Goal: Task Accomplishment & Management: Use online tool/utility

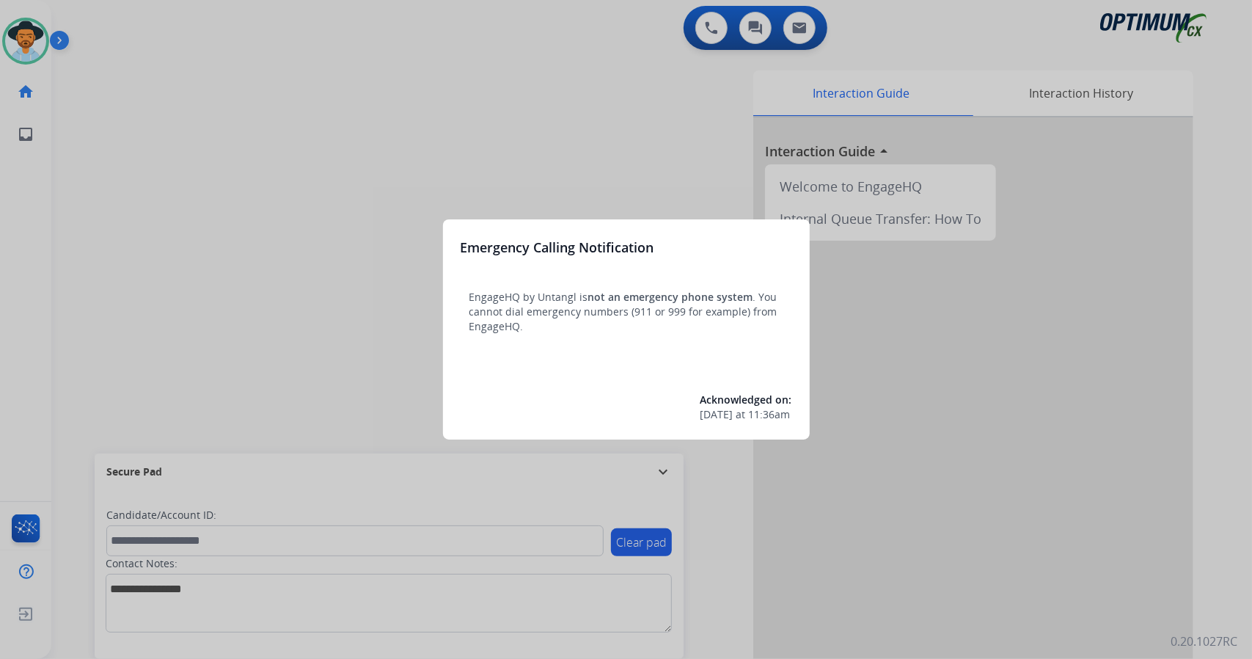
click at [128, 210] on div at bounding box center [626, 329] width 1252 height 659
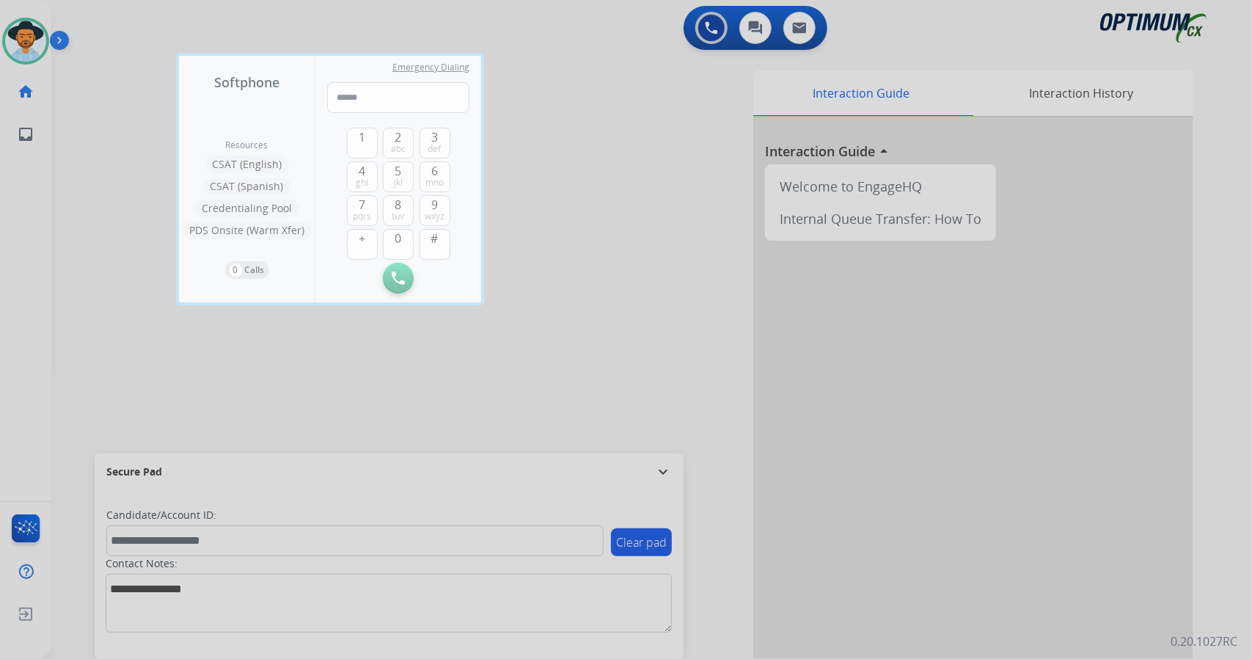
click at [111, 221] on div at bounding box center [626, 329] width 1252 height 659
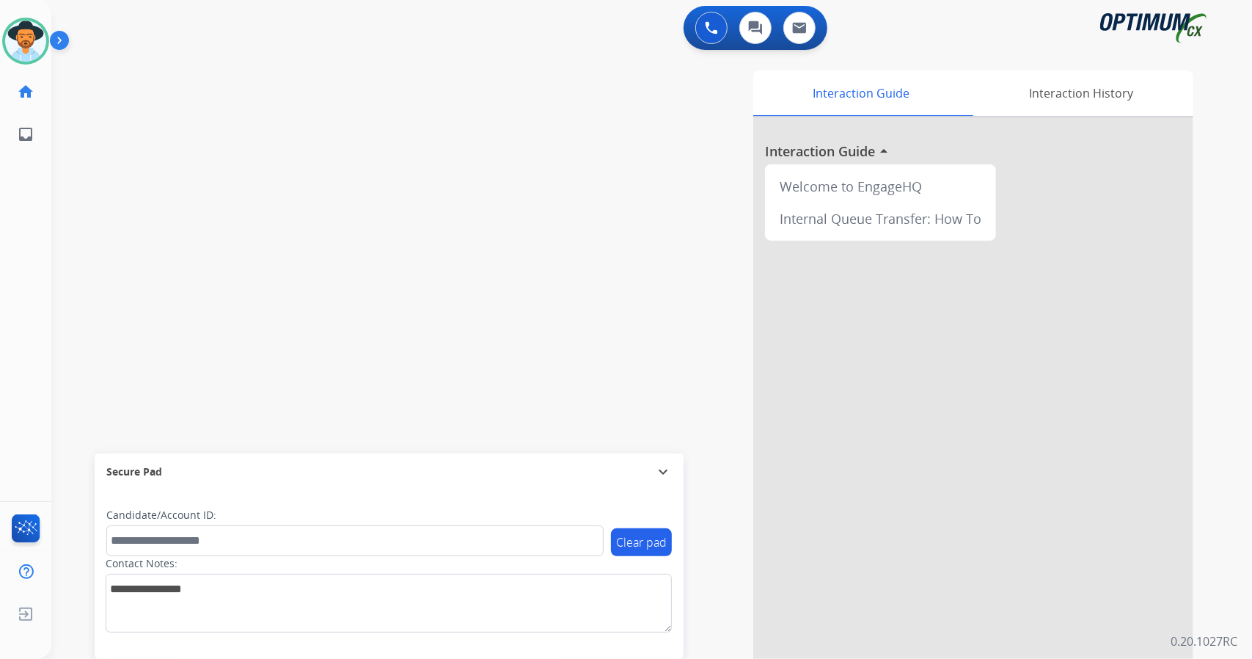
click at [111, 221] on div "swap_horiz Break voice bridge close_fullscreen Connect 3-Way Call merge_type Se…" at bounding box center [633, 359] width 1165 height 612
click at [347, 224] on div "swap_horiz Break voice bridge close_fullscreen Connect 3-Way Call merge_type Se…" at bounding box center [633, 359] width 1165 height 612
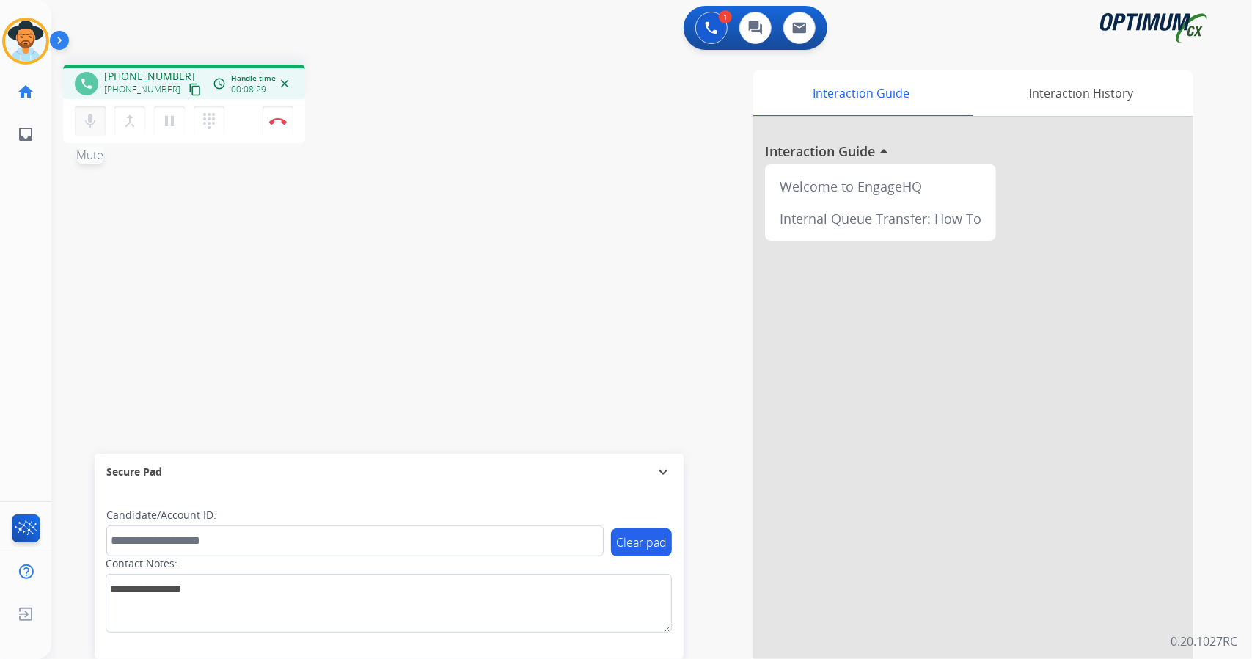
click at [82, 110] on button "mic Mute" at bounding box center [90, 121] width 31 height 31
click at [92, 120] on mat-icon "mic_off" at bounding box center [90, 121] width 18 height 18
click at [281, 116] on button "Disconnect" at bounding box center [278, 121] width 31 height 31
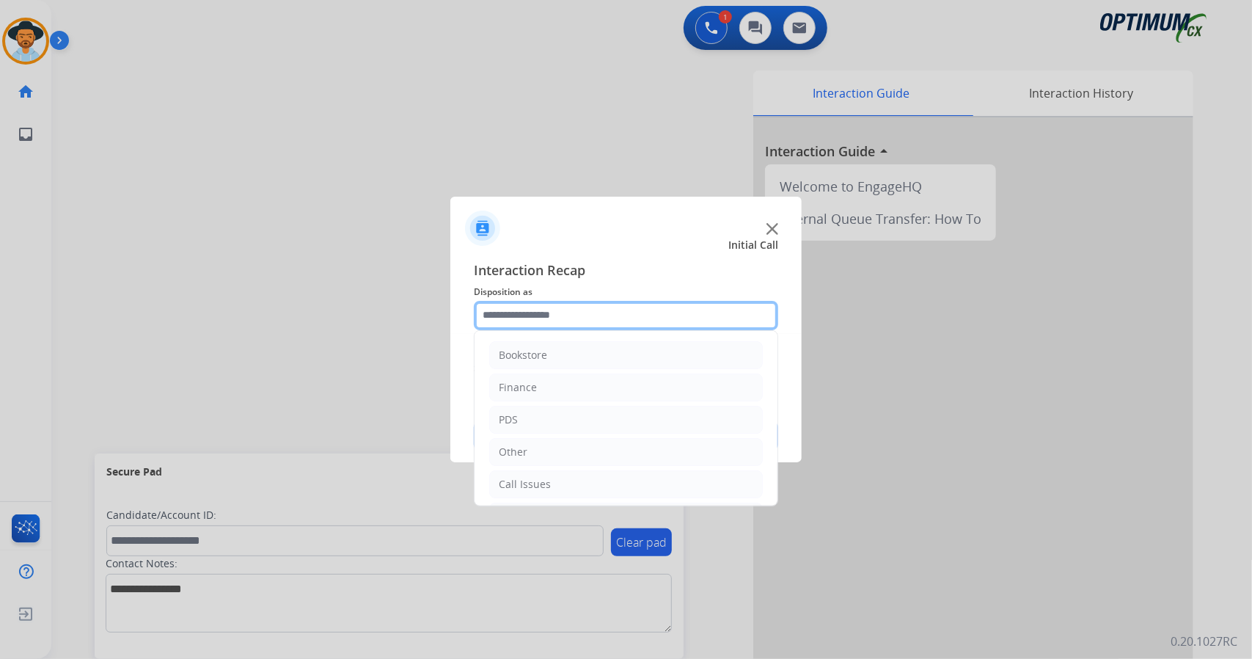
click at [603, 316] on input "text" at bounding box center [626, 315] width 304 height 29
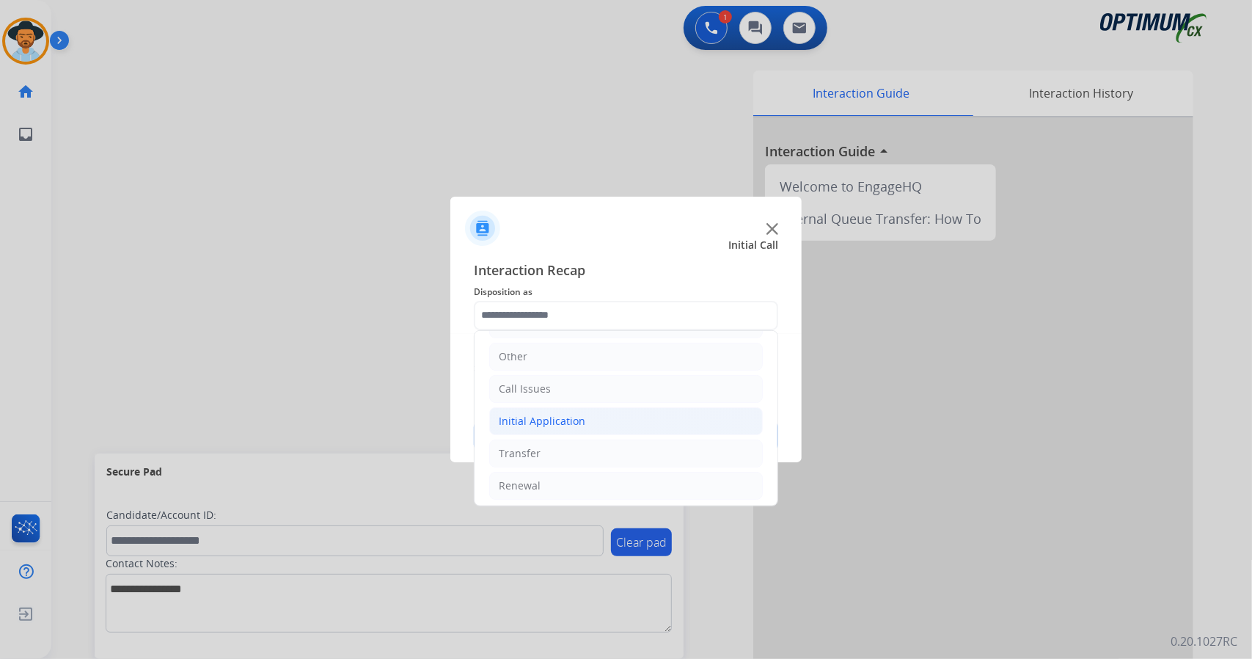
click at [584, 426] on li "Initial Application" at bounding box center [626, 421] width 274 height 28
click at [608, 472] on li "Appeals" at bounding box center [640, 486] width 244 height 28
type input "*******"
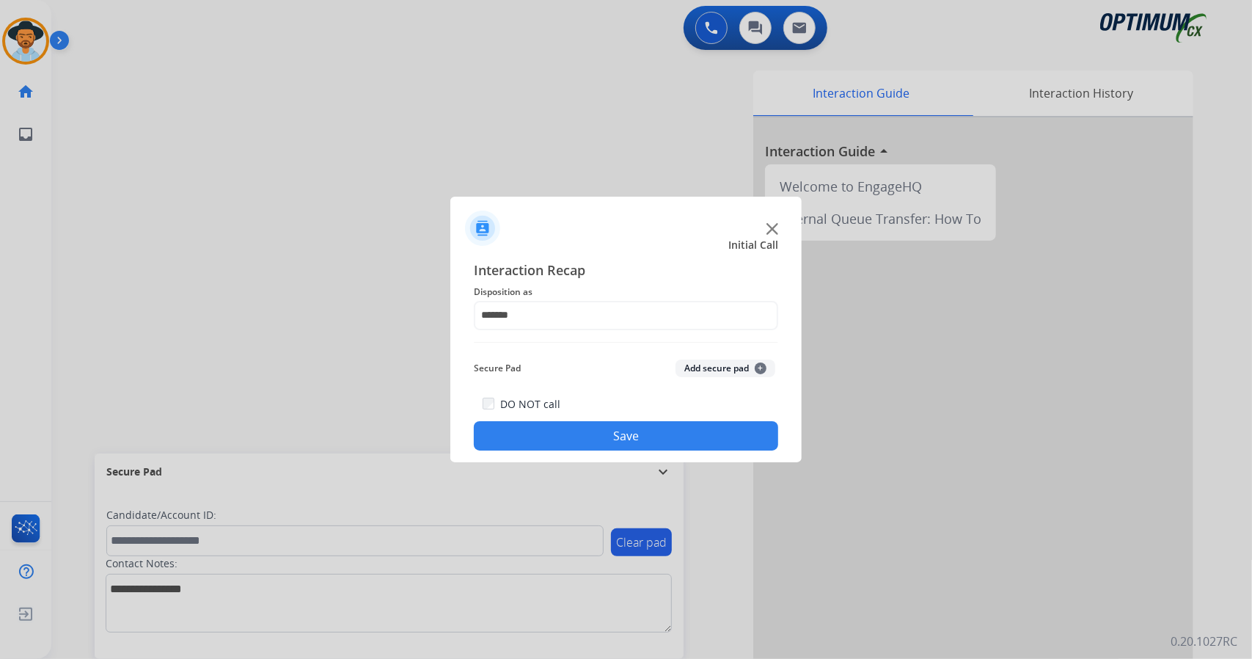
click at [618, 434] on button "Save" at bounding box center [626, 435] width 304 height 29
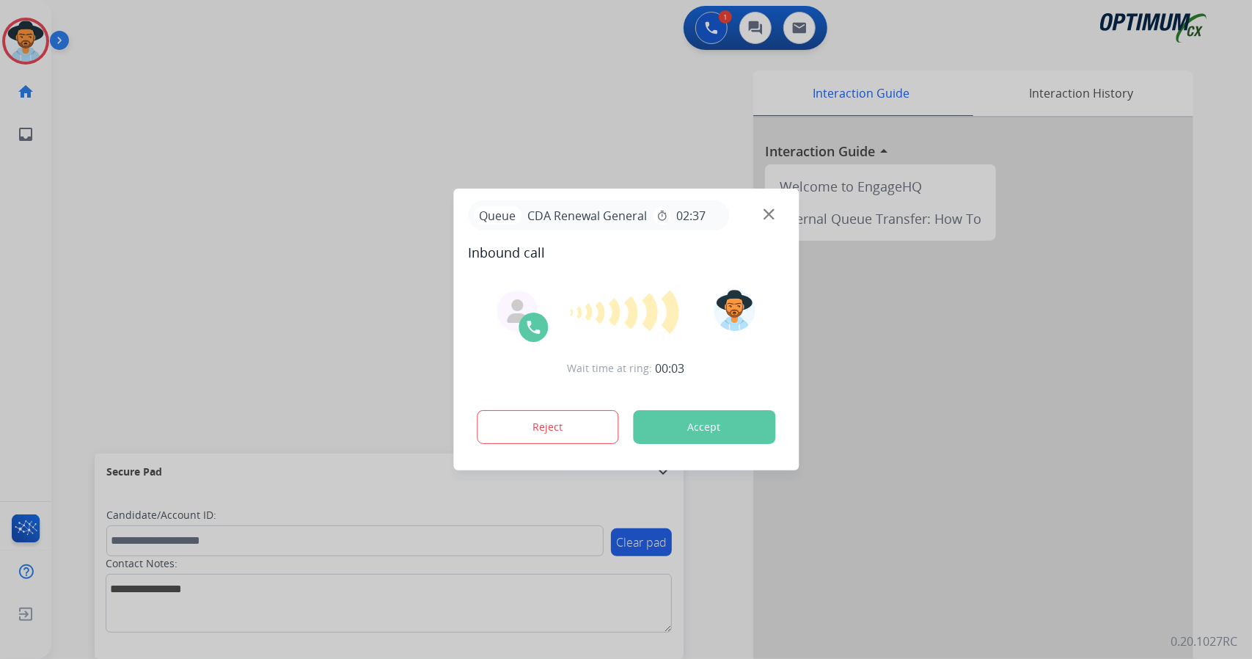
click at [224, 239] on div at bounding box center [626, 329] width 1252 height 659
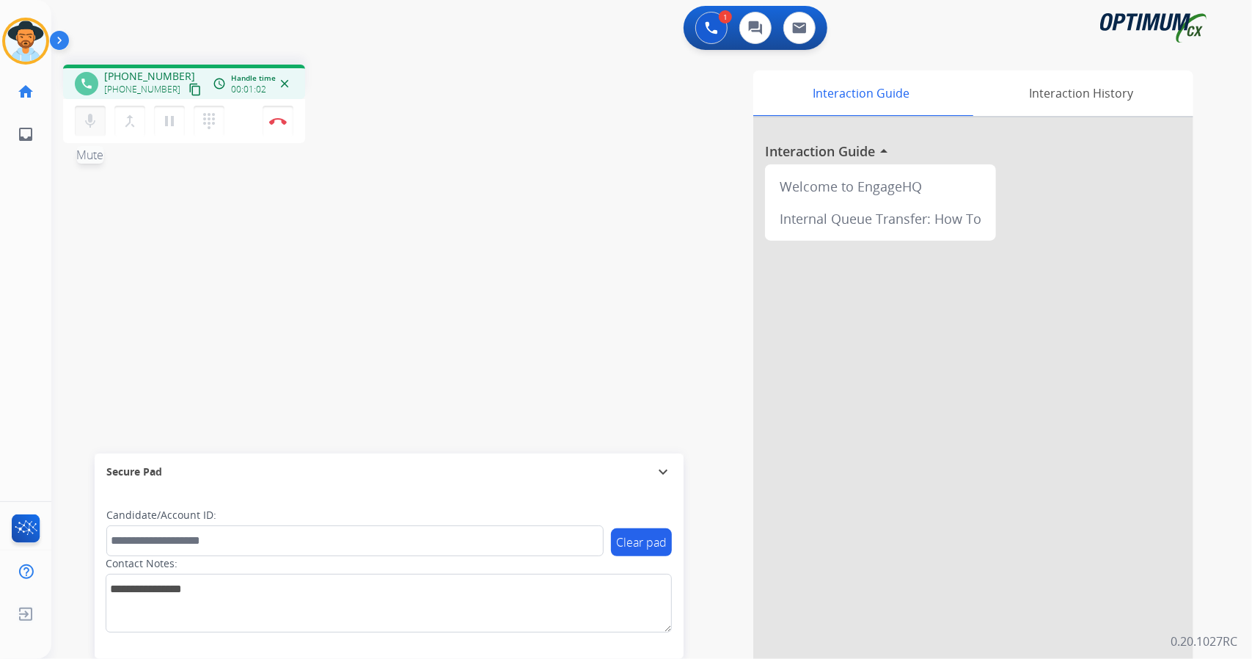
click at [89, 129] on mat-icon "mic" at bounding box center [90, 121] width 18 height 18
click at [89, 129] on mat-icon "mic_off" at bounding box center [90, 121] width 18 height 18
click at [87, 117] on mat-icon "mic" at bounding box center [90, 121] width 18 height 18
click at [95, 121] on mat-icon "mic_off" at bounding box center [90, 121] width 18 height 18
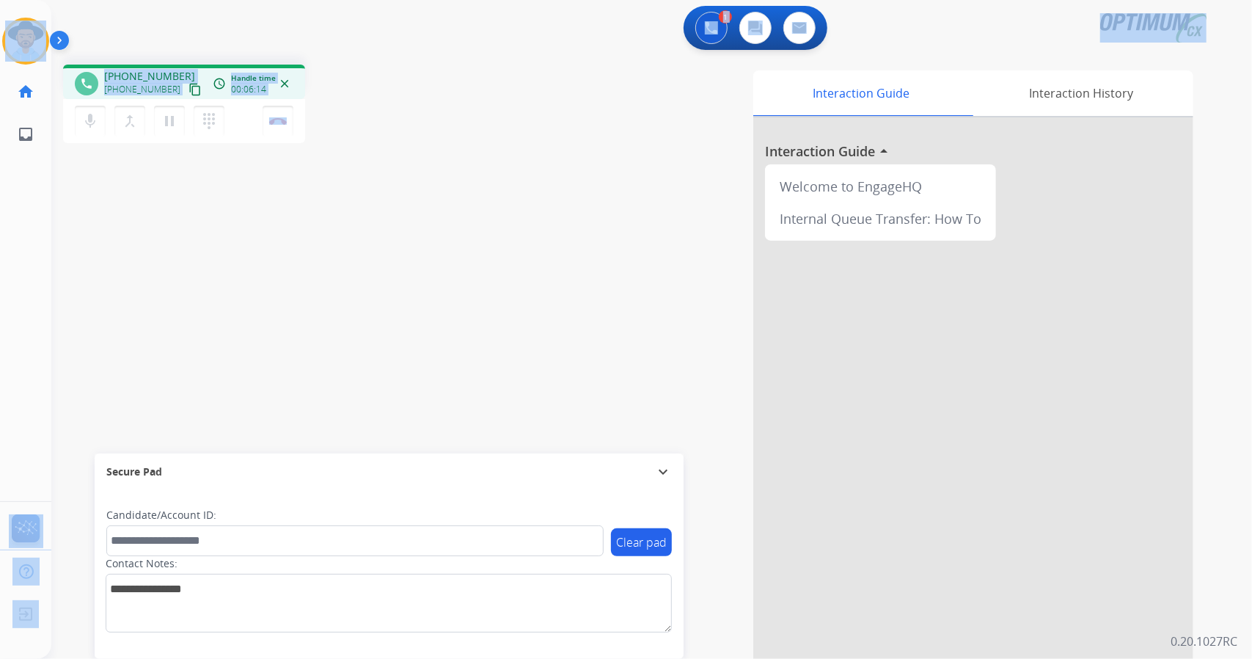
drag, startPoint x: 371, startPoint y: 119, endPoint x: 34, endPoint y: 7, distance: 355.3
click at [34, 7] on div "Outbound call Quit Outbound call Quit Schedule interaction + Add to my list Cus…" at bounding box center [626, 329] width 1252 height 659
click at [146, 18] on div "1 Voice Interactions 0 Chat Interactions 0 Email Interactions" at bounding box center [643, 29] width 1148 height 47
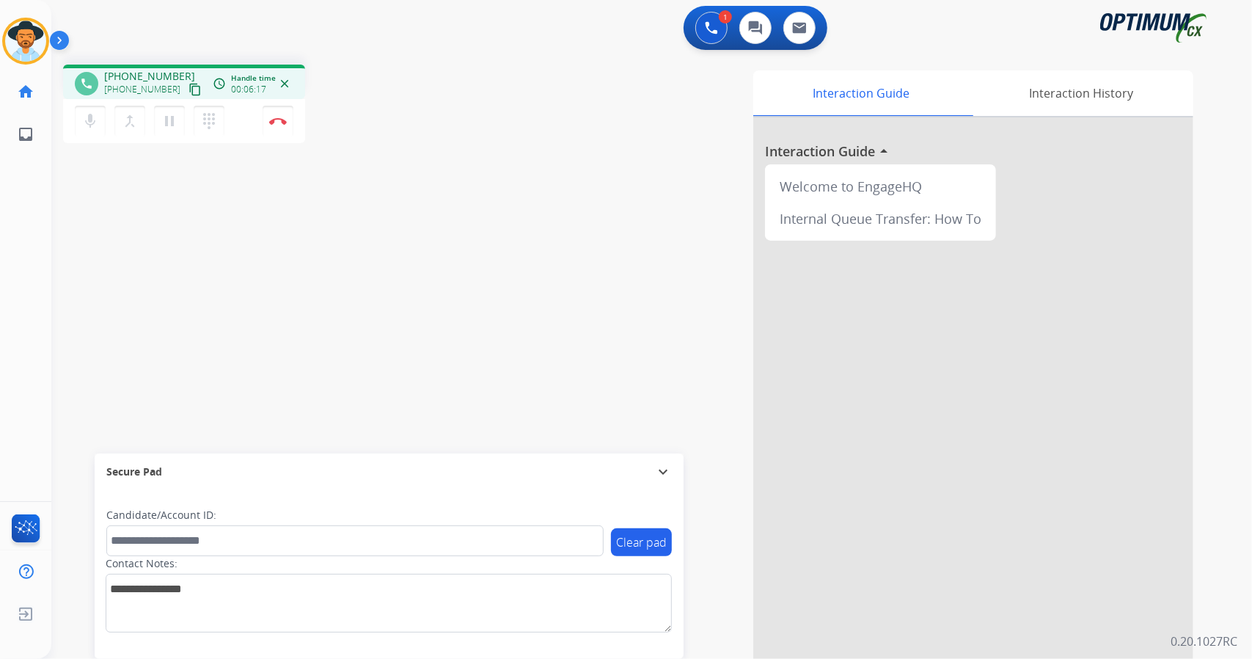
click at [7, 10] on div "[PERSON_NAME] Edit Avatar Agent: [PERSON_NAME] Profile: OCX Training home Home …" at bounding box center [25, 77] width 51 height 155
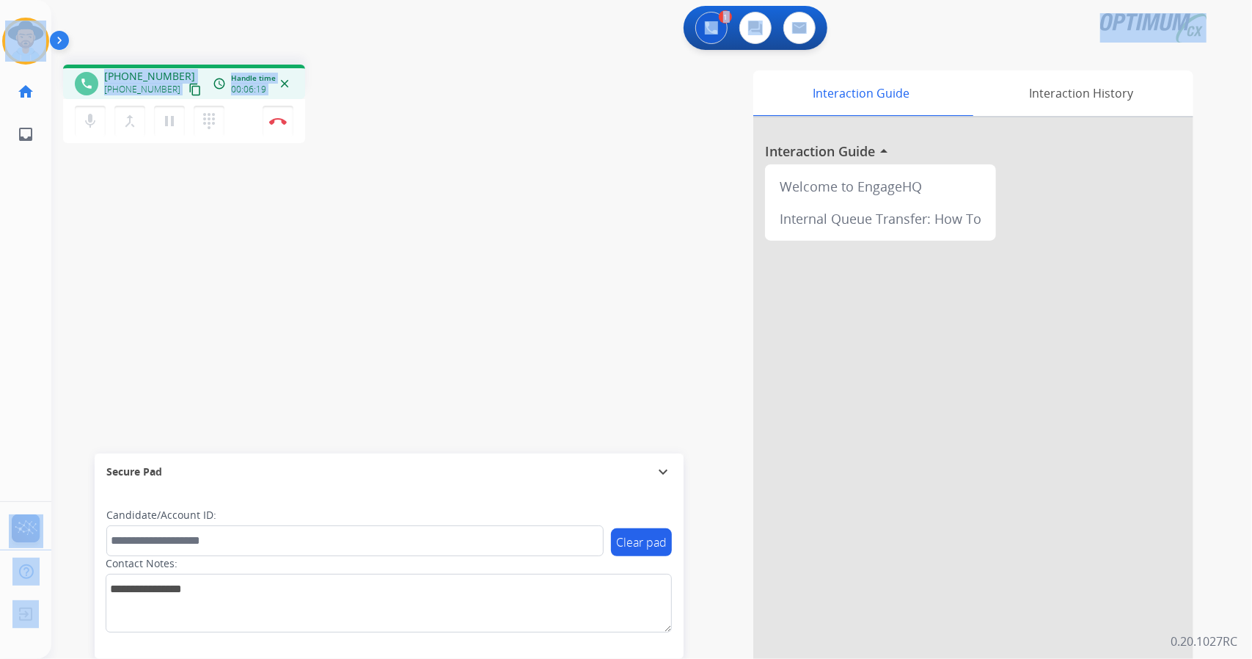
scroll to position [0, 4]
drag, startPoint x: 7, startPoint y: 10, endPoint x: 200, endPoint y: 407, distance: 441.8
click at [200, 407] on div "Outbound call Quit Outbound call Quit Schedule interaction + Add to my list Cus…" at bounding box center [626, 329] width 1252 height 659
click at [346, 189] on div "phone [PHONE_NUMBER] [PHONE_NUMBER] content_copy access_time Call metrics Queue…" at bounding box center [633, 359] width 1165 height 612
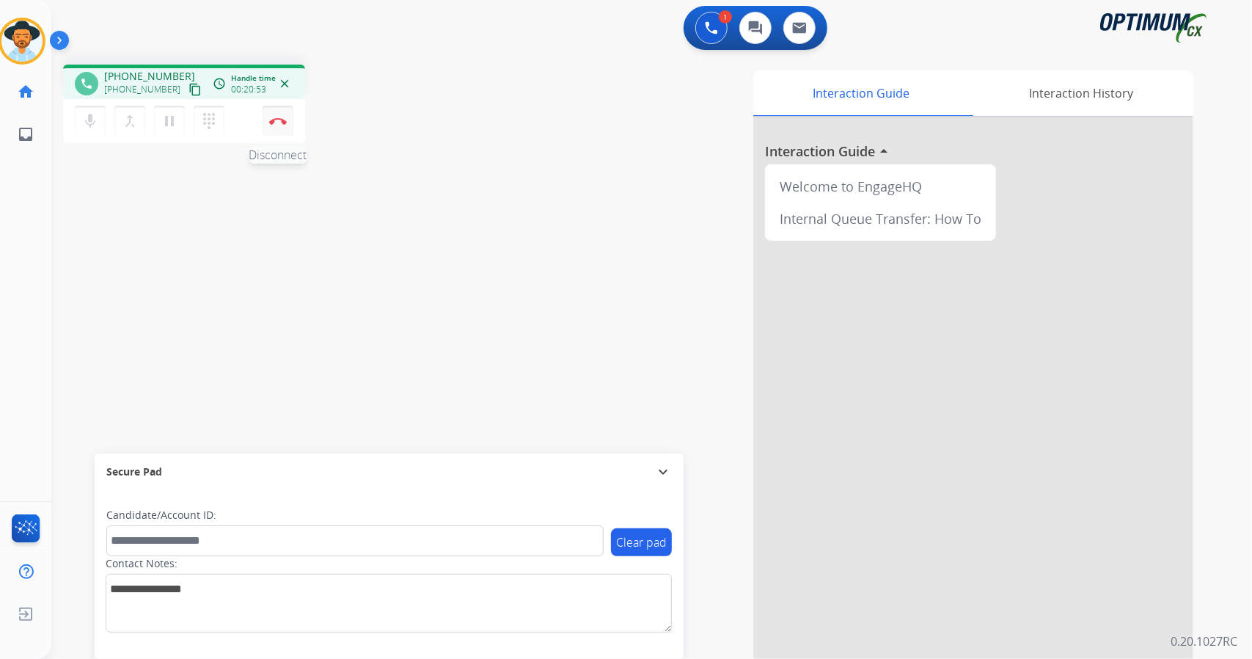
click at [275, 133] on button "Disconnect" at bounding box center [278, 121] width 31 height 31
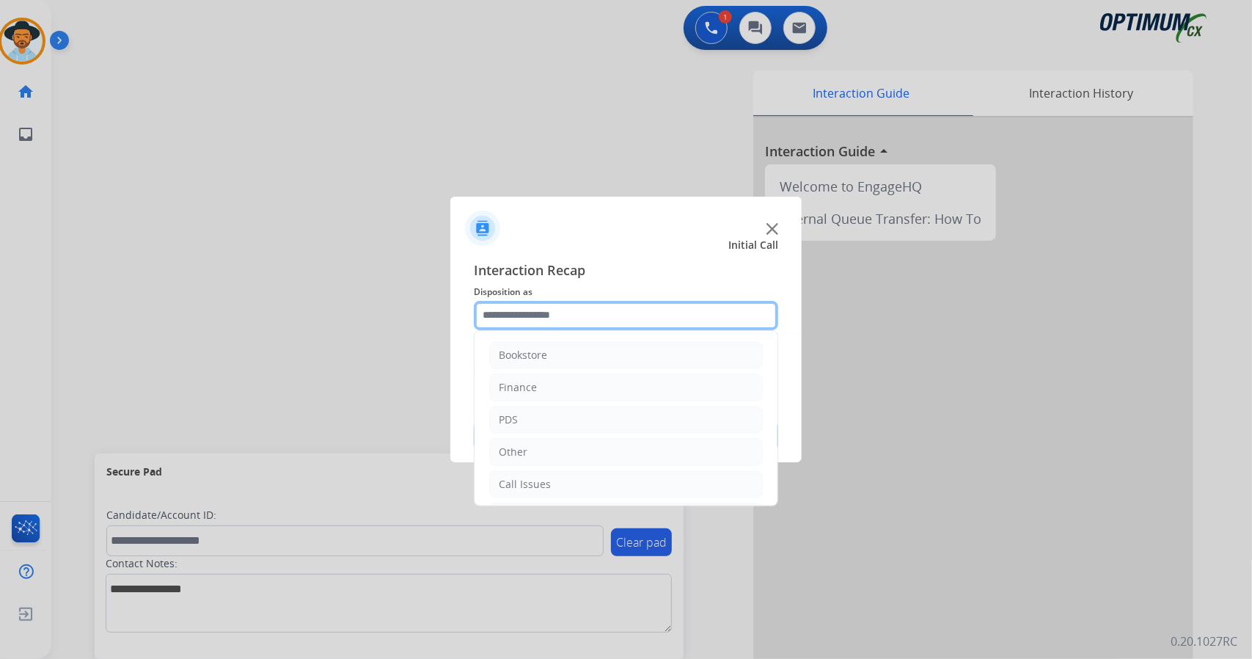
click at [578, 325] on input "text" at bounding box center [626, 315] width 304 height 29
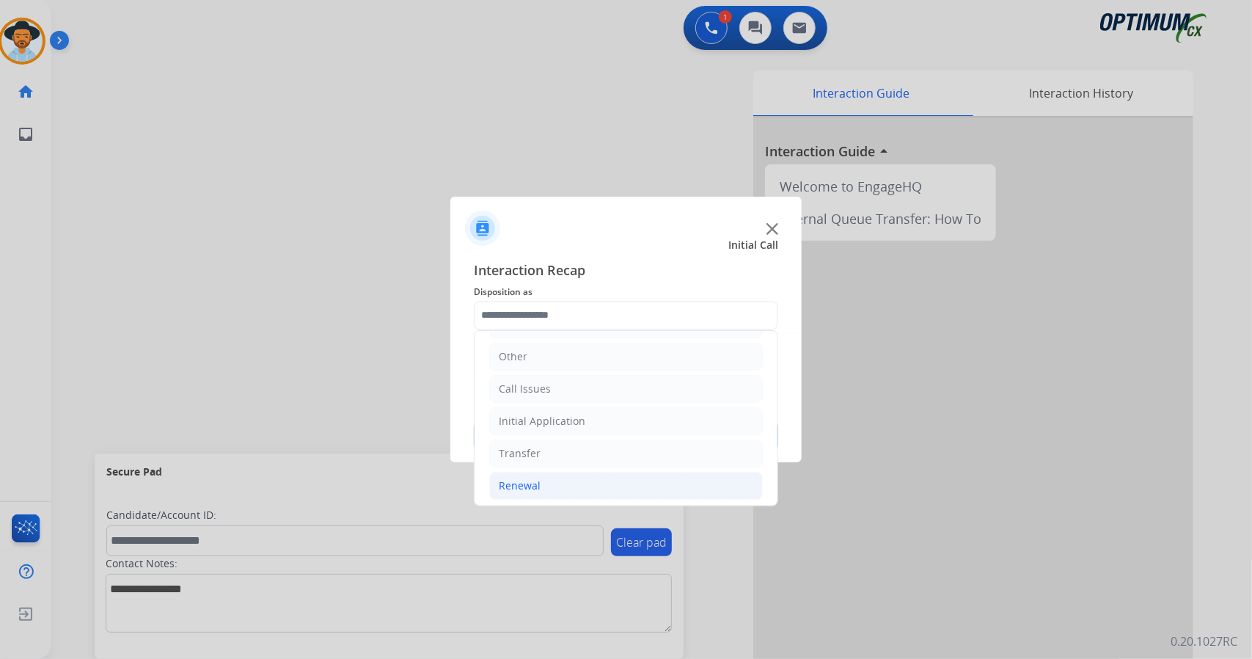
click at [549, 485] on li "Renewal" at bounding box center [626, 486] width 274 height 28
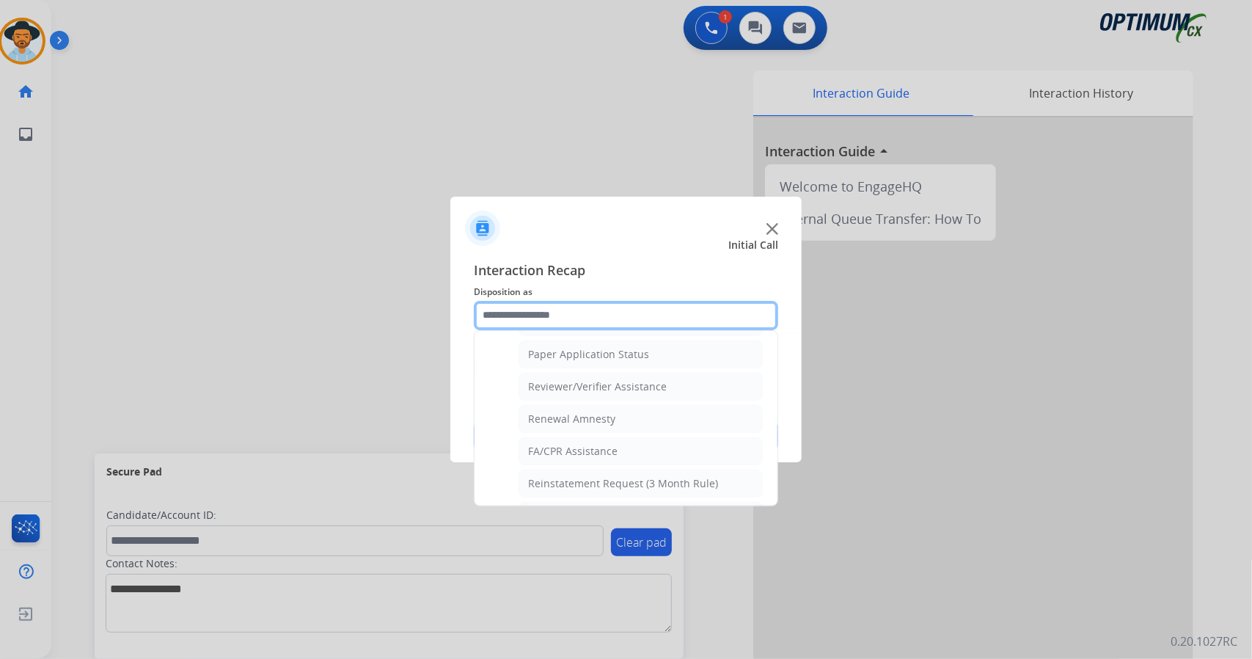
scroll to position [554, 0]
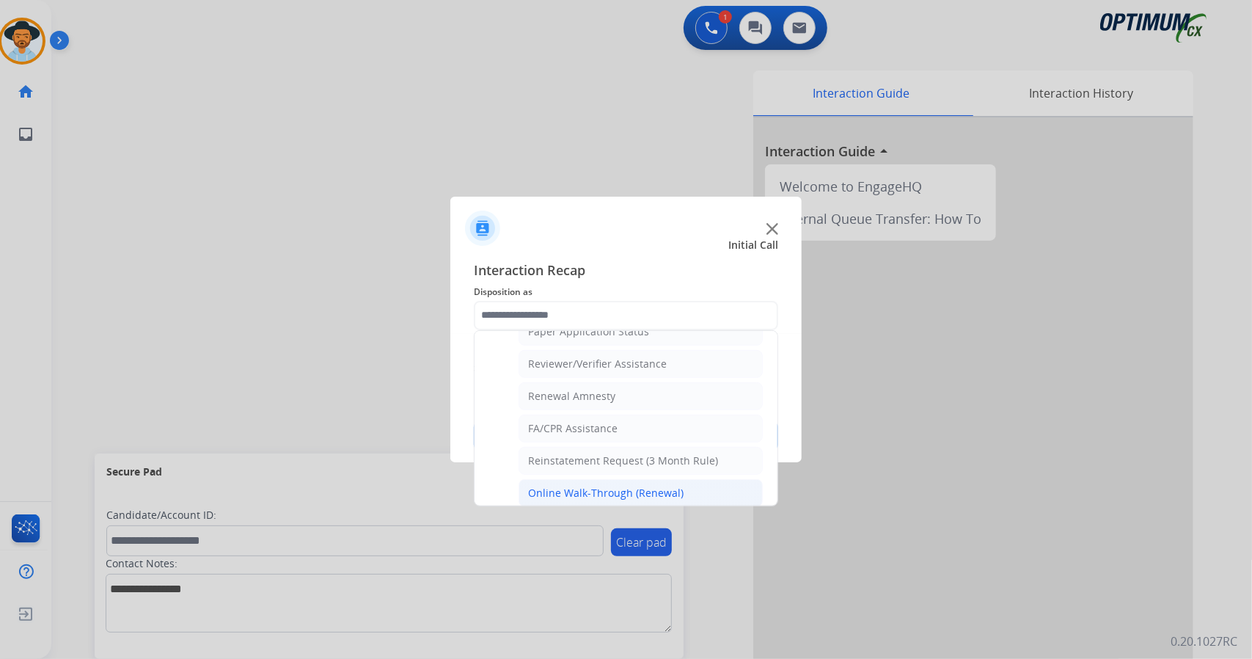
click at [582, 485] on div "Online Walk-Through (Renewal)" at bounding box center [605, 492] width 155 height 15
type input "**********"
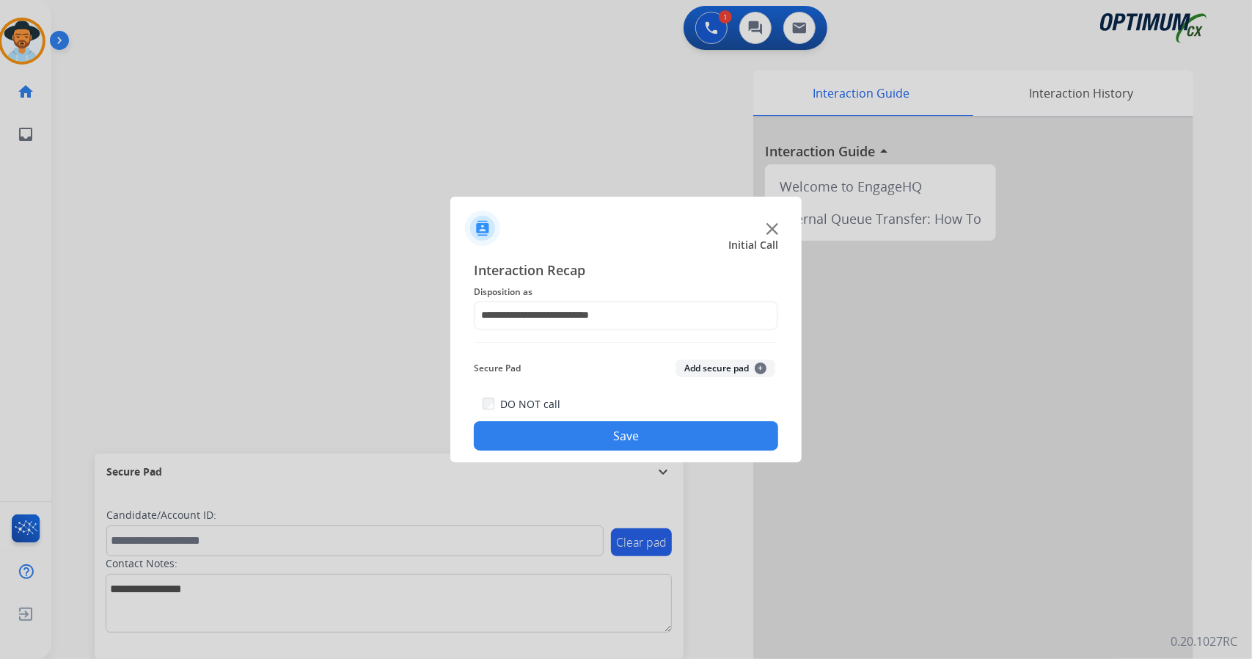
click at [590, 434] on button "Save" at bounding box center [626, 435] width 304 height 29
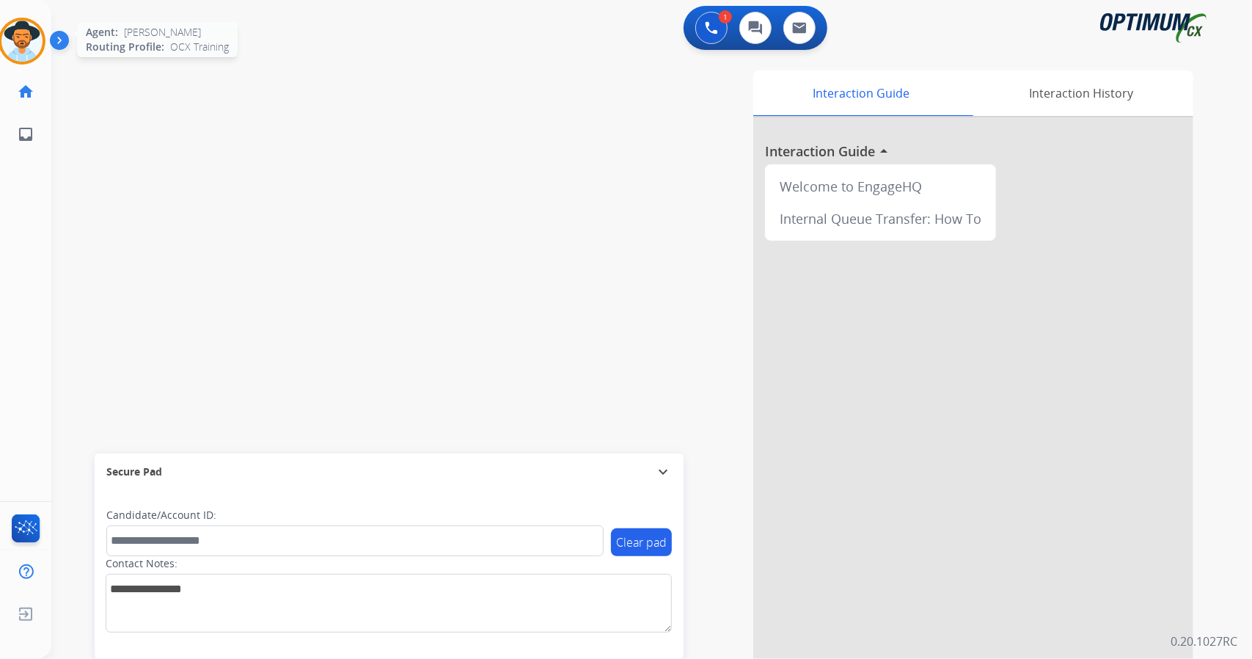
click at [29, 50] on img at bounding box center [21, 41] width 41 height 41
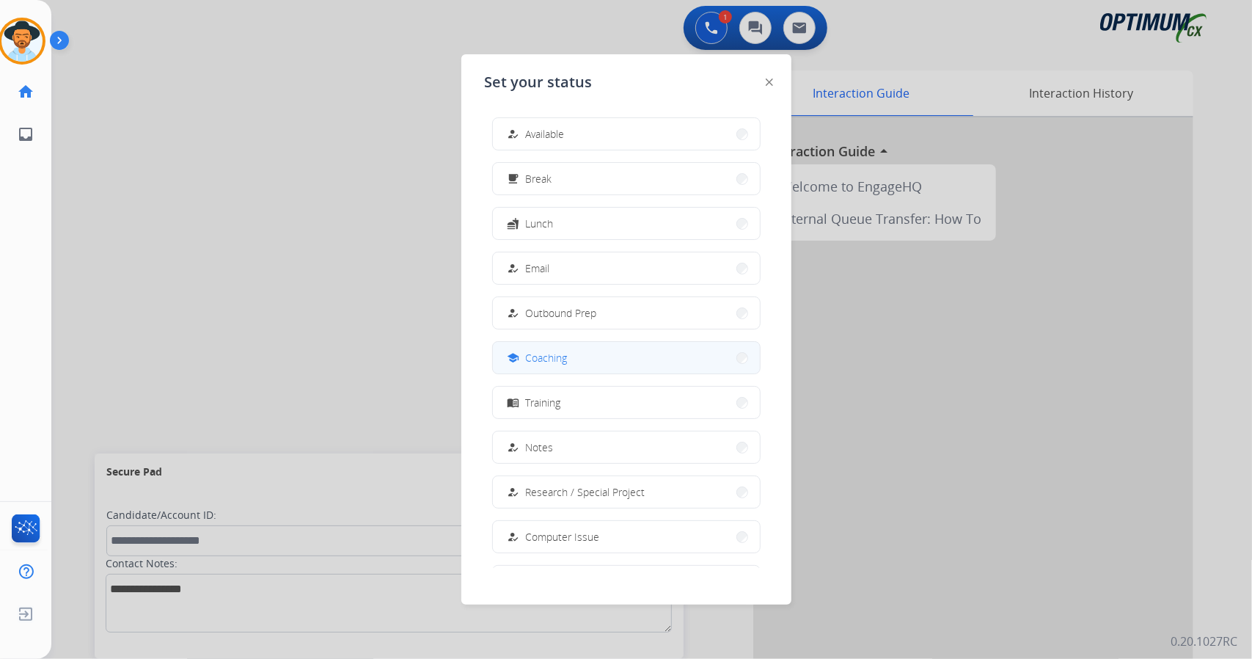
click at [608, 347] on button "school Coaching" at bounding box center [626, 358] width 267 height 32
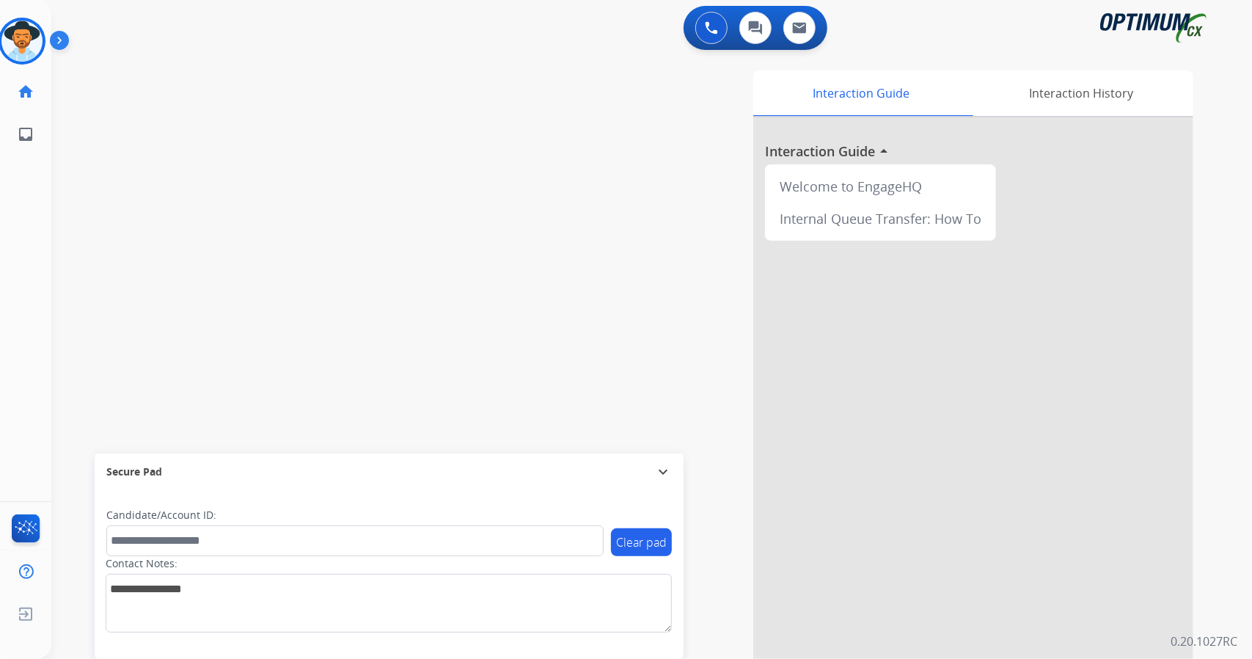
click at [452, 218] on div "swap_horiz Break voice bridge close_fullscreen Connect 3-Way Call merge_type Se…" at bounding box center [633, 359] width 1165 height 612
click at [12, 39] on img at bounding box center [21, 41] width 41 height 41
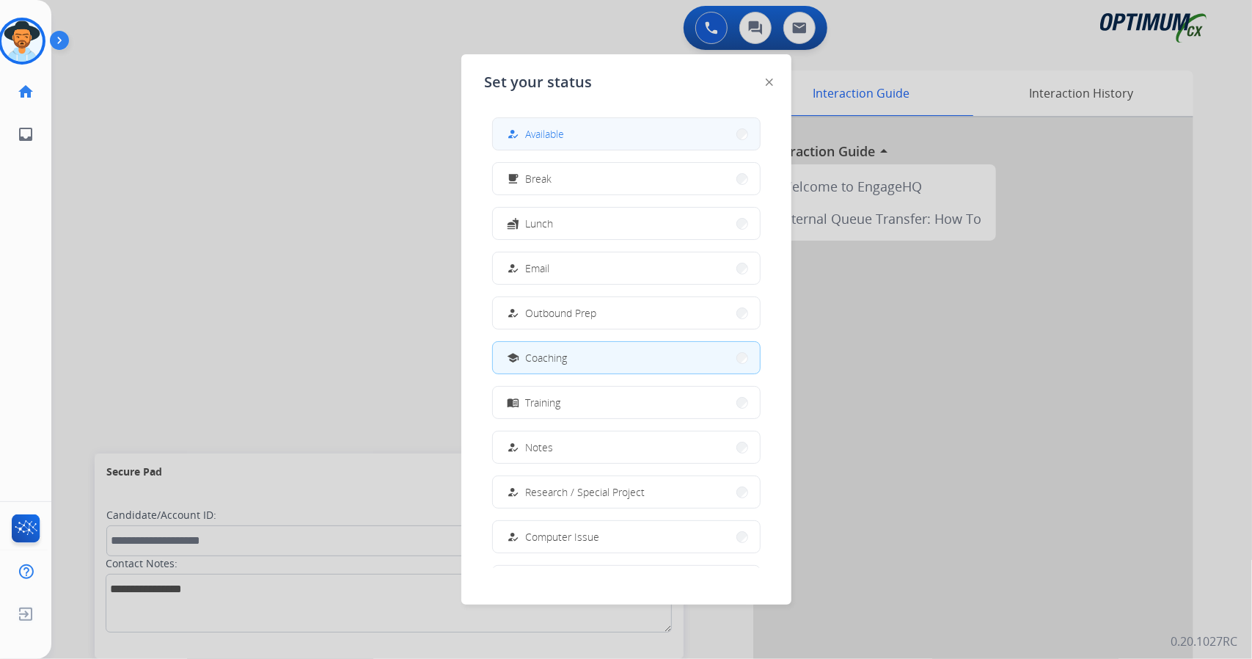
click at [584, 134] on button "how_to_reg Available" at bounding box center [626, 134] width 267 height 32
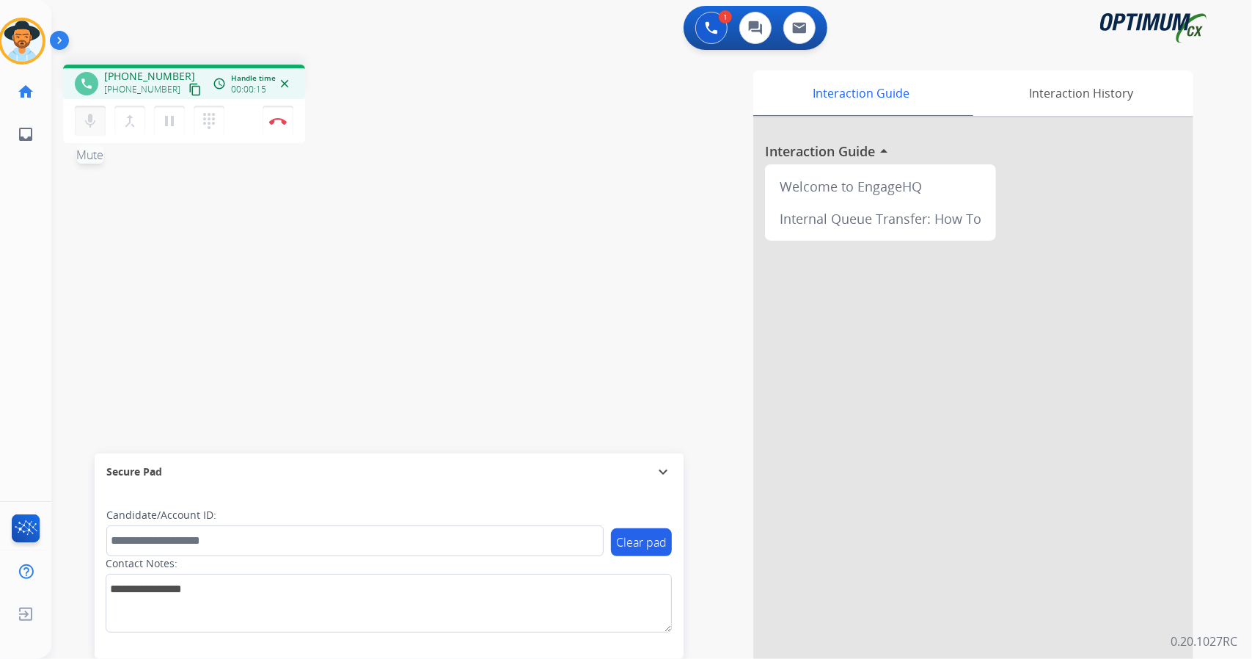
click at [89, 123] on mat-icon "mic" at bounding box center [90, 121] width 18 height 18
click at [89, 123] on mat-icon "mic_off" at bounding box center [90, 121] width 18 height 18
click at [89, 123] on mat-icon "mic" at bounding box center [90, 121] width 18 height 18
click at [89, 123] on mat-icon "mic_off" at bounding box center [90, 121] width 18 height 18
click at [89, 123] on mat-icon "mic" at bounding box center [90, 121] width 18 height 18
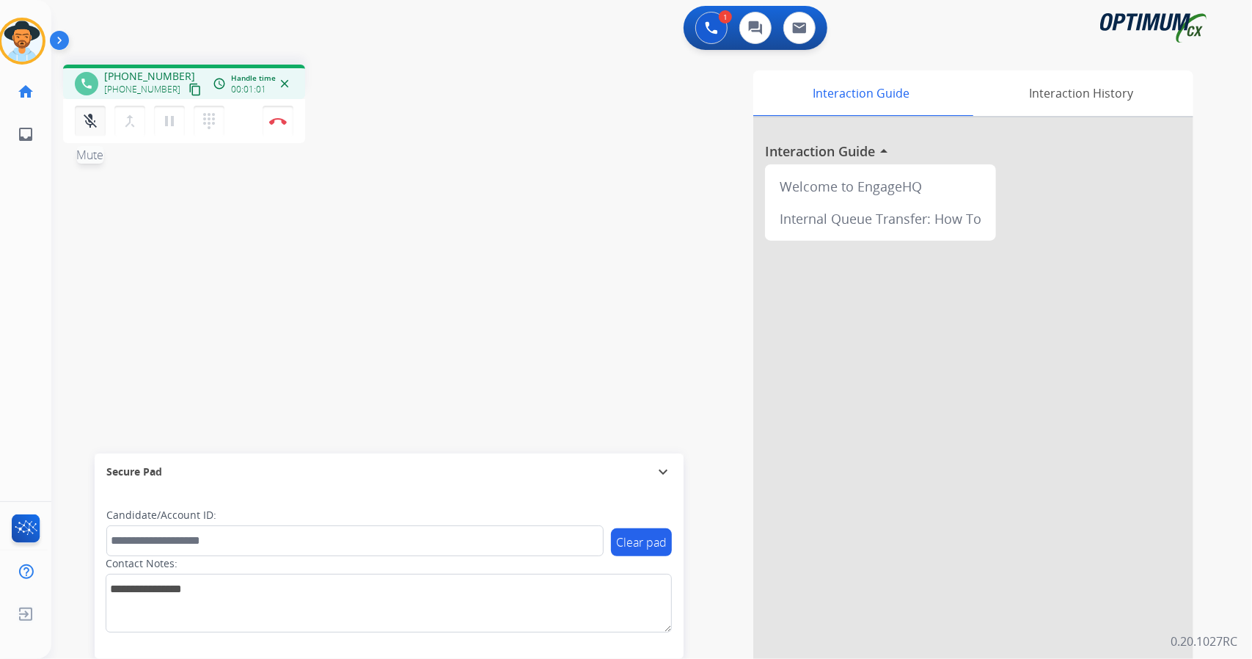
click at [93, 121] on mat-icon "mic_off" at bounding box center [90, 121] width 18 height 18
click at [93, 121] on mat-icon "mic" at bounding box center [90, 121] width 18 height 18
click at [94, 117] on mat-icon "mic_off" at bounding box center [90, 121] width 18 height 18
click at [85, 109] on button "mic Mute" at bounding box center [90, 121] width 31 height 31
click at [93, 120] on mat-icon "mic_off" at bounding box center [90, 121] width 18 height 18
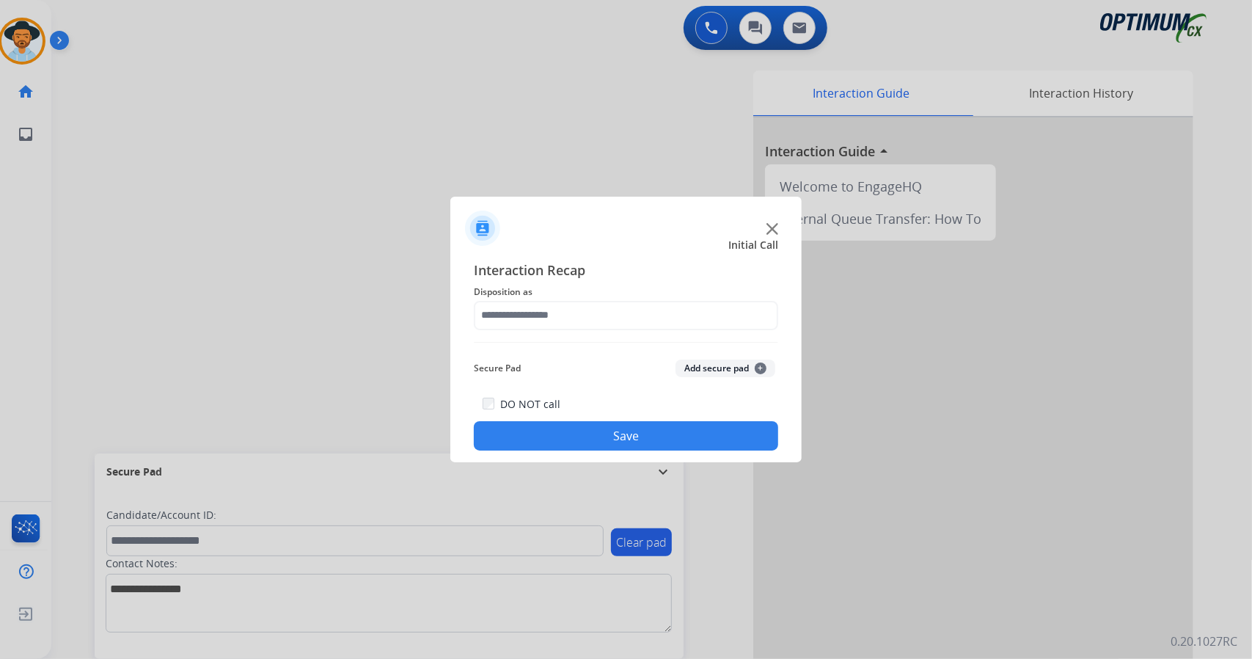
click at [283, 125] on div at bounding box center [626, 329] width 1252 height 659
drag, startPoint x: 641, startPoint y: 333, endPoint x: 641, endPoint y: 307, distance: 26.4
click at [641, 307] on div "Interaction Recap Disposition as Secure Pad Add secure pad + DO NOT call Save" at bounding box center [626, 355] width 304 height 191
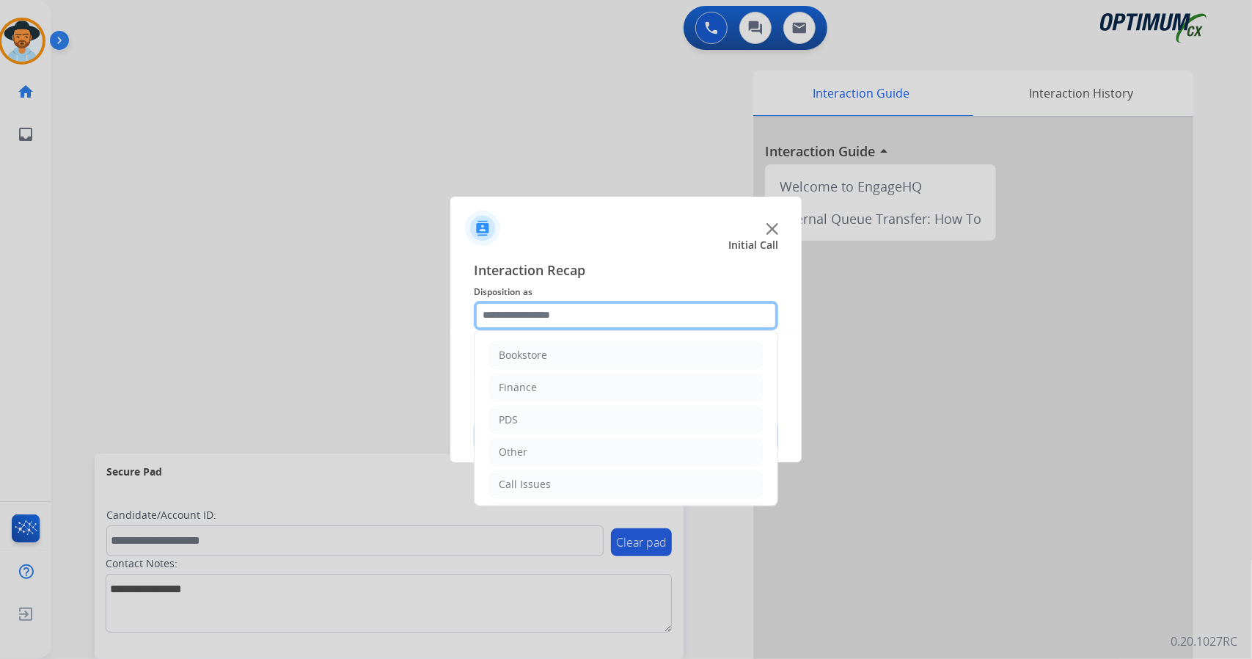
click at [641, 307] on input "text" at bounding box center [626, 315] width 304 height 29
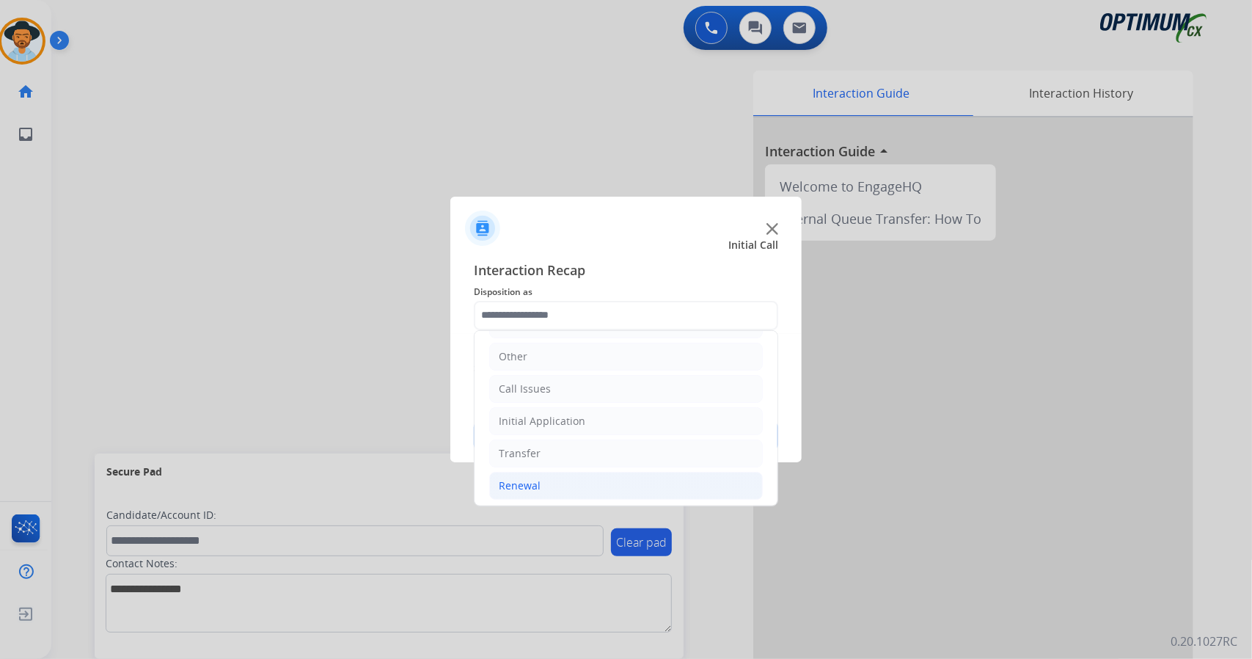
click at [673, 479] on li "Renewal" at bounding box center [626, 486] width 274 height 28
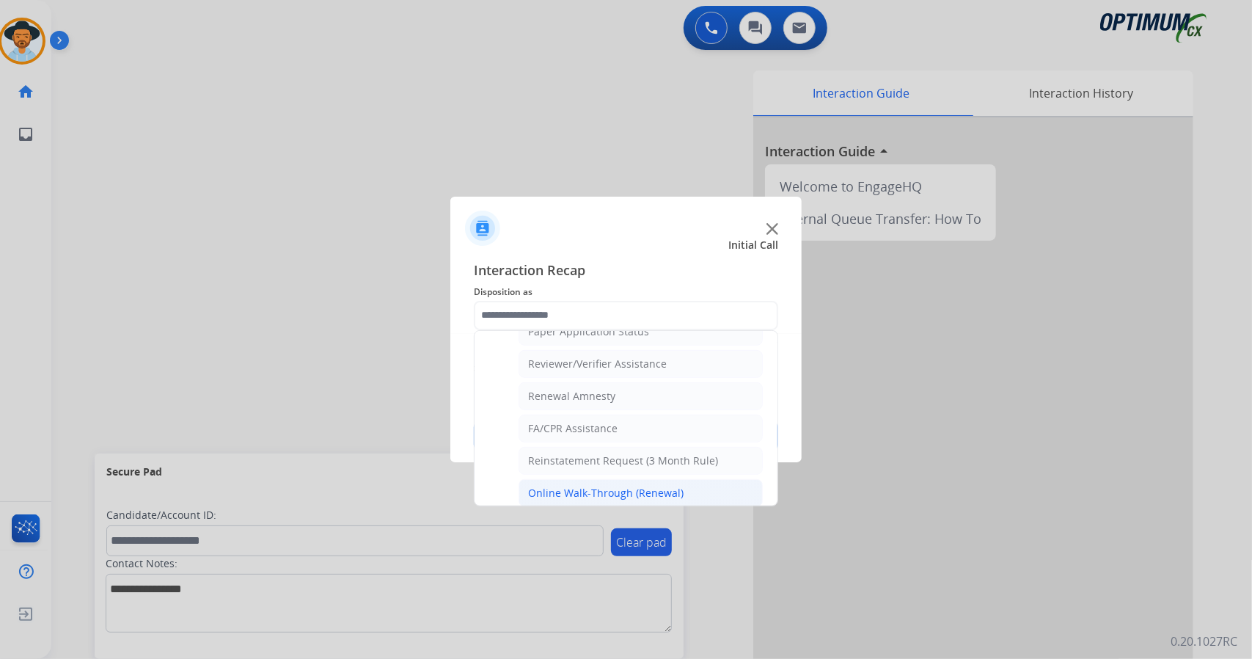
click at [641, 485] on div "Online Walk-Through (Renewal)" at bounding box center [605, 492] width 155 height 15
type input "**********"
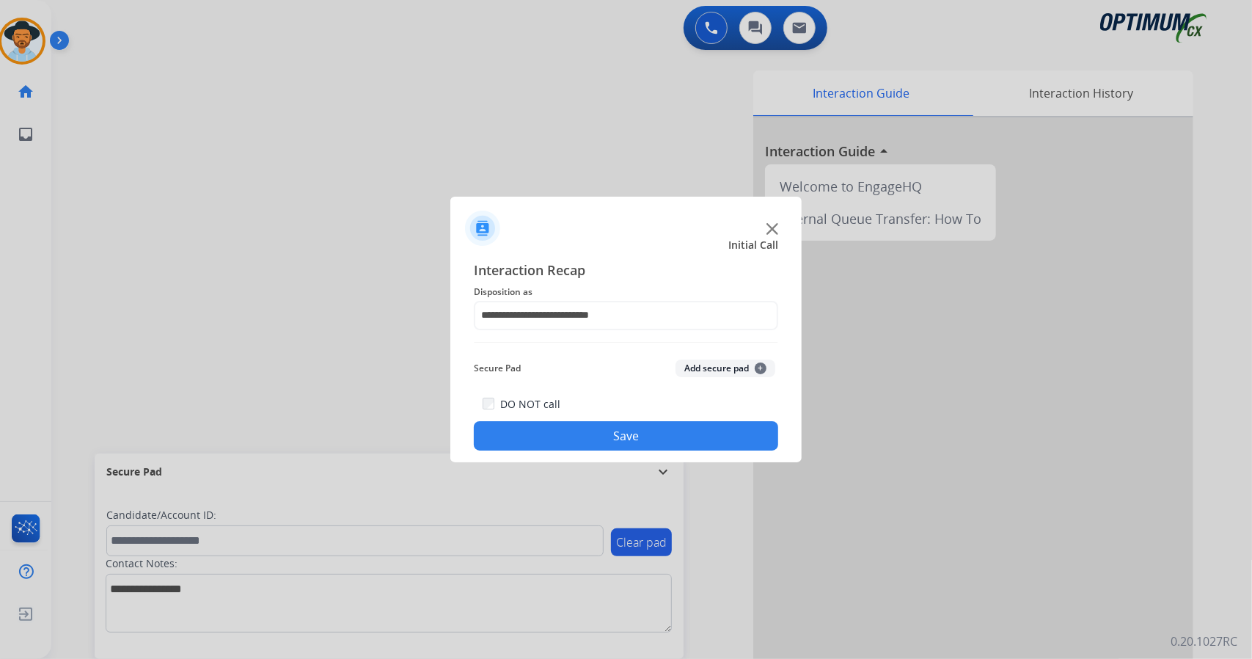
click at [615, 435] on button "Save" at bounding box center [626, 435] width 304 height 29
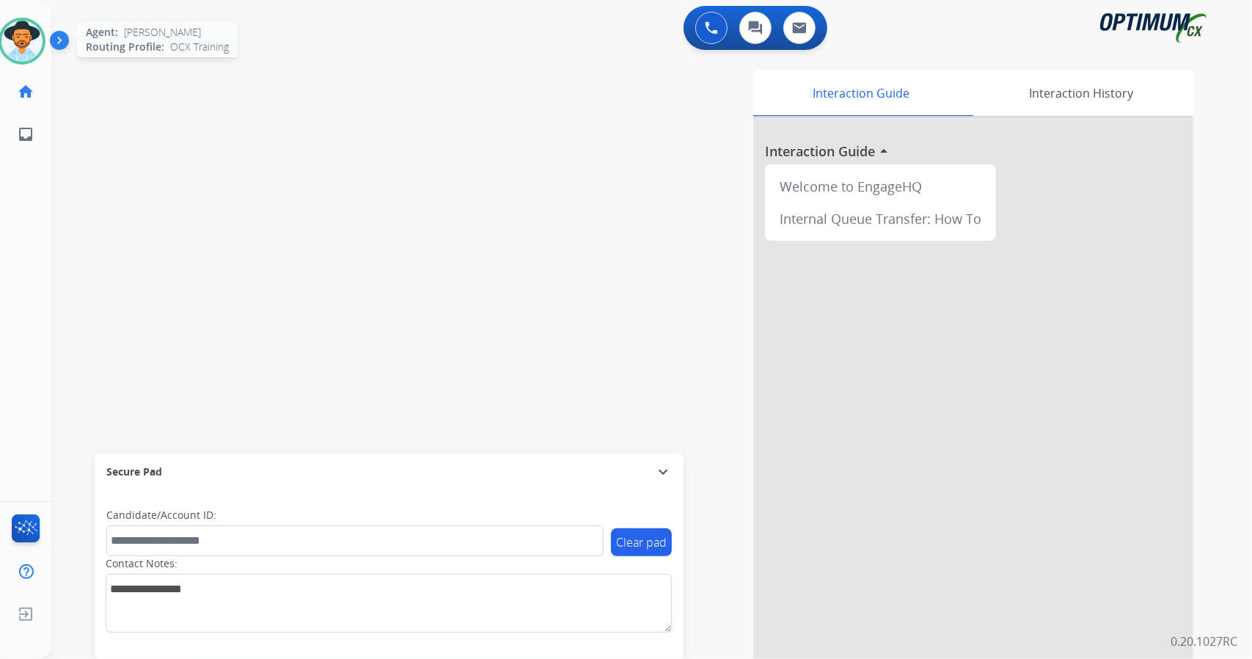
click at [31, 37] on img at bounding box center [21, 41] width 41 height 41
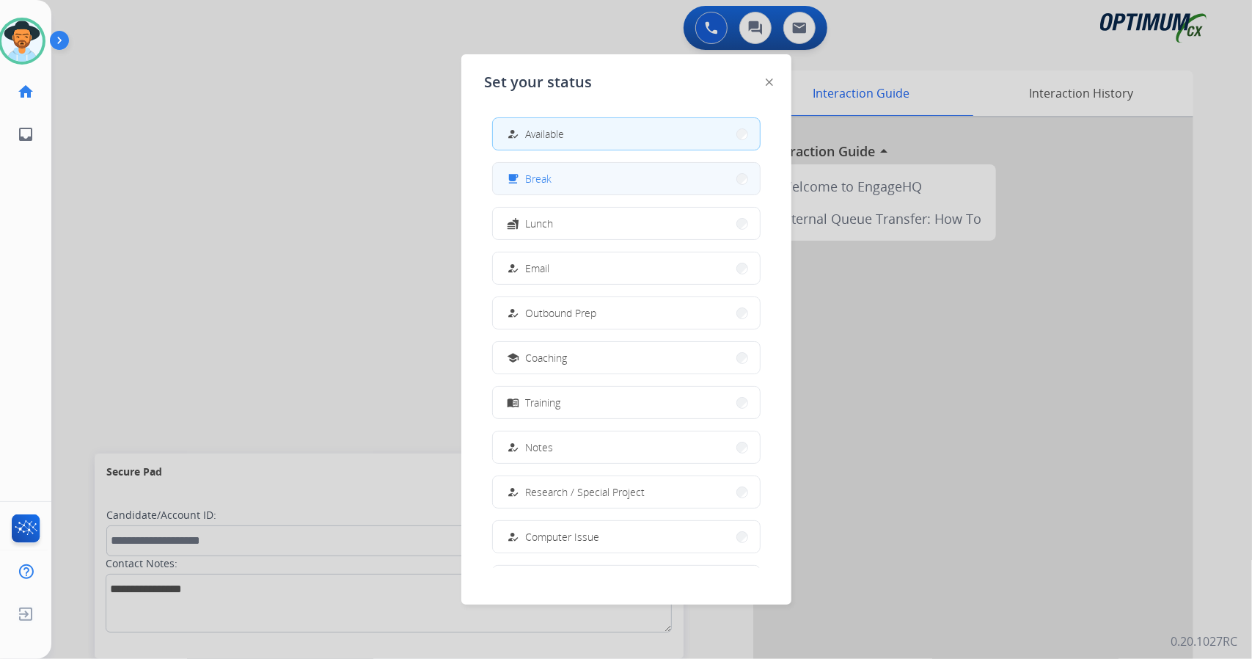
click at [568, 184] on button "free_breakfast Break" at bounding box center [626, 179] width 267 height 32
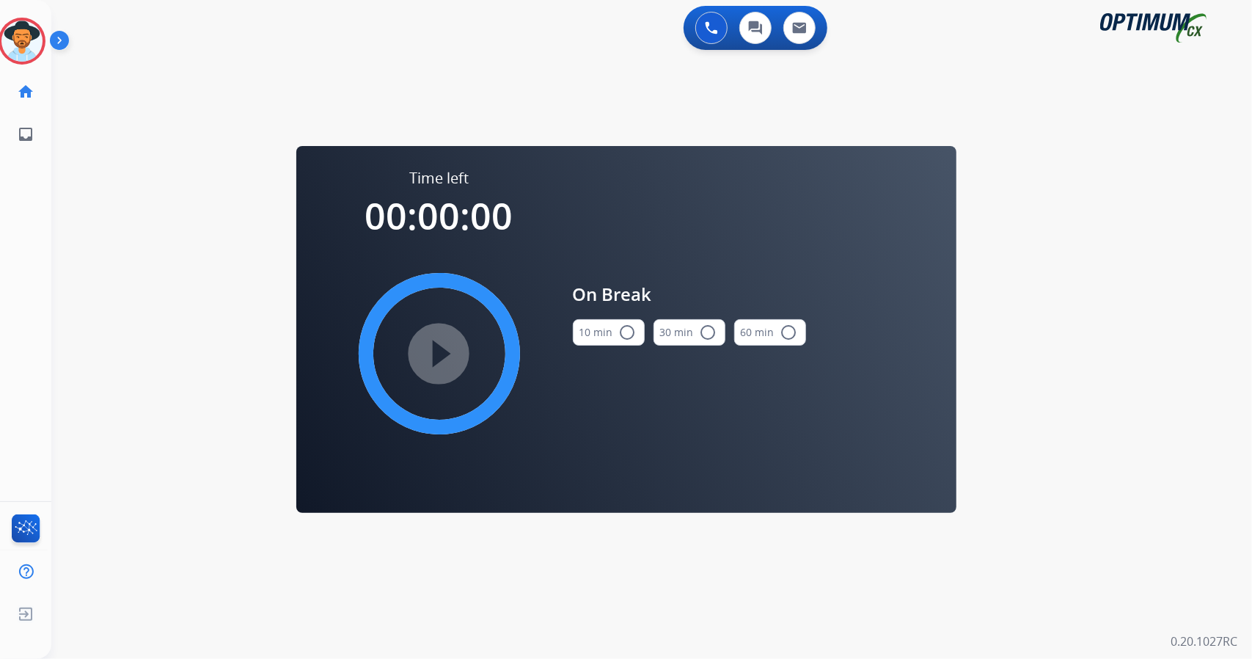
click at [184, 125] on div "0 Voice Interactions 0 Chat Interactions 0 Email Interactions swap_horiz Break …" at bounding box center [651, 329] width 1201 height 659
click at [593, 334] on button "10 min radio_button_unchecked" at bounding box center [609, 332] width 72 height 26
click at [436, 362] on mat-icon "play_circle_filled" at bounding box center [439, 354] width 18 height 18
click at [18, 46] on icon at bounding box center [23, 42] width 48 height 48
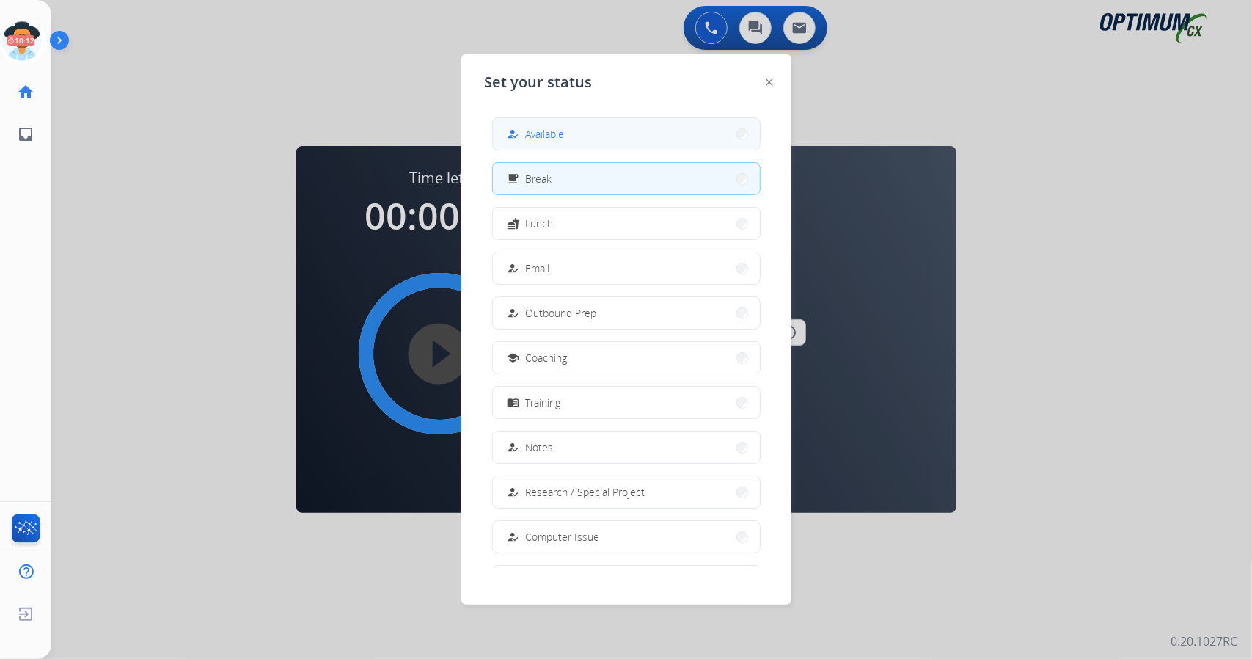
click at [546, 145] on button "how_to_reg Available" at bounding box center [626, 134] width 267 height 32
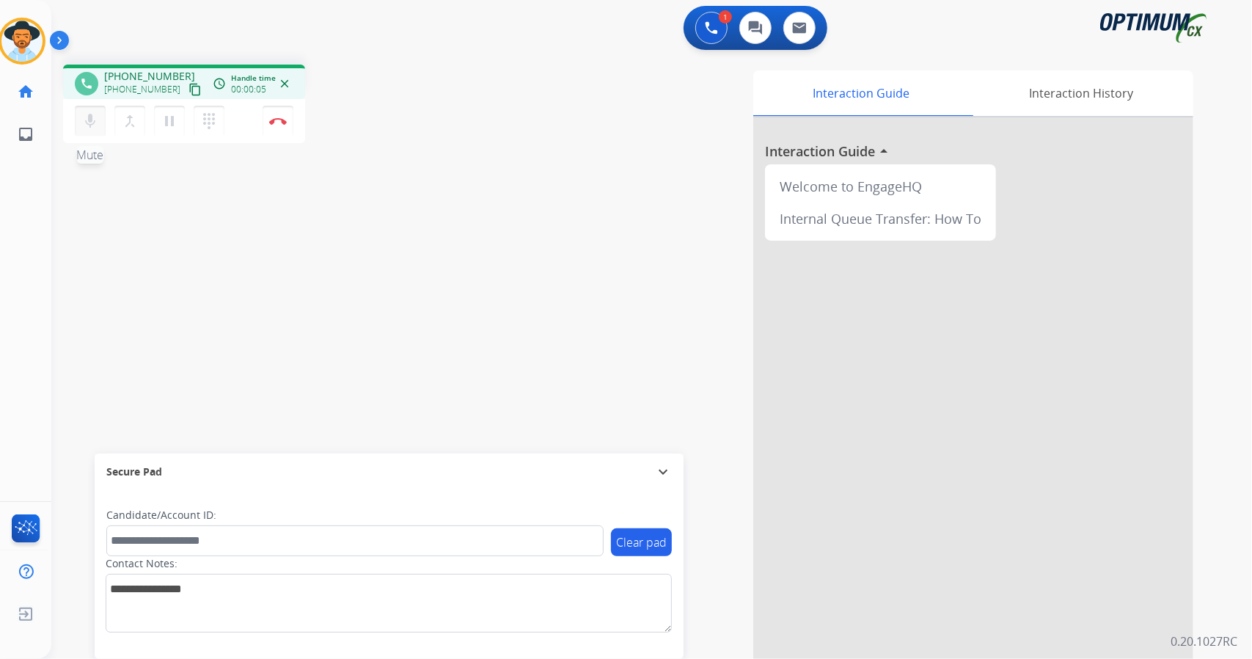
click at [85, 130] on button "mic Mute" at bounding box center [90, 121] width 31 height 31
click at [325, 330] on div "phone [PHONE_NUMBER] [PHONE_NUMBER] content_copy access_time Call metrics Queue…" at bounding box center [633, 359] width 1165 height 612
click at [78, 128] on button "mic_off Mute" at bounding box center [90, 121] width 31 height 31
click at [90, 133] on button "mic Mute" at bounding box center [90, 121] width 31 height 31
click at [393, 368] on div "phone [PHONE_NUMBER] [PHONE_NUMBER] content_copy access_time Call metrics Queue…" at bounding box center [633, 359] width 1165 height 612
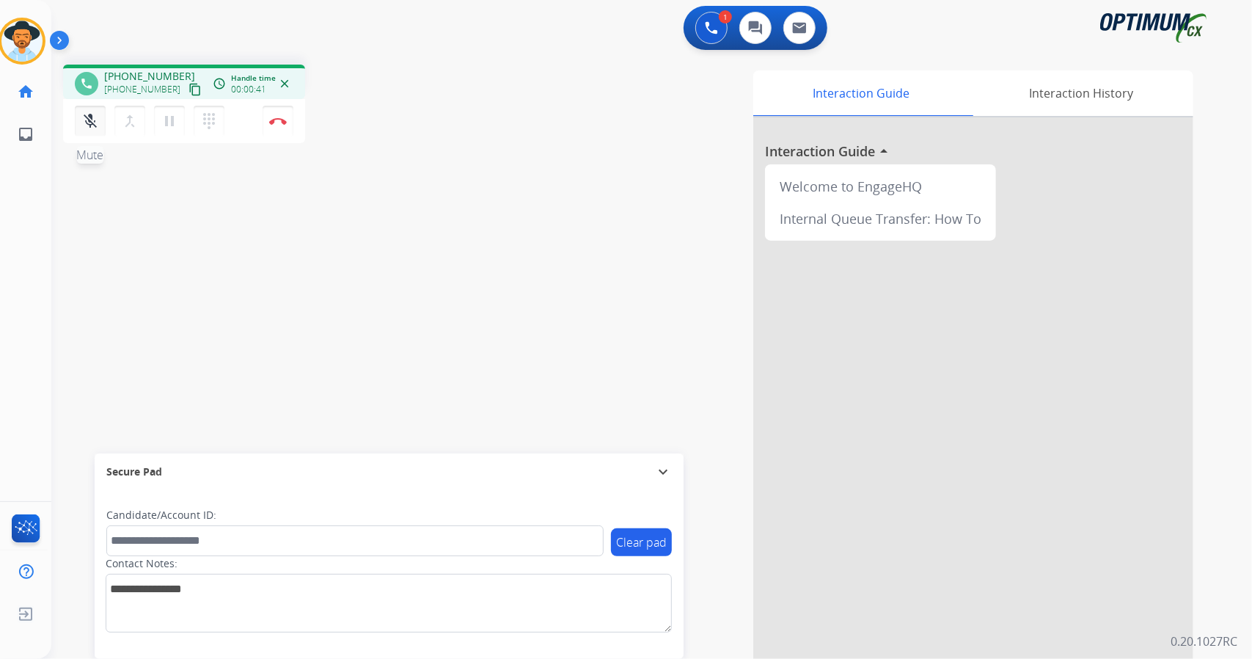
click at [87, 125] on mat-icon "mic_off" at bounding box center [90, 121] width 18 height 18
click at [89, 133] on button "mic Mute" at bounding box center [90, 121] width 31 height 31
click at [88, 131] on button "mic_off Mute" at bounding box center [90, 121] width 31 height 31
click at [88, 131] on button "mic Mute" at bounding box center [90, 121] width 31 height 31
click at [89, 128] on mat-icon "mic_off" at bounding box center [90, 121] width 18 height 18
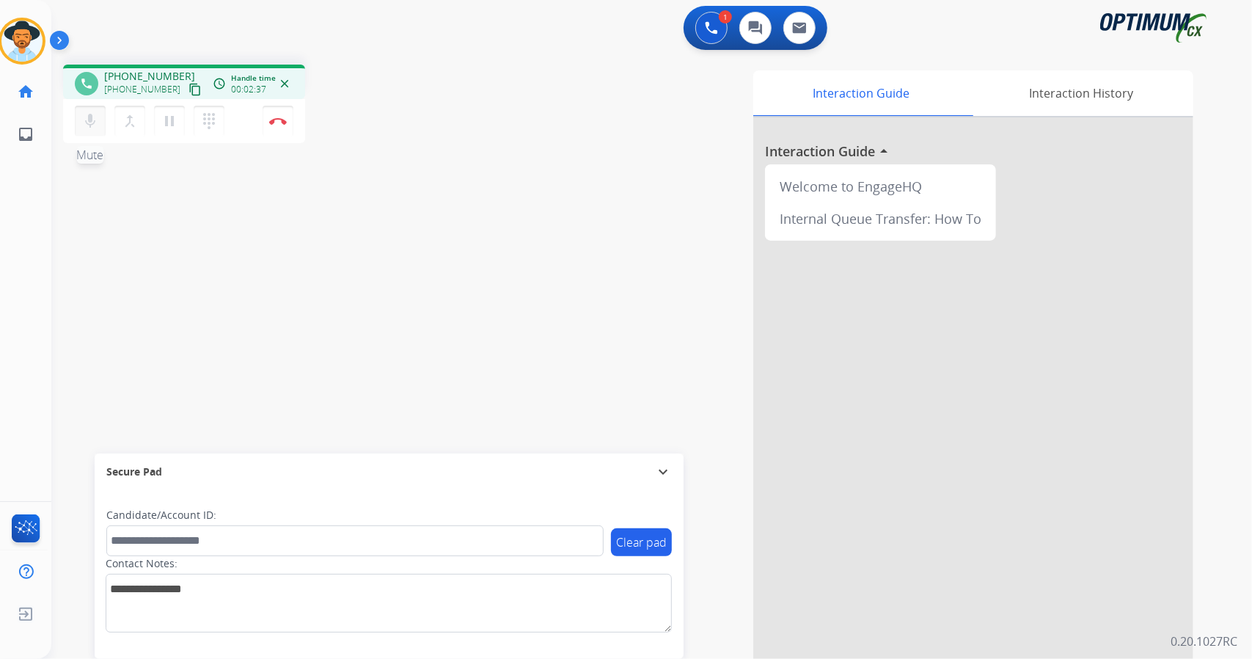
click at [78, 117] on button "mic Mute" at bounding box center [90, 121] width 31 height 31
click at [78, 117] on button "mic_off Mute" at bounding box center [90, 121] width 31 height 31
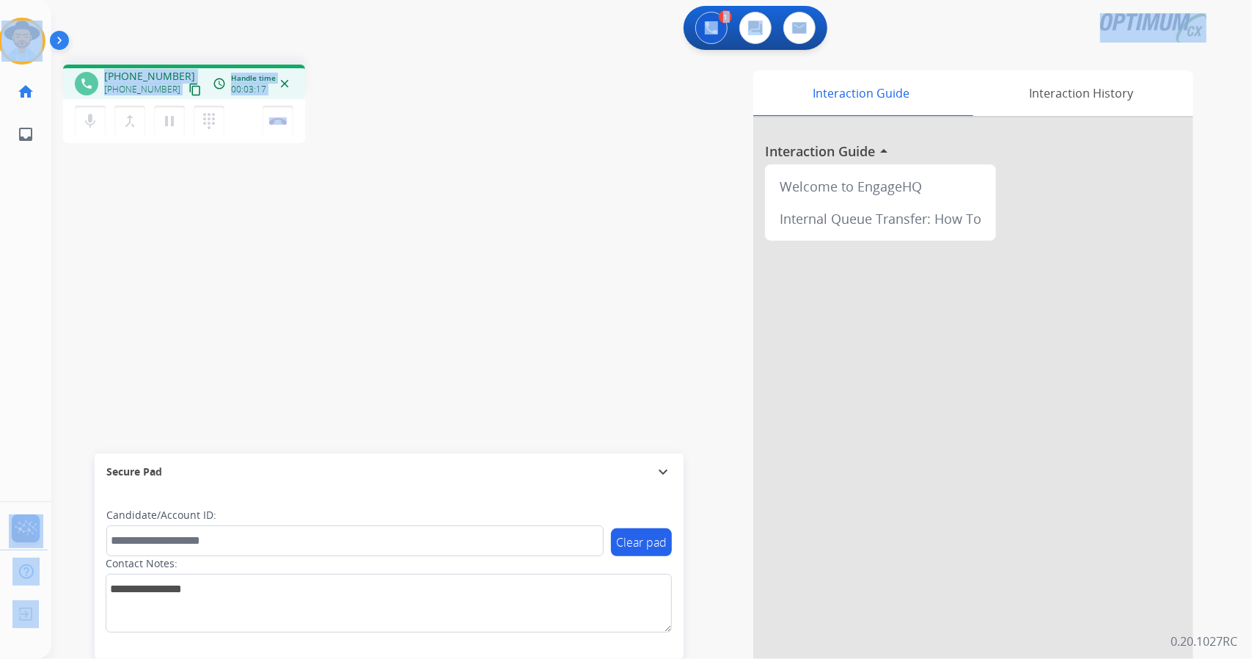
drag, startPoint x: 340, startPoint y: 122, endPoint x: 0, endPoint y: -22, distance: 369.4
click at [0, 0] on html "Outbound call Quit Outbound call Quit Schedule interaction + Add to my list Cus…" at bounding box center [626, 329] width 1252 height 659
click at [111, 7] on div "1 Voice Interactions 0 Chat Interactions 0 Email Interactions" at bounding box center [643, 29] width 1148 height 47
drag, startPoint x: 4, startPoint y: 7, endPoint x: 289, endPoint y: 296, distance: 405.5
click at [289, 296] on div "Outbound call Quit Outbound call Quit Schedule interaction + Add to my list Cus…" at bounding box center [626, 329] width 1252 height 659
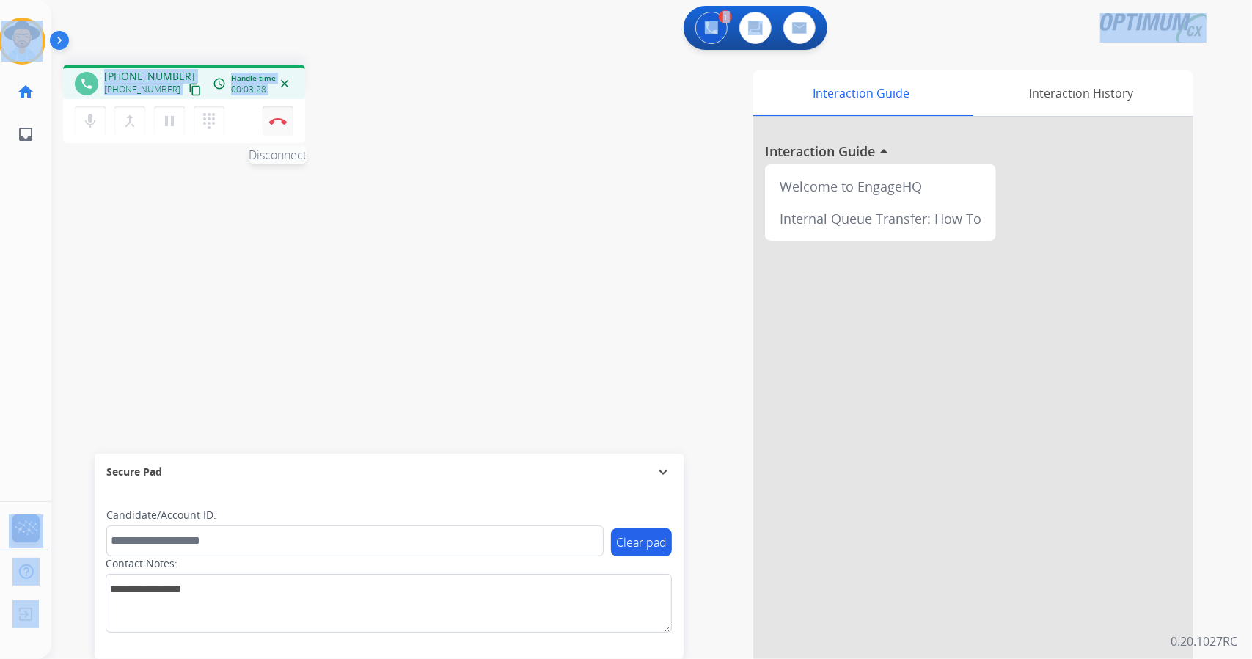
click at [276, 117] on img at bounding box center [278, 120] width 18 height 7
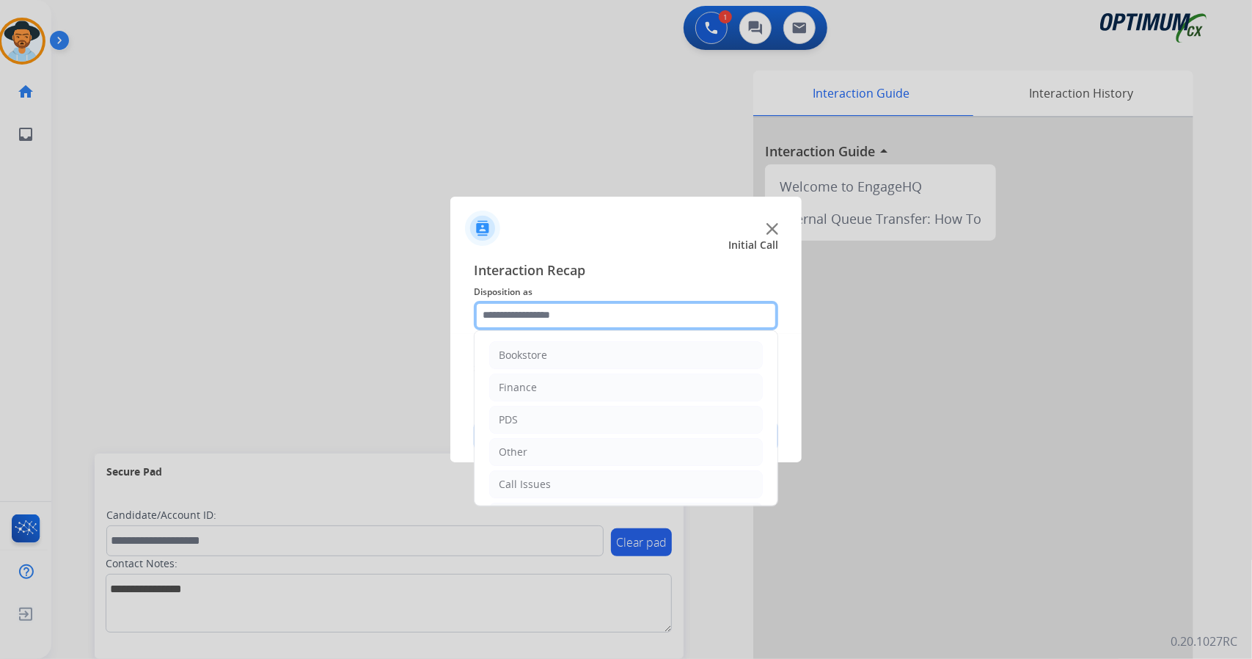
click at [537, 306] on input "text" at bounding box center [626, 315] width 304 height 29
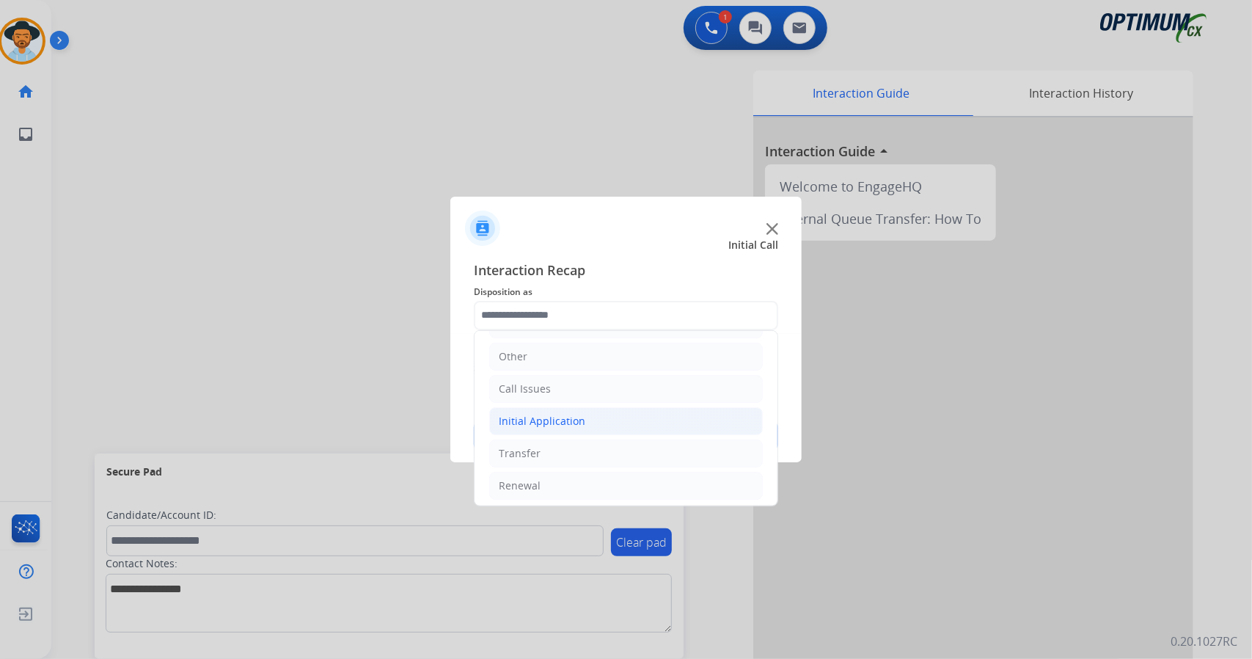
click at [571, 421] on div "Initial Application" at bounding box center [542, 421] width 87 height 15
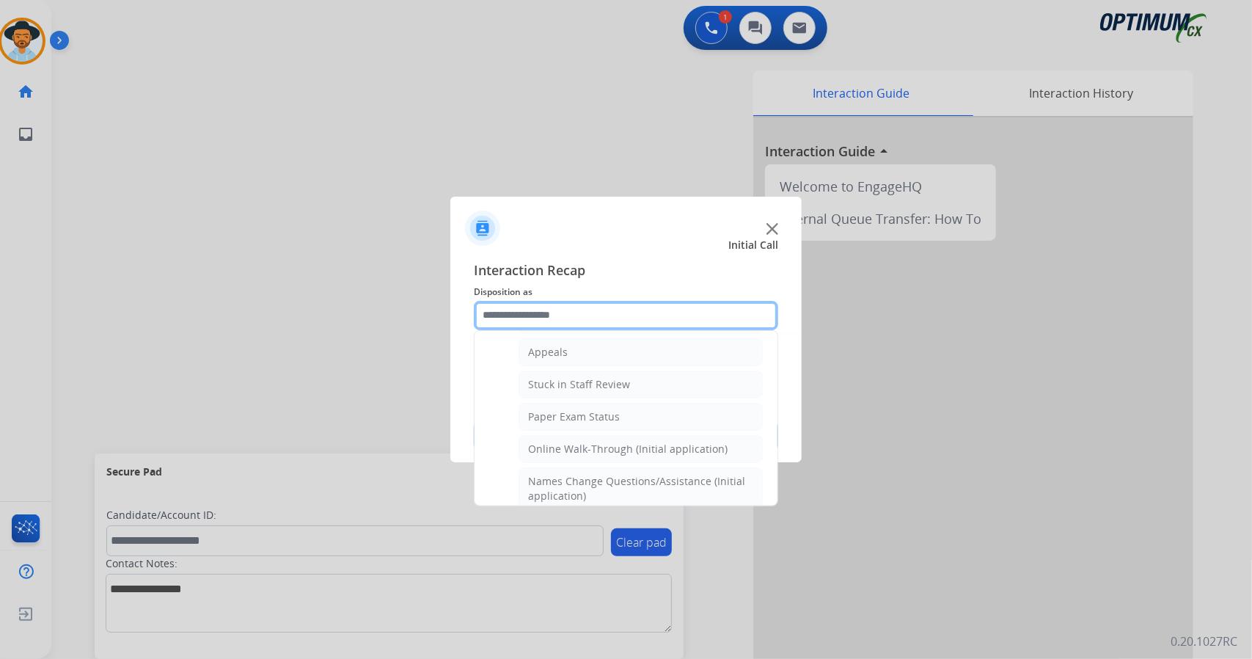
scroll to position [241, 0]
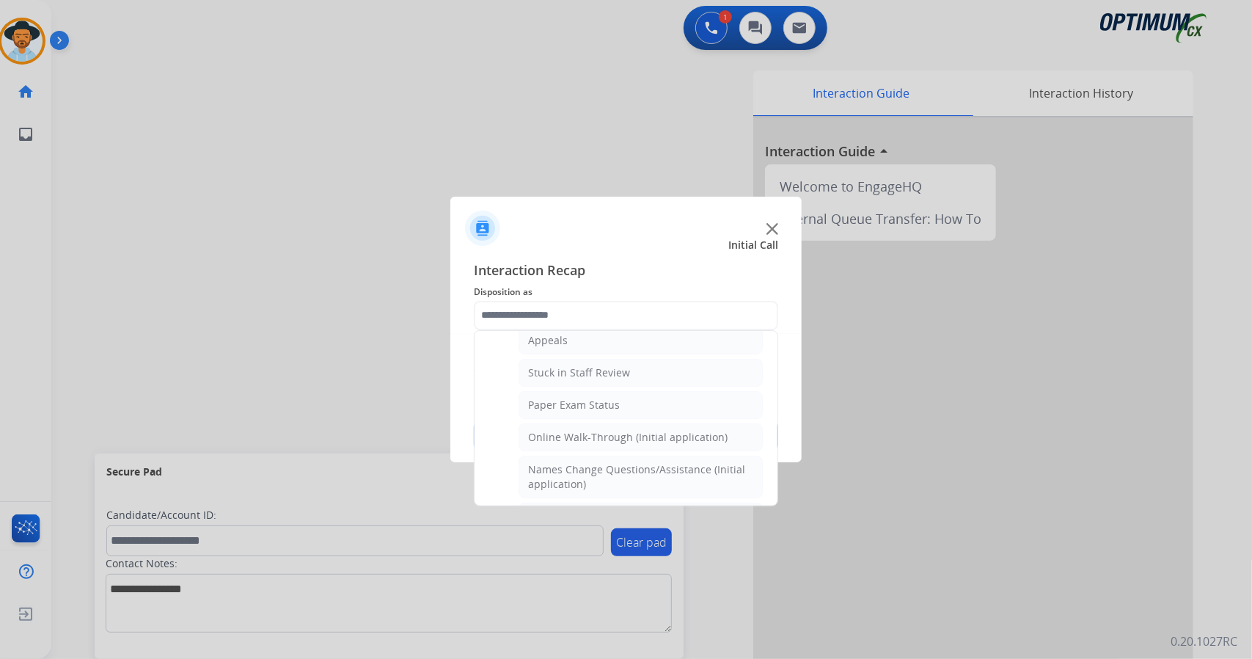
click at [571, 423] on li "Online Walk-Through (Initial application)" at bounding box center [640, 437] width 244 height 28
type input "**********"
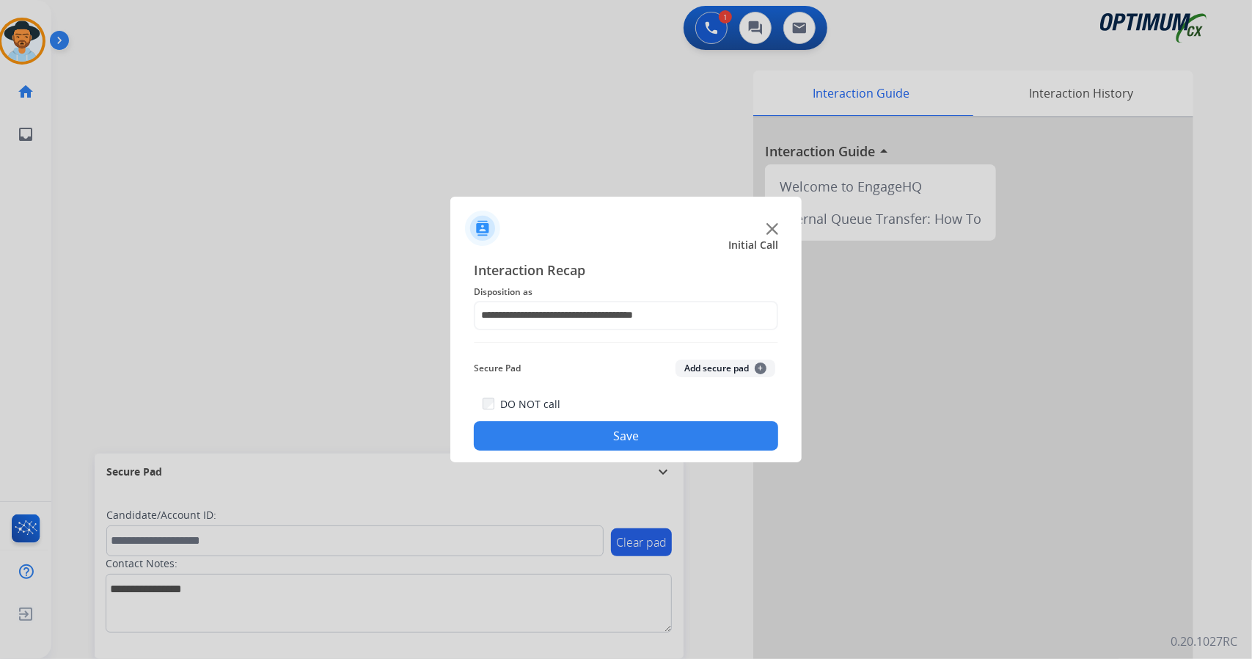
click at [578, 432] on button "Save" at bounding box center [626, 435] width 304 height 29
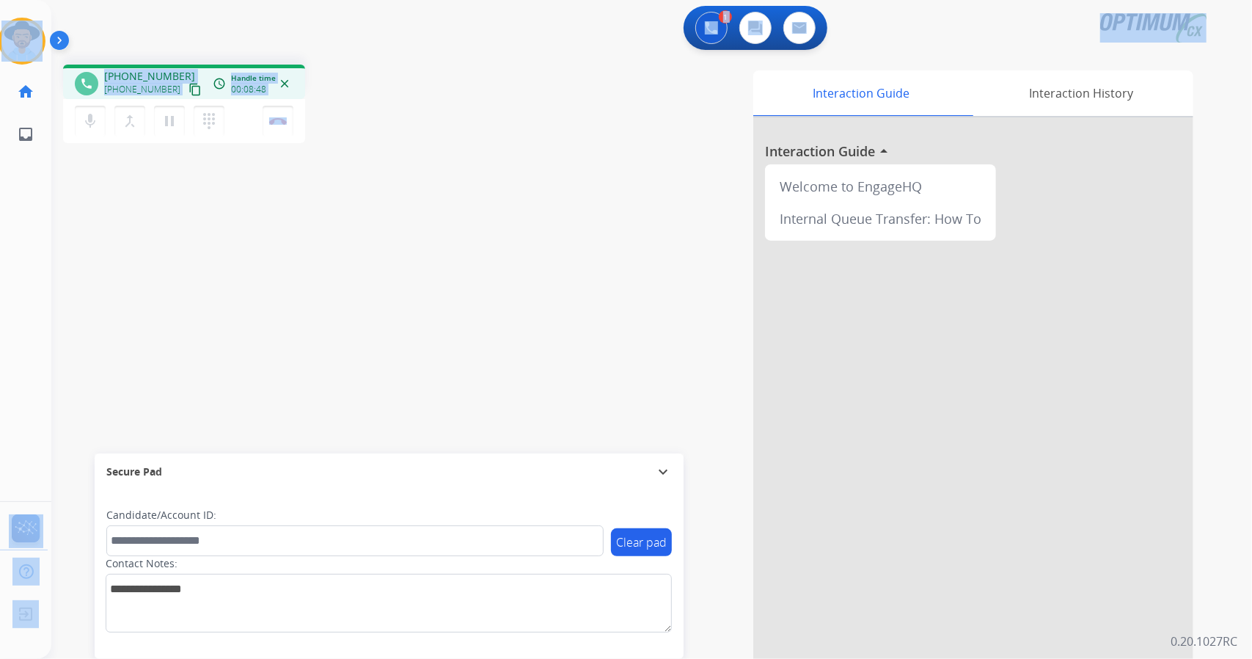
drag, startPoint x: 334, startPoint y: 122, endPoint x: 34, endPoint y: 16, distance: 318.0
click at [34, 16] on div "Outbound call Quit Outbound call Quit Schedule interaction + Add to my list Cus…" at bounding box center [626, 329] width 1252 height 659
click at [121, 8] on div "1 Voice Interactions 0 Chat Interactions 0 Email Interactions" at bounding box center [643, 29] width 1148 height 47
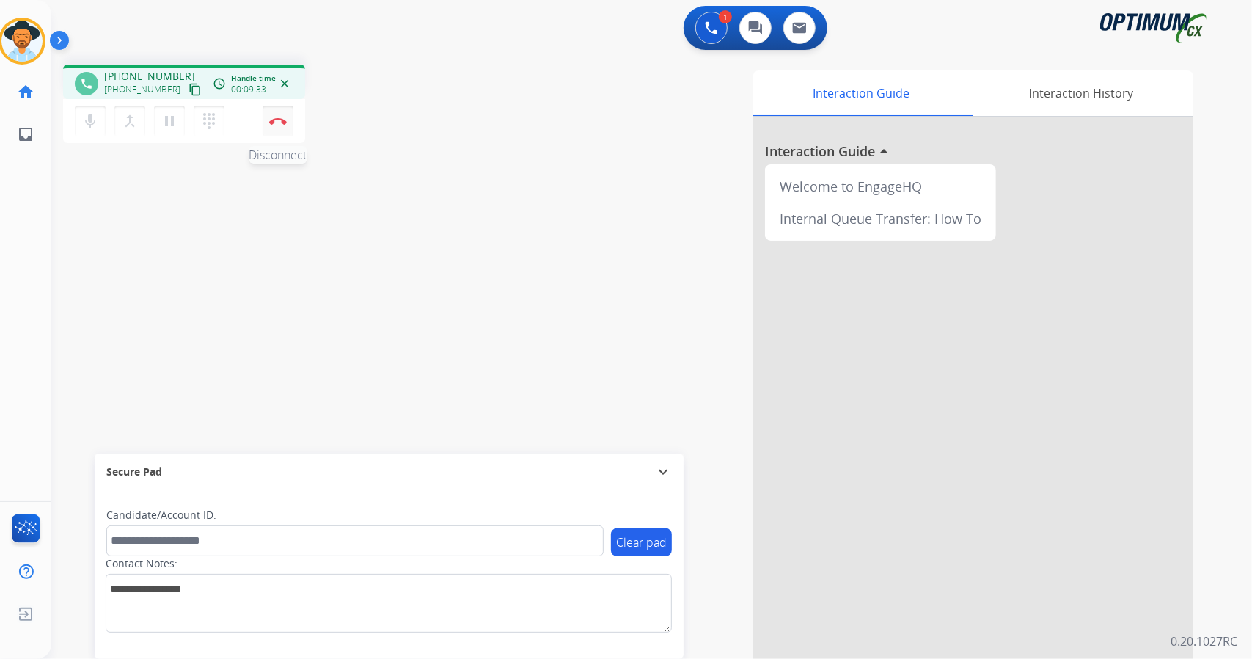
click at [282, 133] on button "Disconnect" at bounding box center [278, 121] width 31 height 31
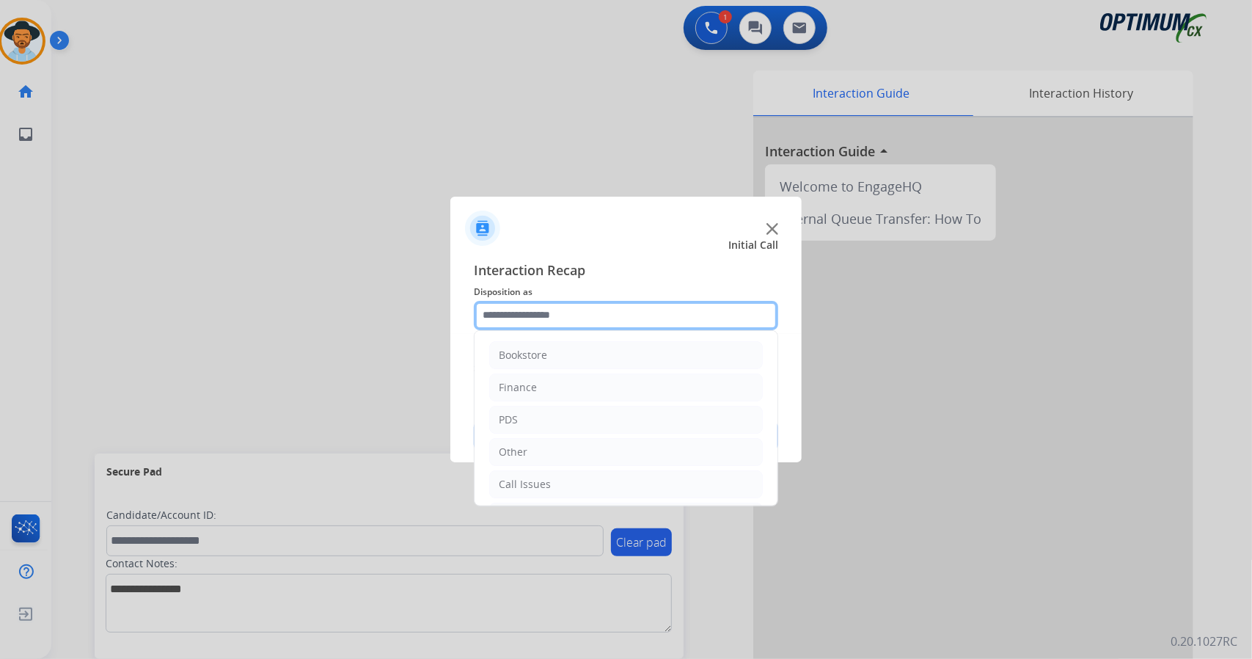
click at [610, 309] on input "text" at bounding box center [626, 315] width 304 height 29
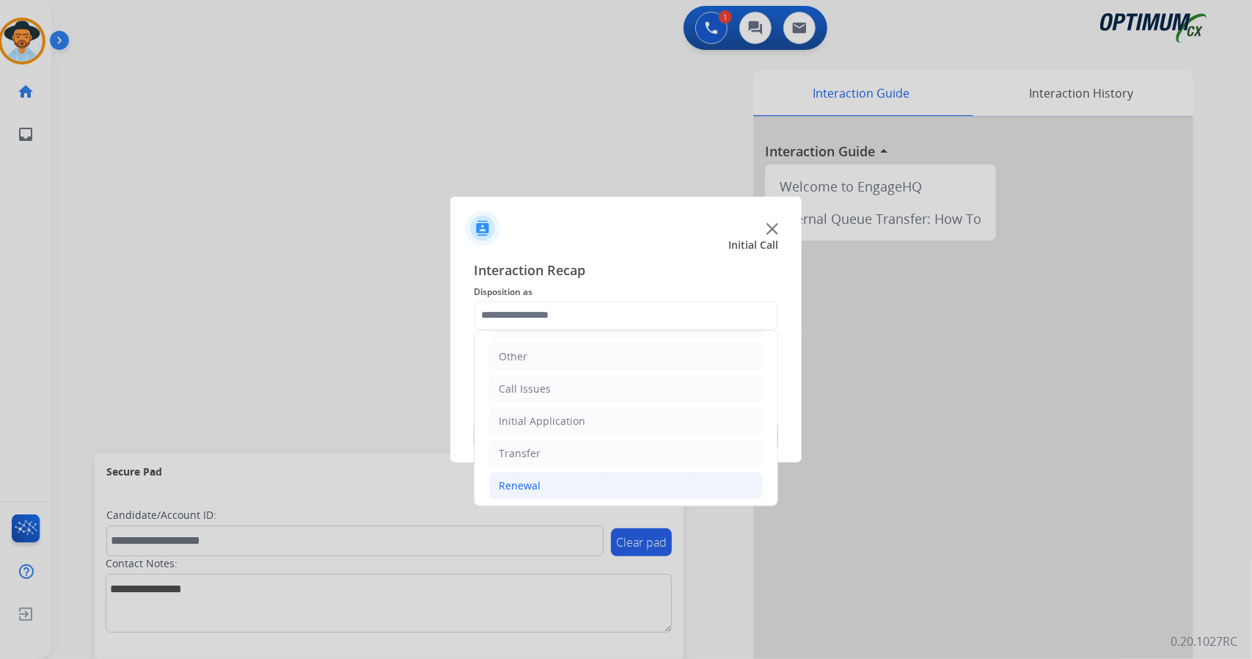
click at [620, 482] on li "Renewal" at bounding box center [626, 486] width 274 height 28
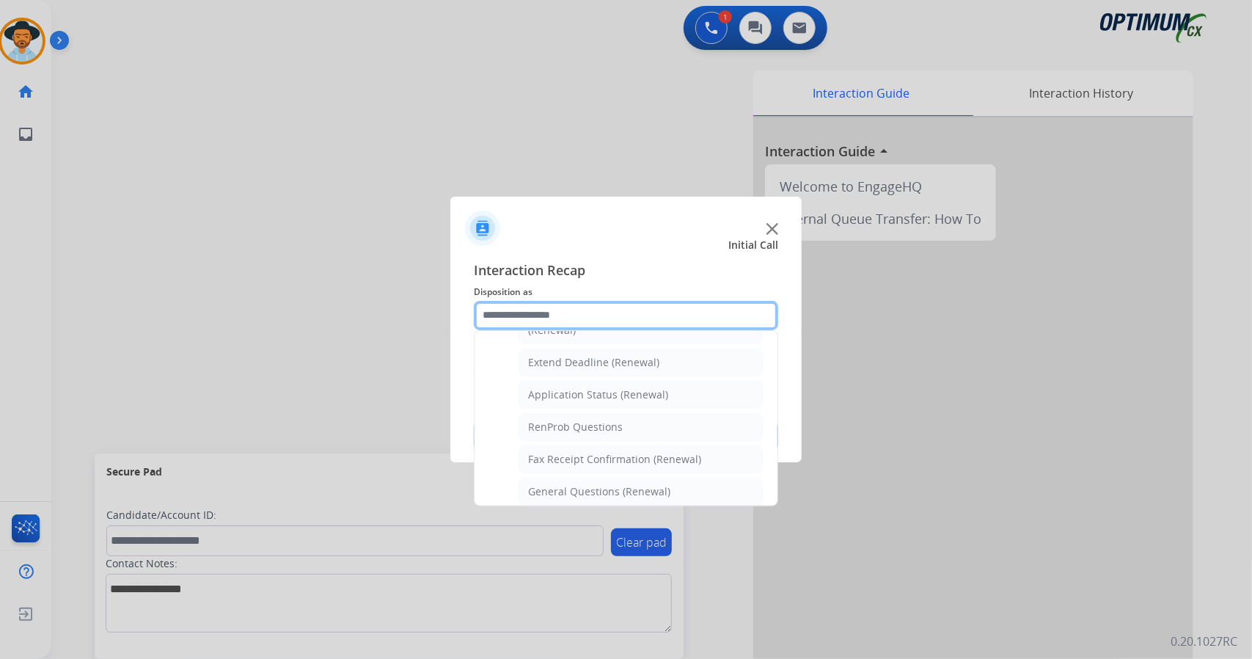
scroll to position [554, 0]
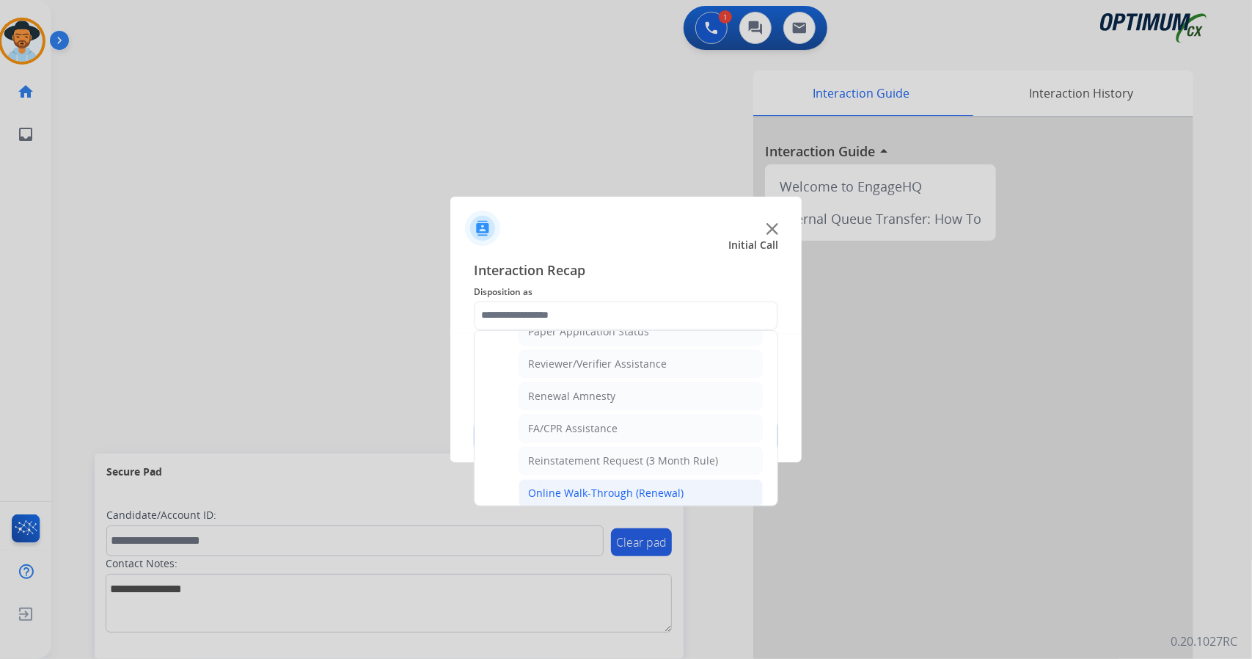
click at [608, 479] on li "Online Walk-Through (Renewal)" at bounding box center [640, 493] width 244 height 28
type input "**********"
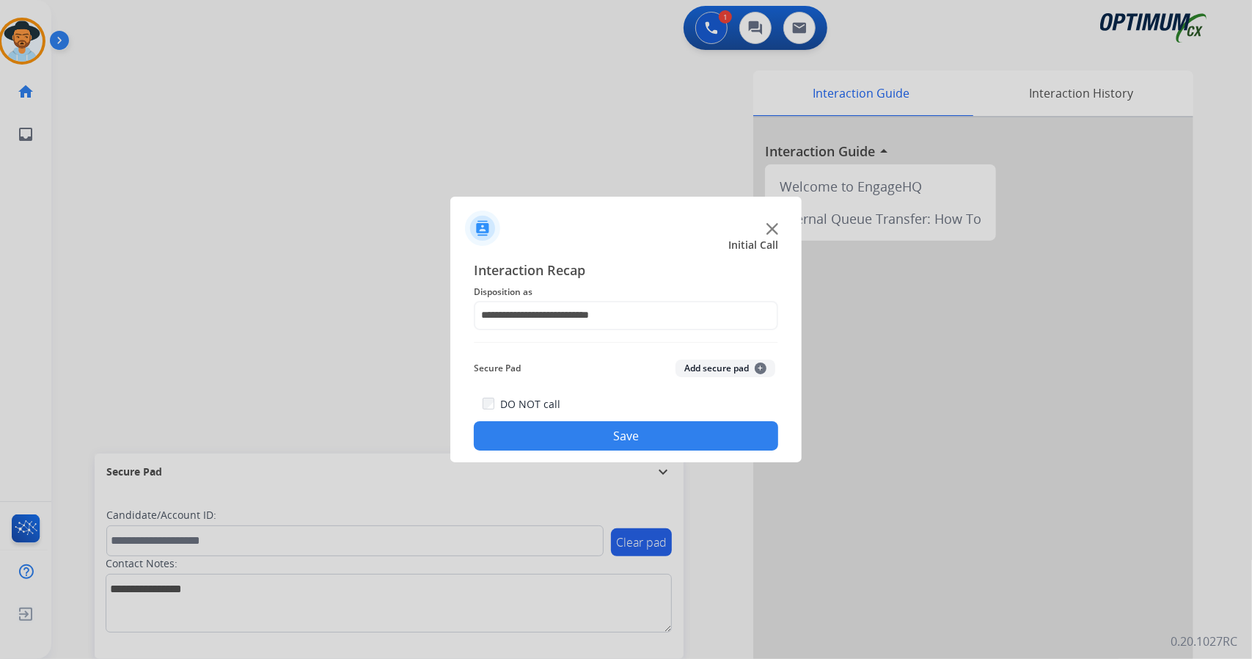
click at [608, 424] on button "Save" at bounding box center [626, 435] width 304 height 29
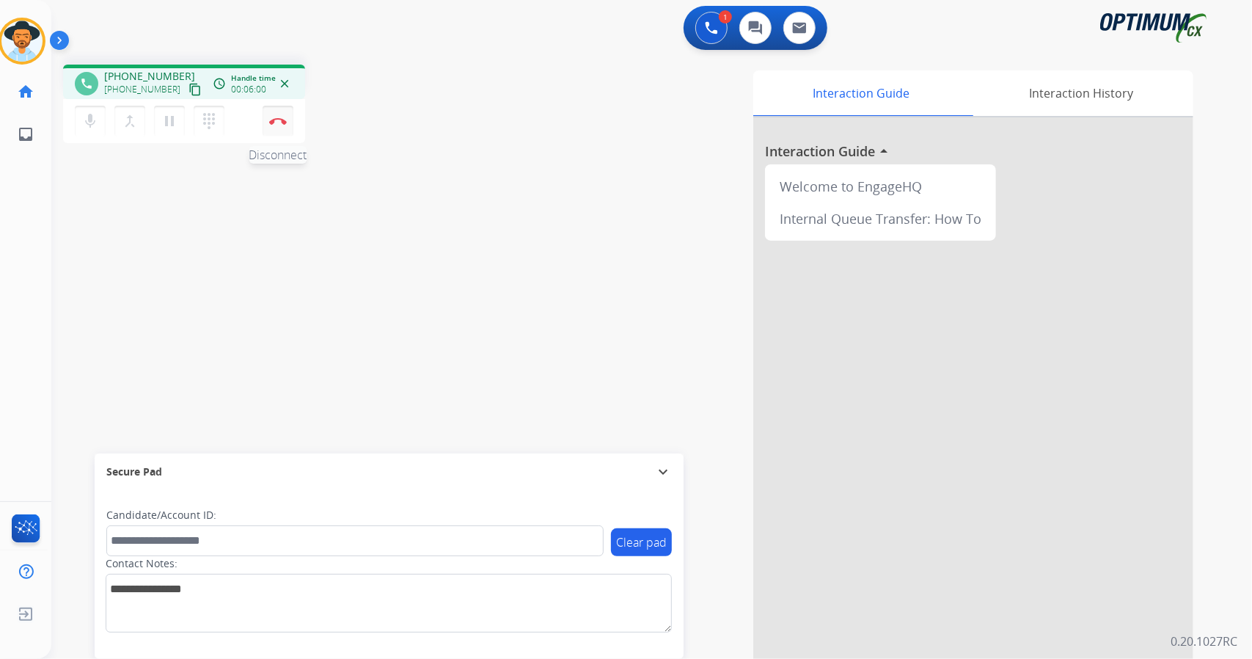
click at [274, 130] on button "Disconnect" at bounding box center [278, 121] width 31 height 31
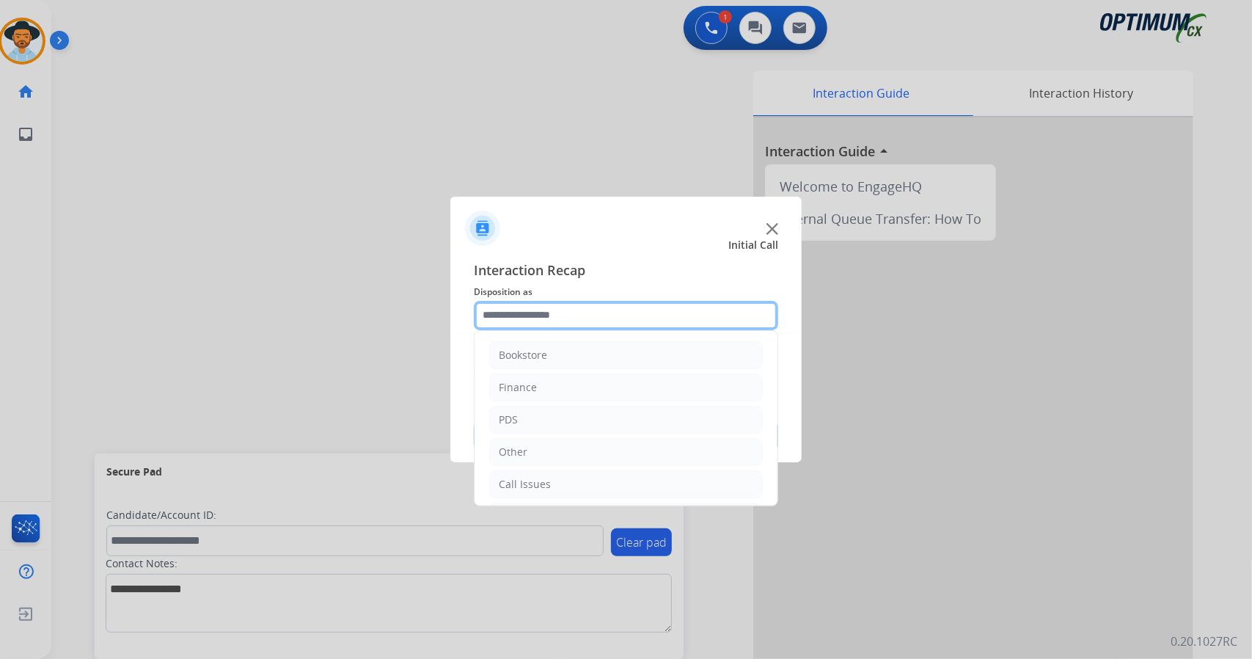
click at [522, 317] on input "text" at bounding box center [626, 315] width 304 height 29
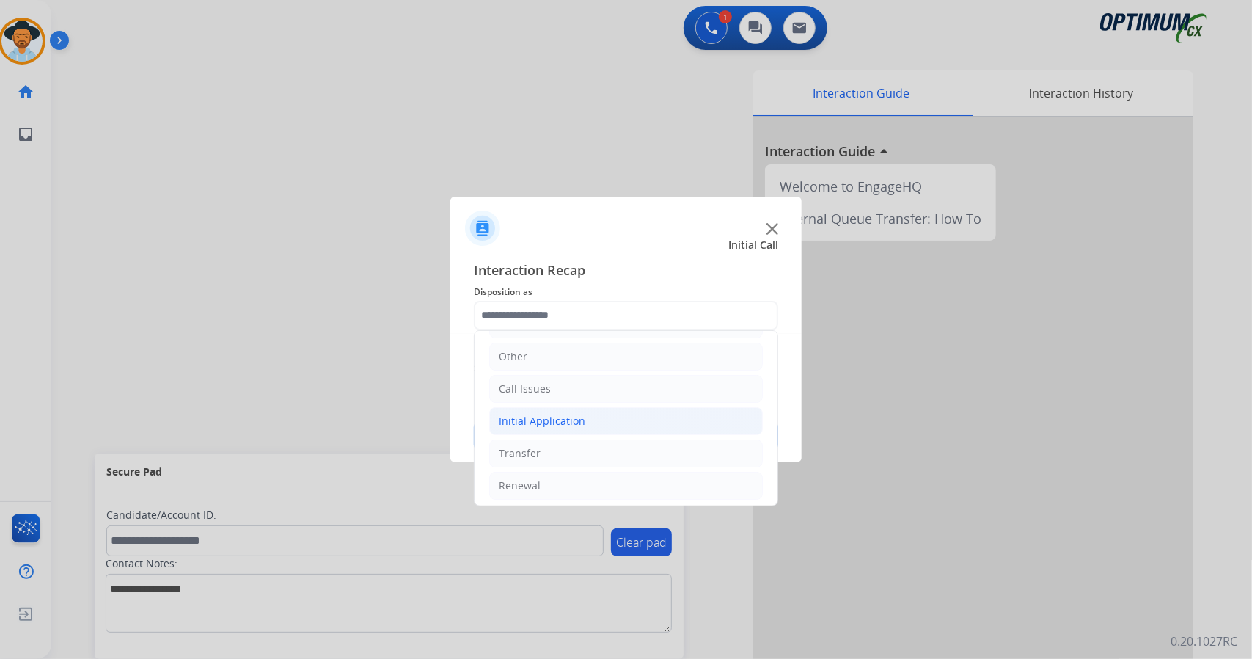
click at [571, 422] on div "Initial Application" at bounding box center [542, 421] width 87 height 15
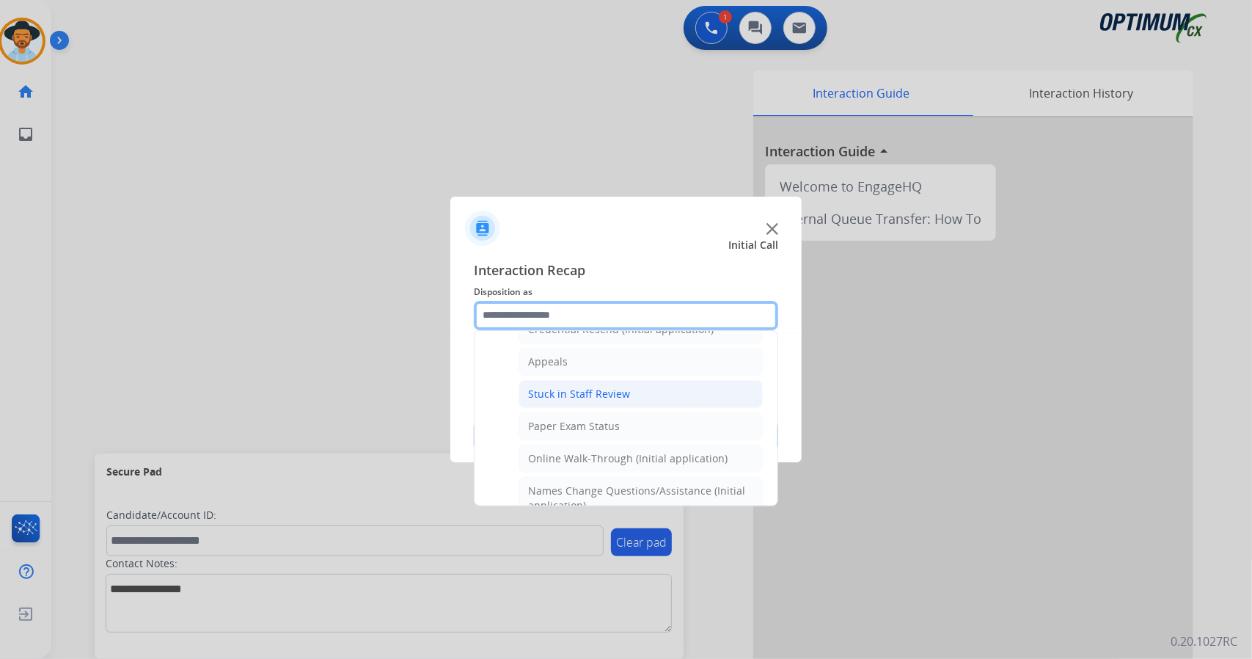
scroll to position [220, 0]
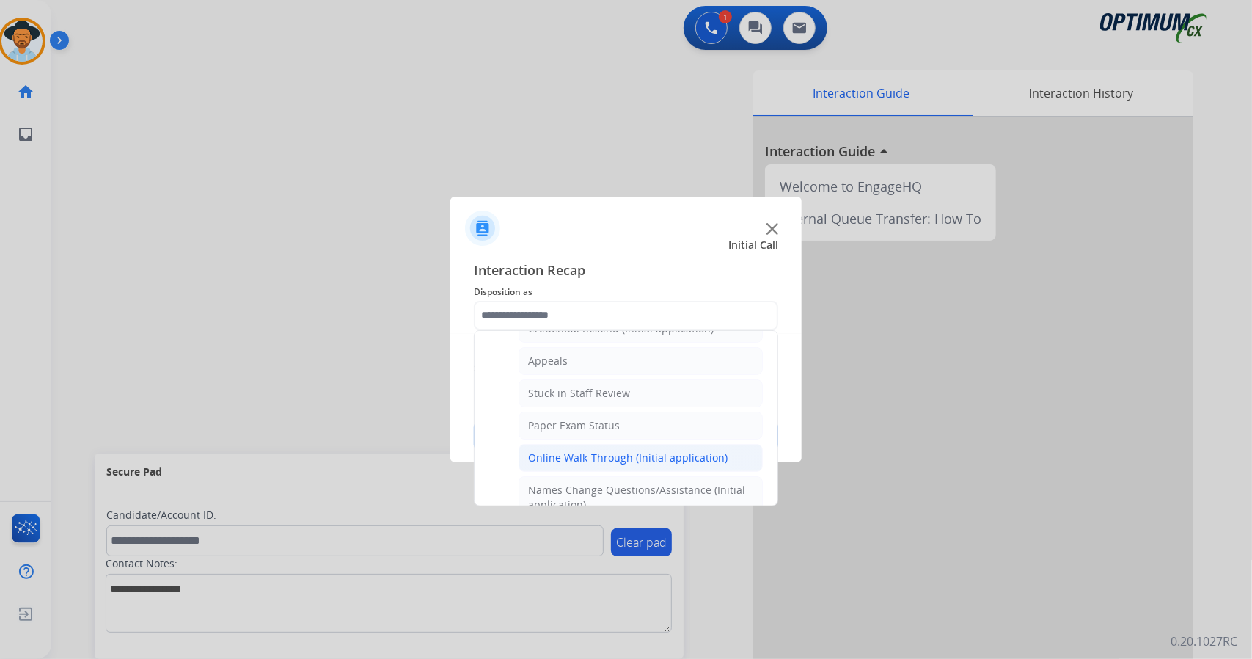
click at [574, 450] on div "Online Walk-Through (Initial application)" at bounding box center [627, 457] width 199 height 15
type input "**********"
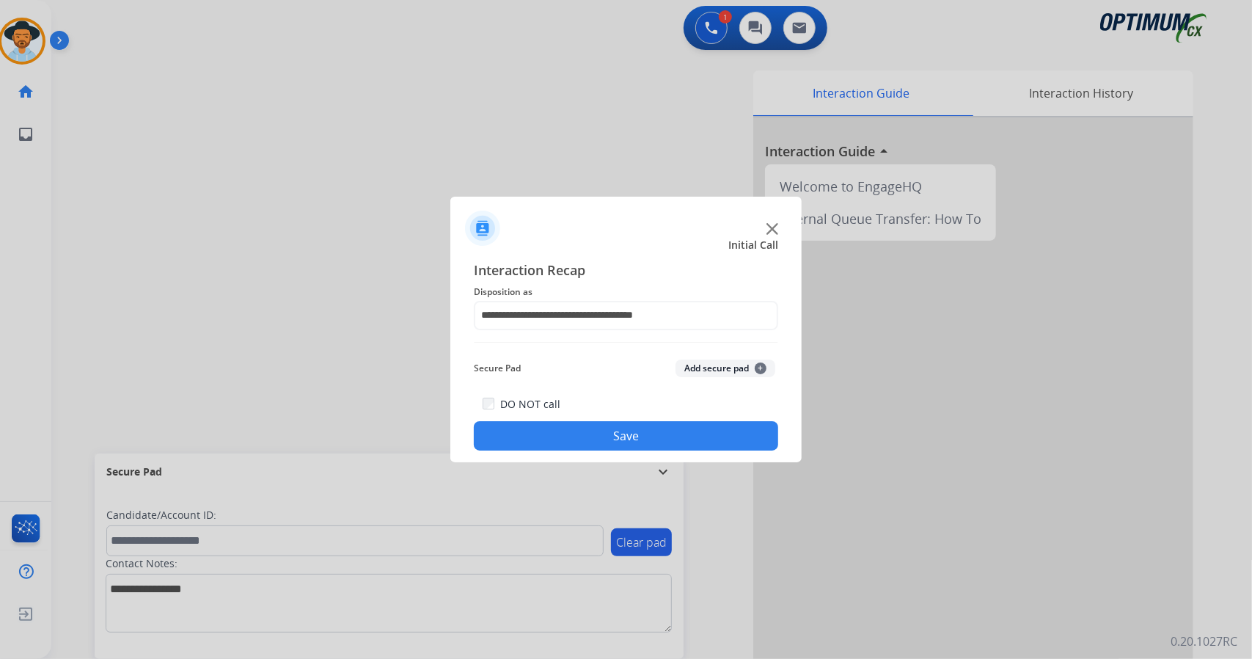
click at [584, 433] on button "Save" at bounding box center [626, 435] width 304 height 29
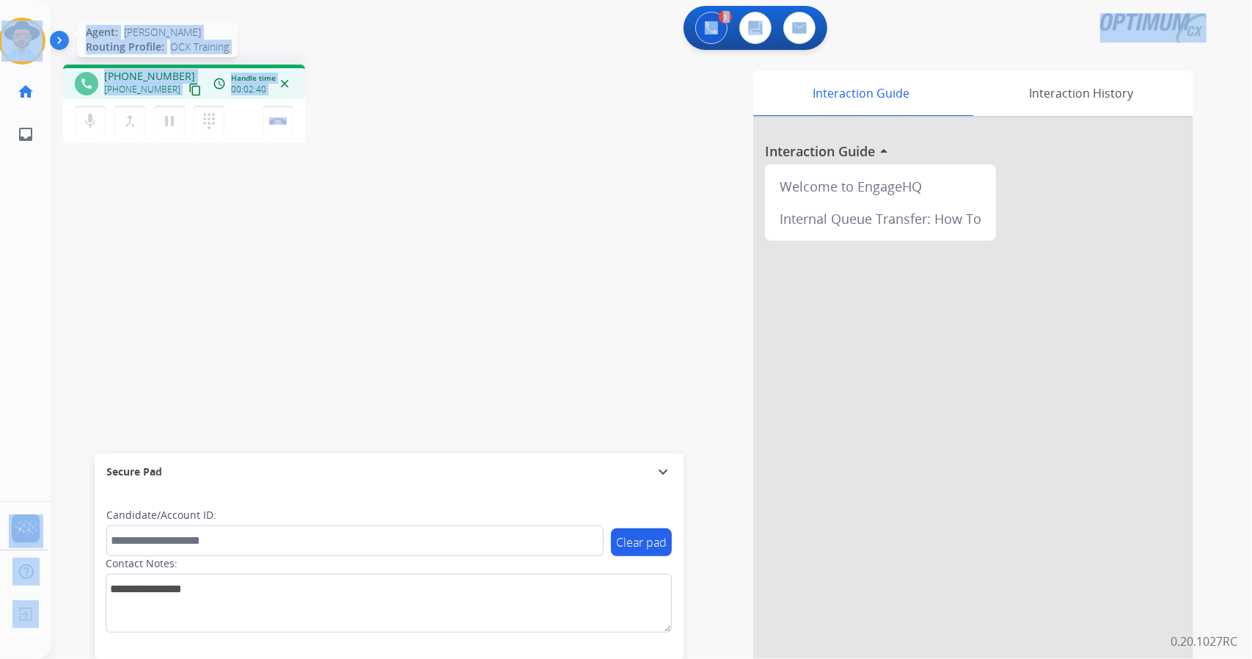
drag, startPoint x: 334, startPoint y: 120, endPoint x: 0, endPoint y: 25, distance: 347.5
click at [0, 25] on div "Outbound call Quit Outbound call Quit Schedule interaction + Add to my list Cus…" at bounding box center [626, 329] width 1252 height 659
click at [140, 29] on div "1 Voice Interactions 0 Chat Interactions 0 Email Interactions" at bounding box center [643, 29] width 1148 height 47
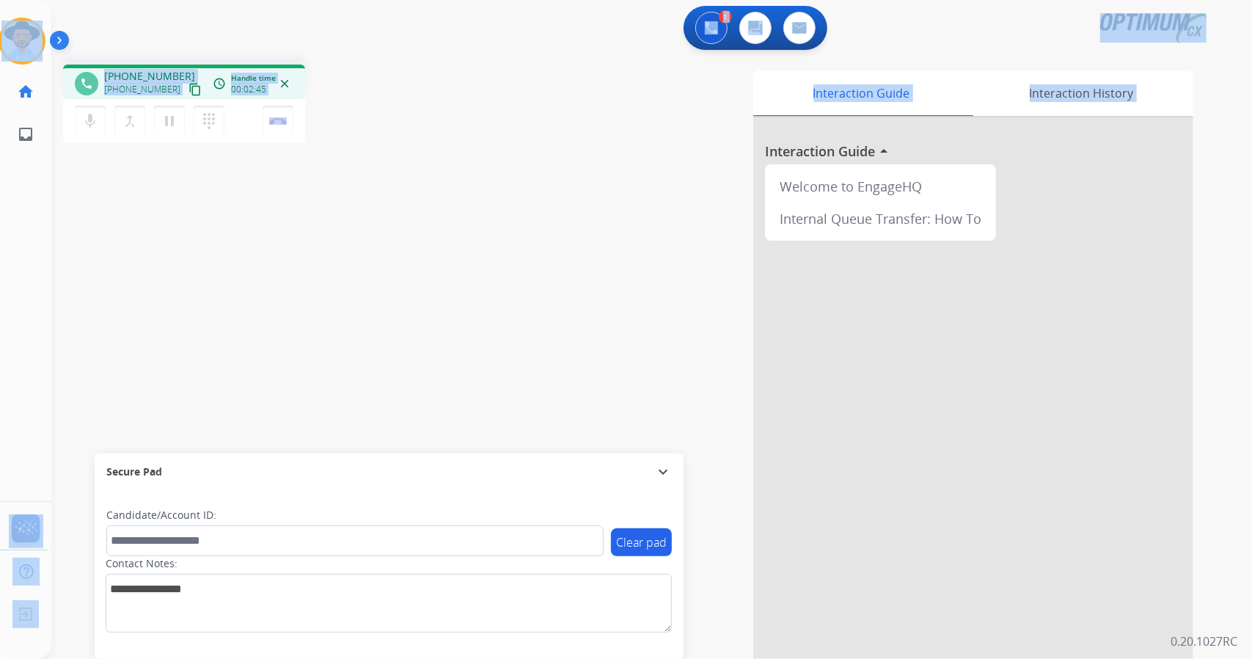
drag, startPoint x: 3, startPoint y: 0, endPoint x: 356, endPoint y: 309, distance: 469.8
click at [356, 309] on div "Outbound call Quit Outbound call Quit Schedule interaction + Add to my list Cus…" at bounding box center [626, 329] width 1252 height 659
click at [342, 115] on div "phone [PHONE_NUMBER] [PHONE_NUMBER] content_copy access_time Call metrics Queue…" at bounding box center [262, 106] width 398 height 83
drag, startPoint x: 4, startPoint y: 4, endPoint x: 533, endPoint y: 308, distance: 609.7
click at [533, 308] on div "Outbound call Quit Outbound call Quit Schedule interaction + Add to my list Cus…" at bounding box center [626, 329] width 1252 height 659
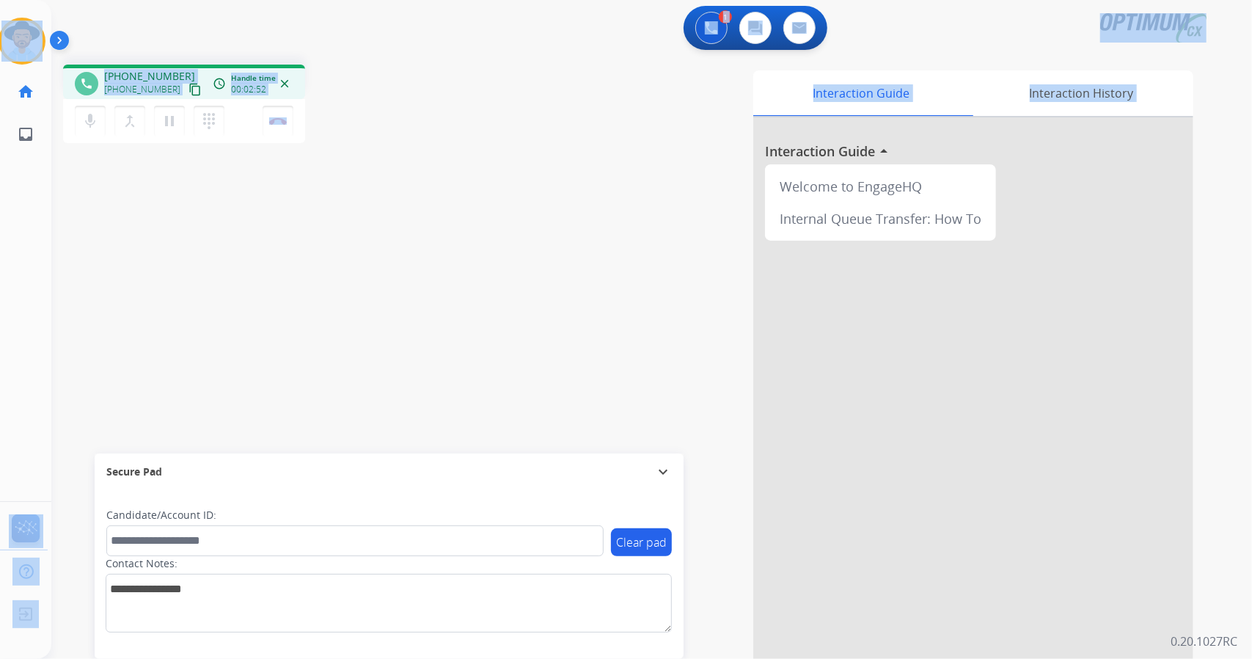
click at [399, 92] on div "phone [PHONE_NUMBER] [PHONE_NUMBER] content_copy access_time Call metrics Queue…" at bounding box center [262, 106] width 398 height 83
drag, startPoint x: 5, startPoint y: 4, endPoint x: 429, endPoint y: 291, distance: 512.2
click at [429, 291] on div "Outbound call Quit Outbound call Quit Schedule interaction + Add to my list Cus…" at bounding box center [626, 329] width 1252 height 659
click at [457, 70] on div "phone [PHONE_NUMBER] [PHONE_NUMBER] content_copy access_time Call metrics Queue…" at bounding box center [262, 106] width 398 height 83
drag, startPoint x: 8, startPoint y: 6, endPoint x: 457, endPoint y: 183, distance: 482.4
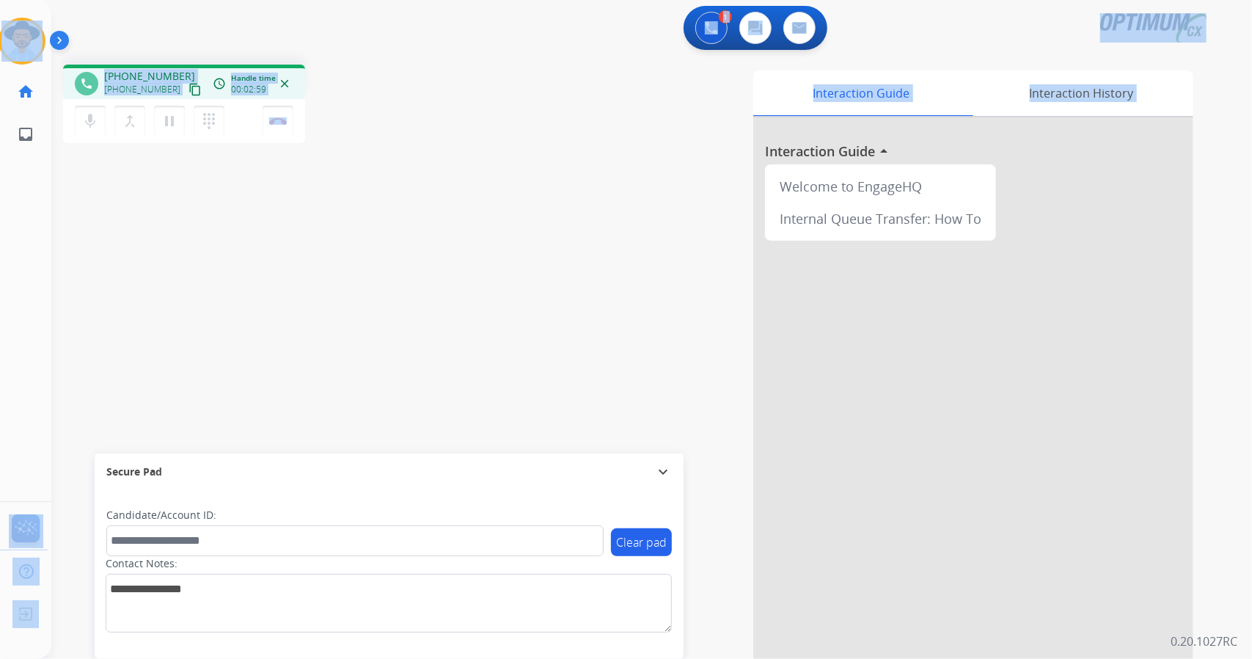
click at [457, 183] on div "Outbound call Quit Outbound call Quit Schedule interaction + Add to my list Cus…" at bounding box center [626, 329] width 1252 height 659
click at [340, 56] on div "phone [PHONE_NUMBER] [PHONE_NUMBER] content_copy access_time Call metrics Queue…" at bounding box center [633, 359] width 1165 height 612
drag, startPoint x: 3, startPoint y: 5, endPoint x: 507, endPoint y: 177, distance: 532.9
click at [507, 177] on div "Outbound call Quit Outbound call Quit Schedule interaction + Add to my list Cus…" at bounding box center [626, 329] width 1252 height 659
click at [371, 95] on div "phone [PHONE_NUMBER] [PHONE_NUMBER] content_copy access_time Call metrics Queue…" at bounding box center [262, 106] width 398 height 83
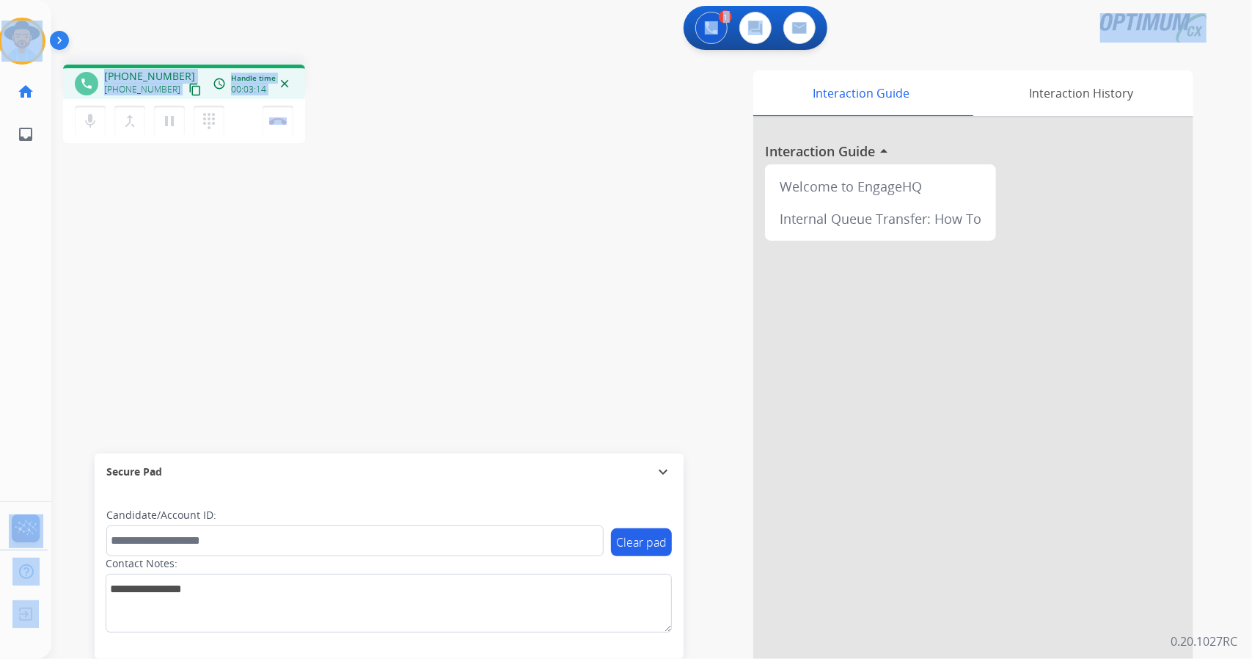
drag, startPoint x: 4, startPoint y: 3, endPoint x: 430, endPoint y: 175, distance: 458.9
click at [430, 175] on div "Outbound call Quit Outbound call Quit Schedule interaction + Add to my list Cus…" at bounding box center [626, 329] width 1252 height 659
click at [430, 175] on div "phone [PHONE_NUMBER] [PHONE_NUMBER] content_copy access_time Call metrics Queue…" at bounding box center [633, 359] width 1165 height 612
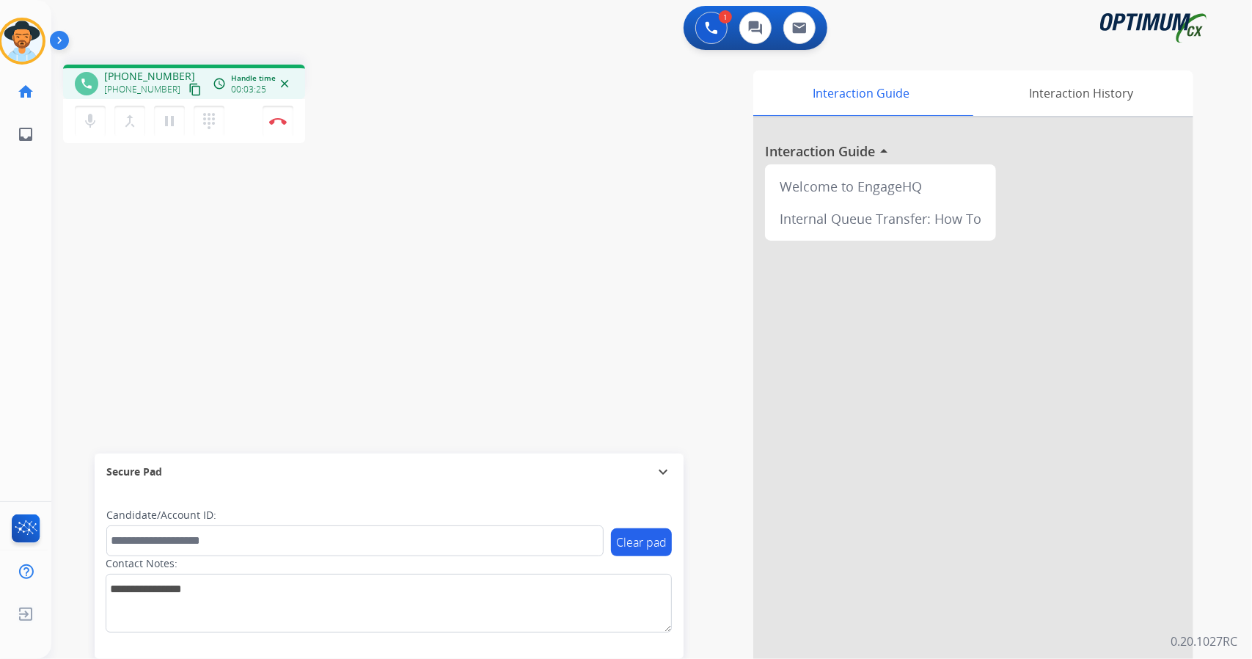
click at [151, 319] on div "phone [PHONE_NUMBER] [PHONE_NUMBER] content_copy access_time Call metrics Queue…" at bounding box center [633, 359] width 1165 height 612
click at [281, 128] on button "Disconnect" at bounding box center [278, 121] width 31 height 31
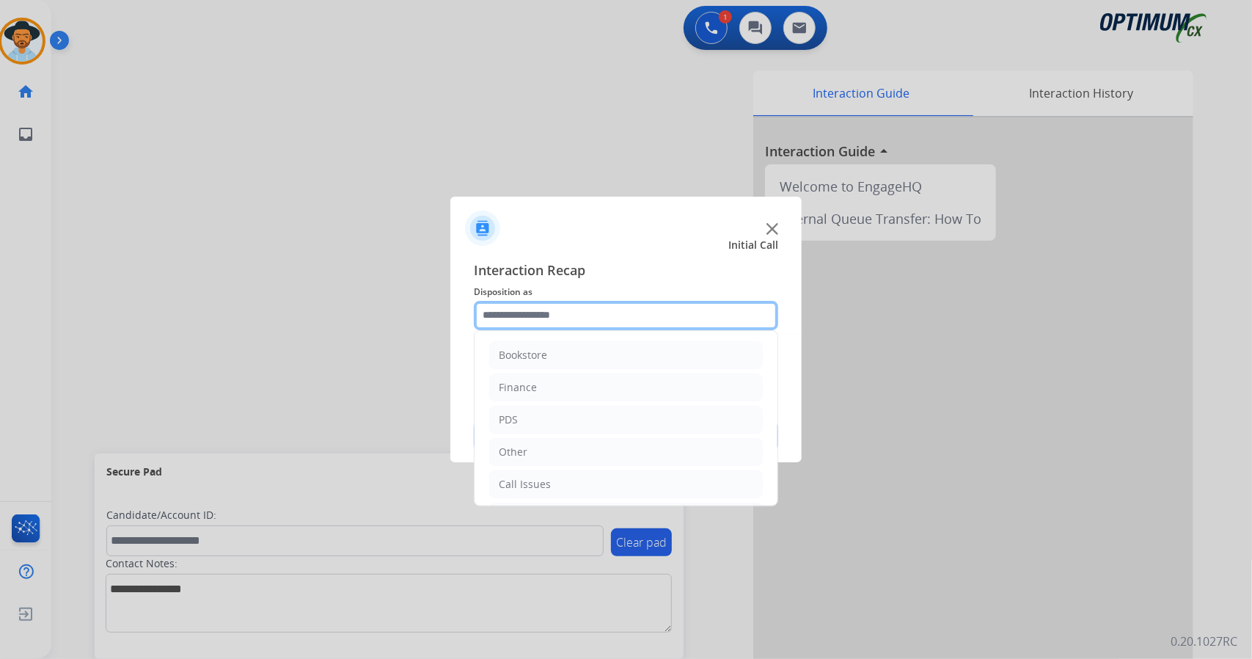
click at [692, 312] on input "text" at bounding box center [626, 315] width 304 height 29
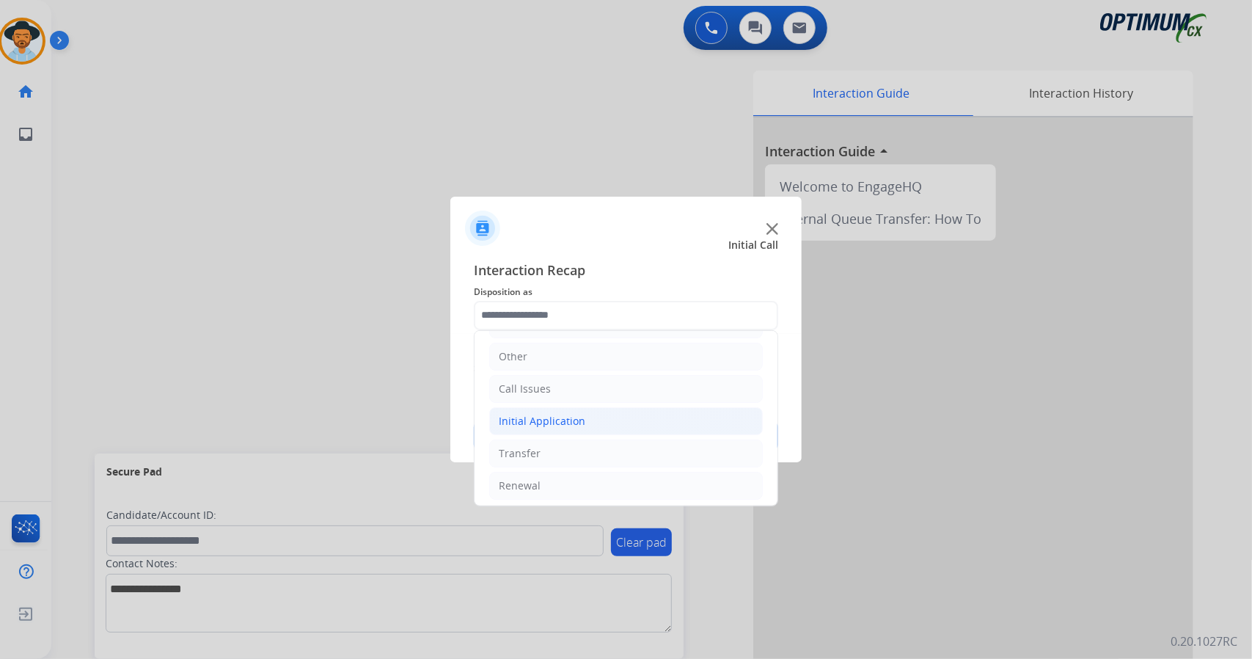
click at [618, 411] on li "Initial Application" at bounding box center [626, 421] width 274 height 28
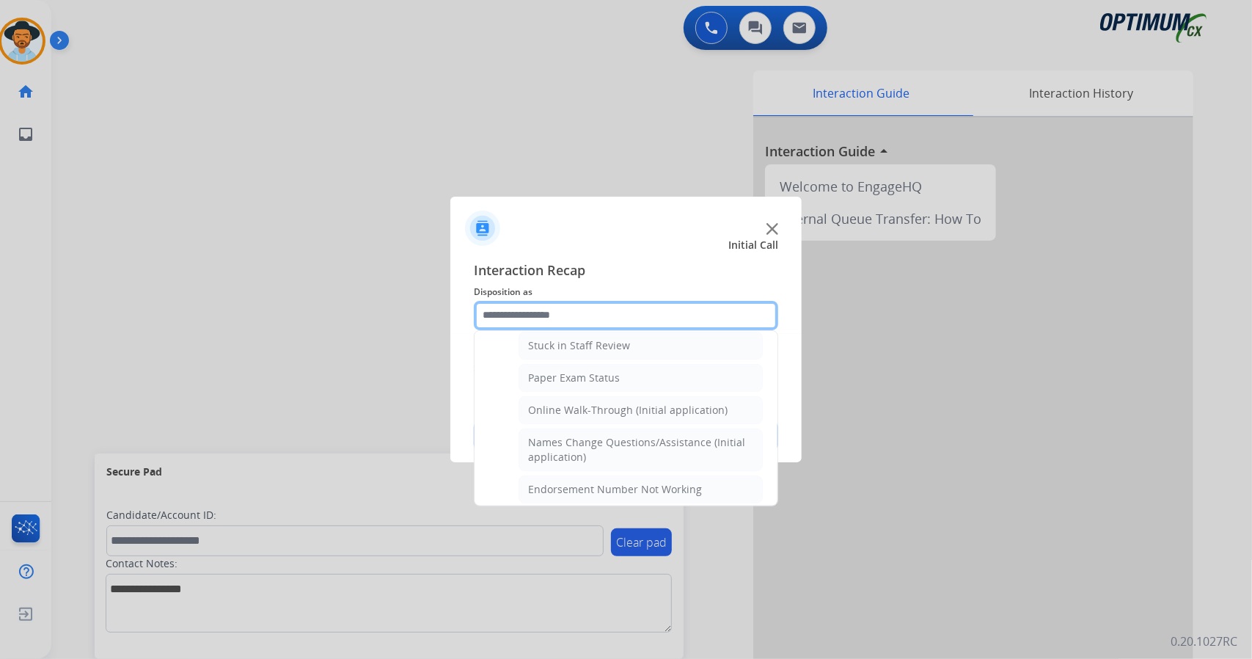
scroll to position [268, 0]
click at [618, 411] on li "Online Walk-Through (Initial application)" at bounding box center [640, 409] width 244 height 28
type input "**********"
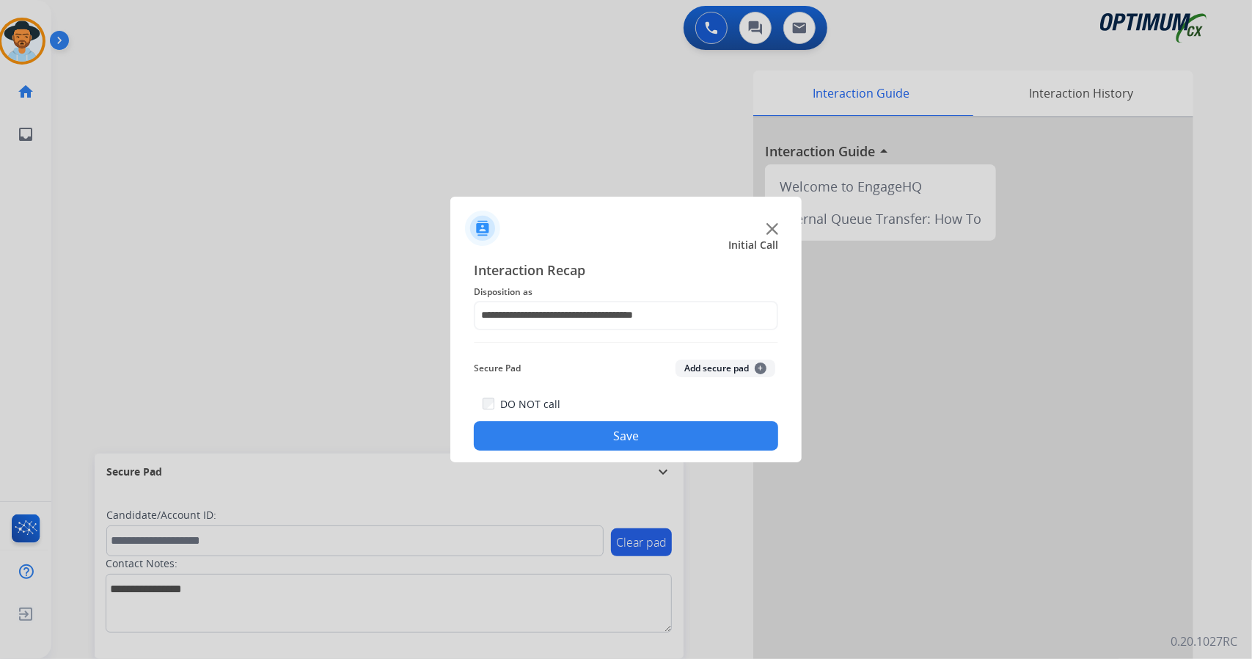
click at [623, 433] on button "Save" at bounding box center [626, 435] width 304 height 29
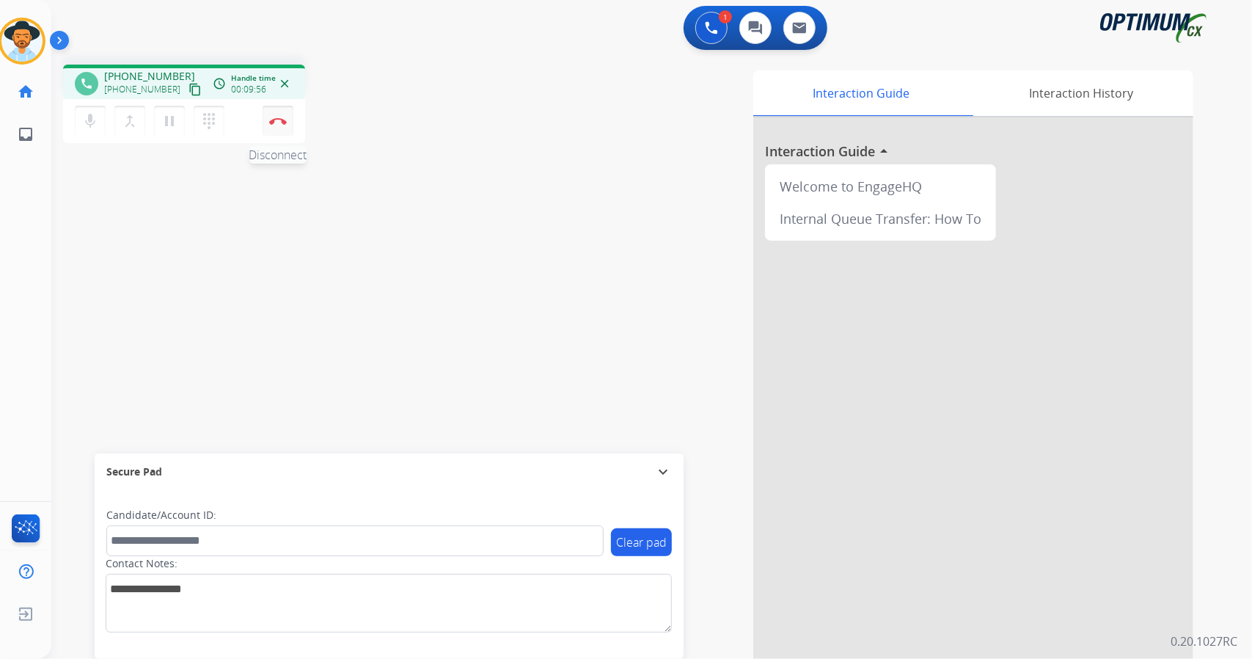
click at [277, 130] on button "Disconnect" at bounding box center [278, 121] width 31 height 31
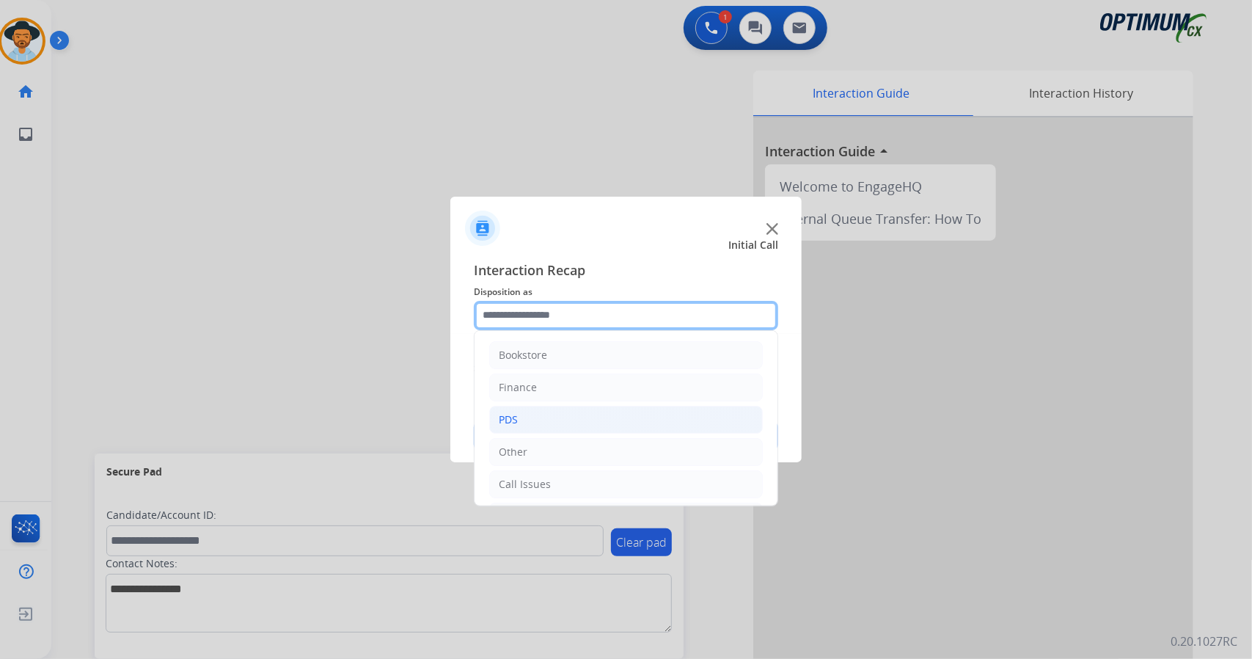
drag, startPoint x: 574, startPoint y: 315, endPoint x: 603, endPoint y: 422, distance: 110.1
click at [603, 330] on div "Bookstore Finance PDS Other Call Issues Initial Application Transfer Renewal" at bounding box center [626, 315] width 304 height 29
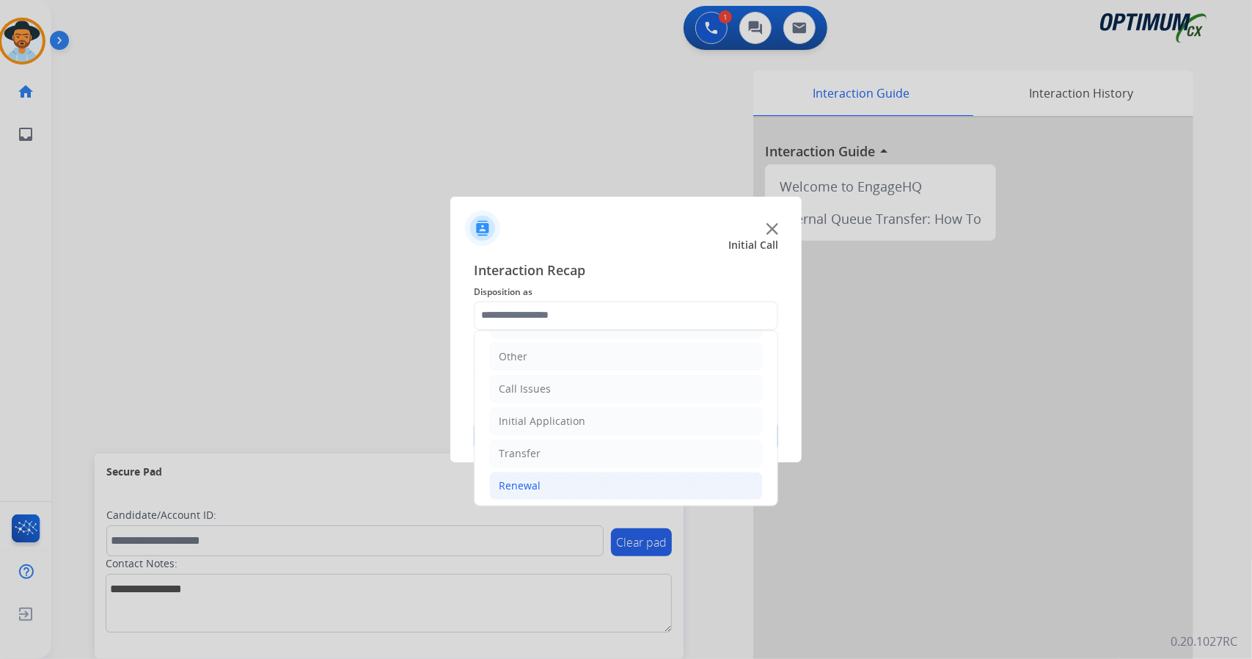
click at [582, 489] on li "Renewal" at bounding box center [626, 486] width 274 height 28
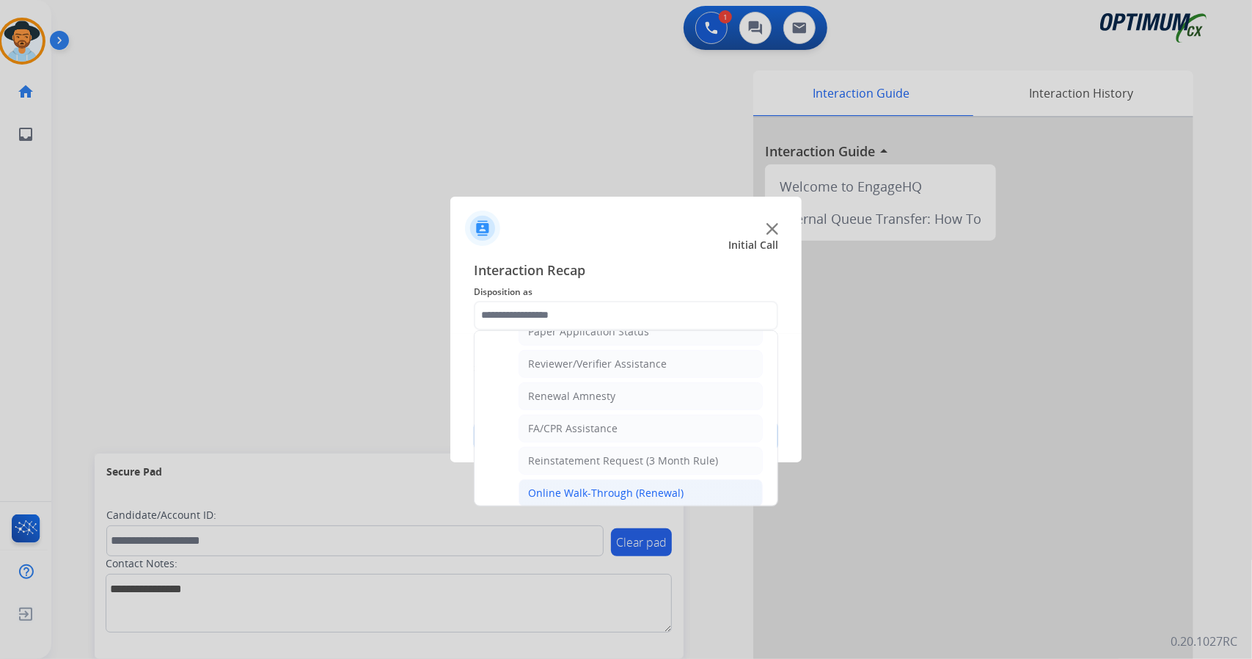
click at [581, 485] on div "Online Walk-Through (Renewal)" at bounding box center [605, 492] width 155 height 15
type input "**********"
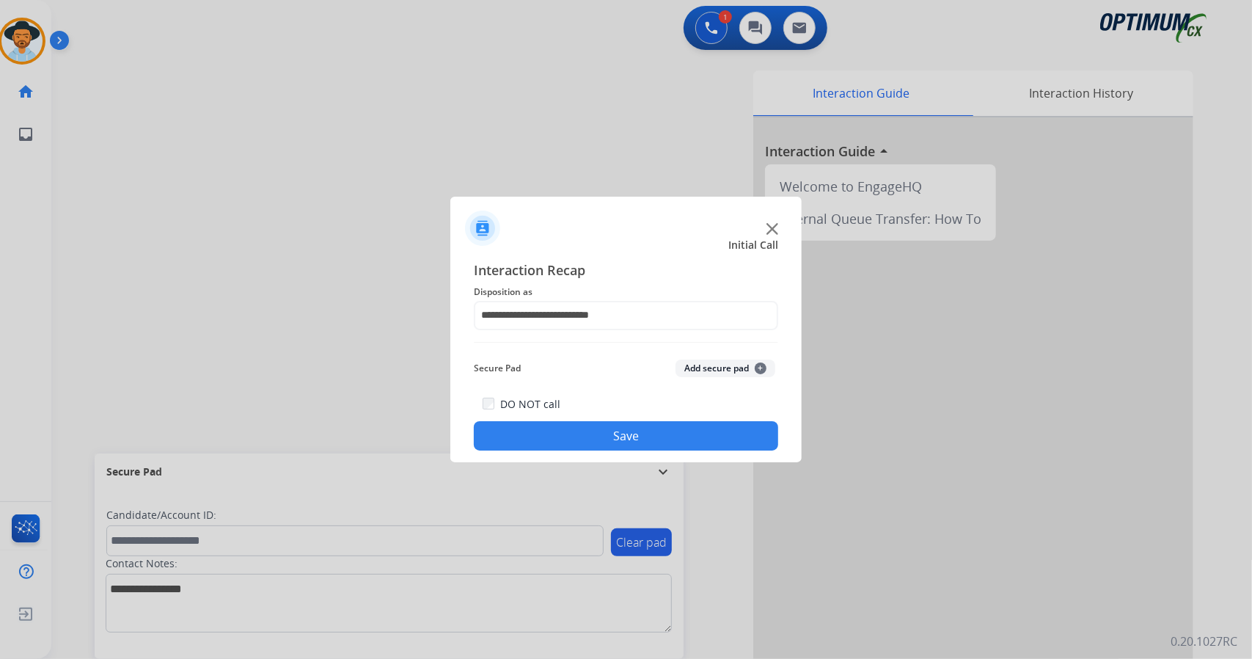
click at [557, 441] on button "Save" at bounding box center [626, 435] width 304 height 29
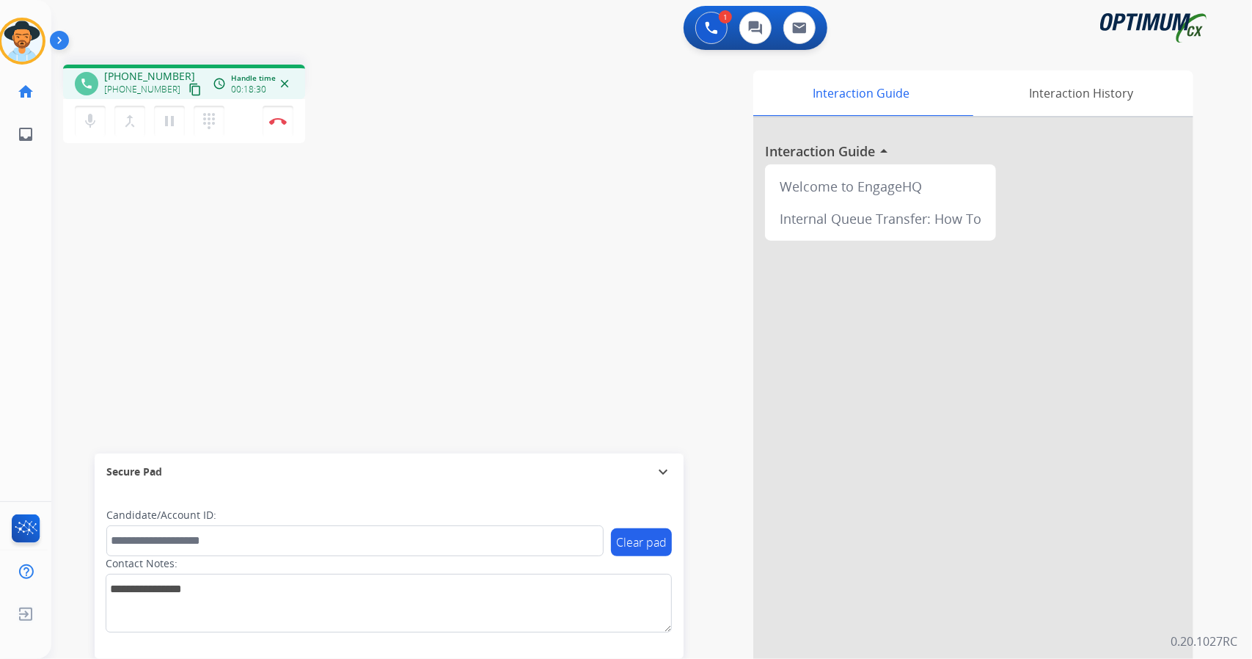
click at [135, 297] on div "phone [PHONE_NUMBER] [PHONE_NUMBER] content_copy access_time Call metrics Queue…" at bounding box center [633, 359] width 1165 height 612
click at [188, 86] on mat-icon "content_copy" at bounding box center [194, 89] width 13 height 13
click at [502, 169] on div "Interaction Guide Interaction History Interaction Guide arrow_drop_up Welcome t…" at bounding box center [830, 367] width 726 height 594
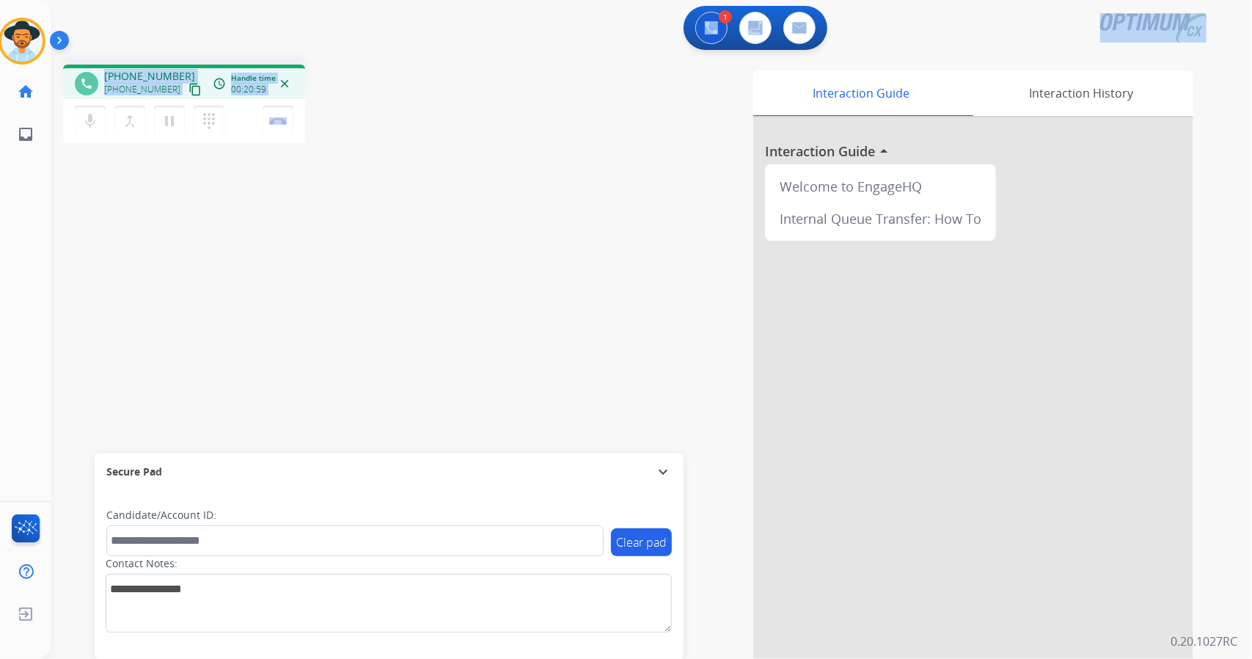
drag, startPoint x: 356, startPoint y: 111, endPoint x: 331, endPoint y: -89, distance: 201.0
click at [331, 0] on html "Outbound call Quit Outbound call Quit Schedule interaction + Add to my list Cus…" at bounding box center [626, 329] width 1252 height 659
click at [382, 126] on div "phone [PHONE_NUMBER] [PHONE_NUMBER] content_copy access_time Call metrics Queue…" at bounding box center [262, 106] width 398 height 83
drag, startPoint x: 382, startPoint y: 126, endPoint x: 0, endPoint y: -17, distance: 408.0
click at [0, 0] on html "Outbound call Quit Outbound call Quit Schedule interaction + Add to my list Cus…" at bounding box center [626, 329] width 1252 height 659
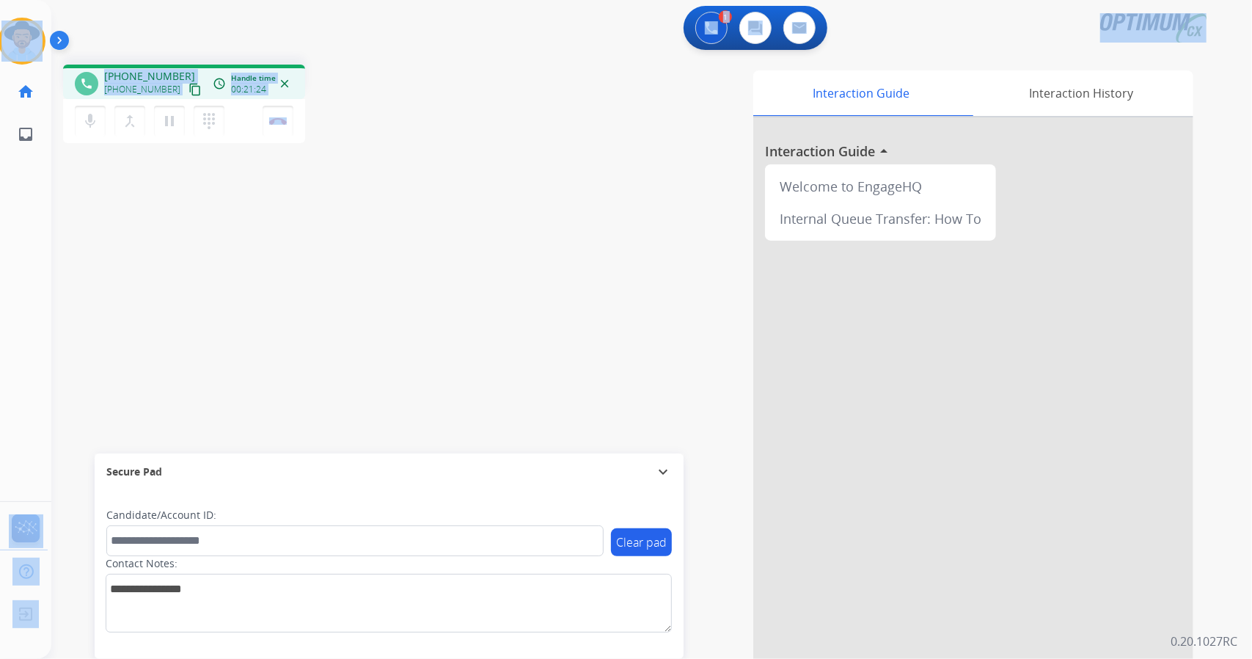
click at [117, 35] on div "1 Voice Interactions 0 Chat Interactions 0 Email Interactions" at bounding box center [643, 29] width 1148 height 47
drag, startPoint x: 4, startPoint y: 5, endPoint x: 359, endPoint y: 166, distance: 389.6
click at [359, 166] on div "Outbound call Quit Outbound call Quit Schedule interaction + Add to my list Cus…" at bounding box center [626, 329] width 1252 height 659
click at [359, 166] on div "phone [PHONE_NUMBER] [PHONE_NUMBER] content_copy access_time Call metrics Queue…" at bounding box center [633, 359] width 1165 height 612
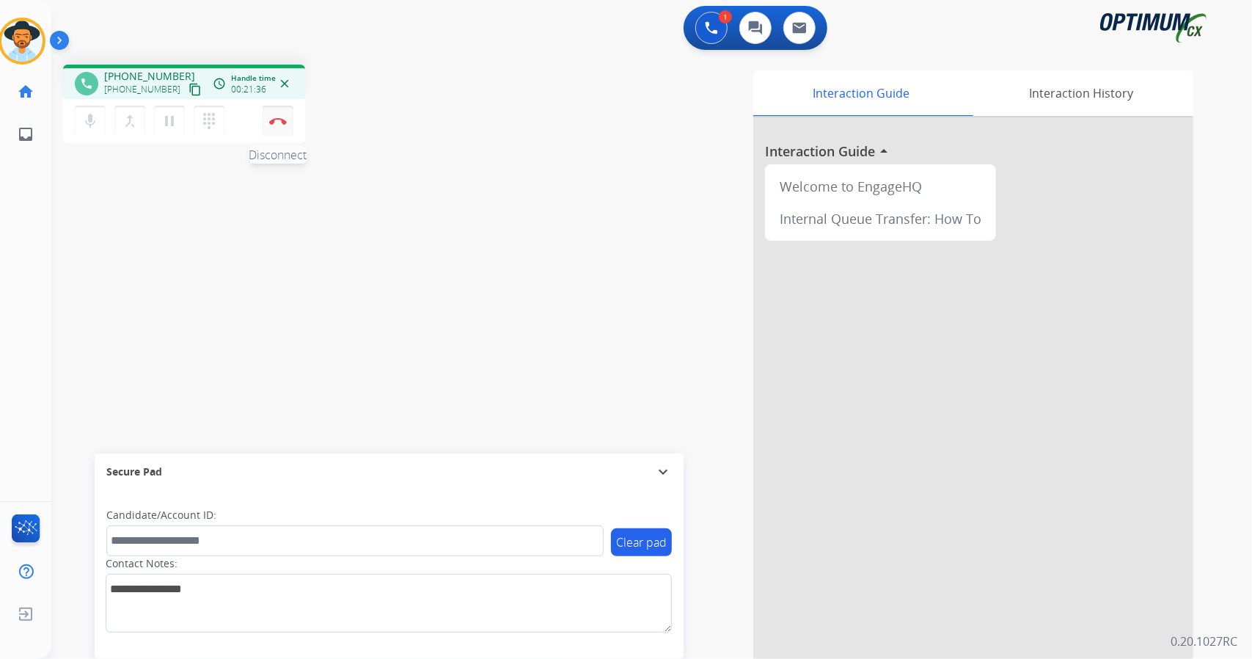
click at [276, 114] on button "Disconnect" at bounding box center [278, 121] width 31 height 31
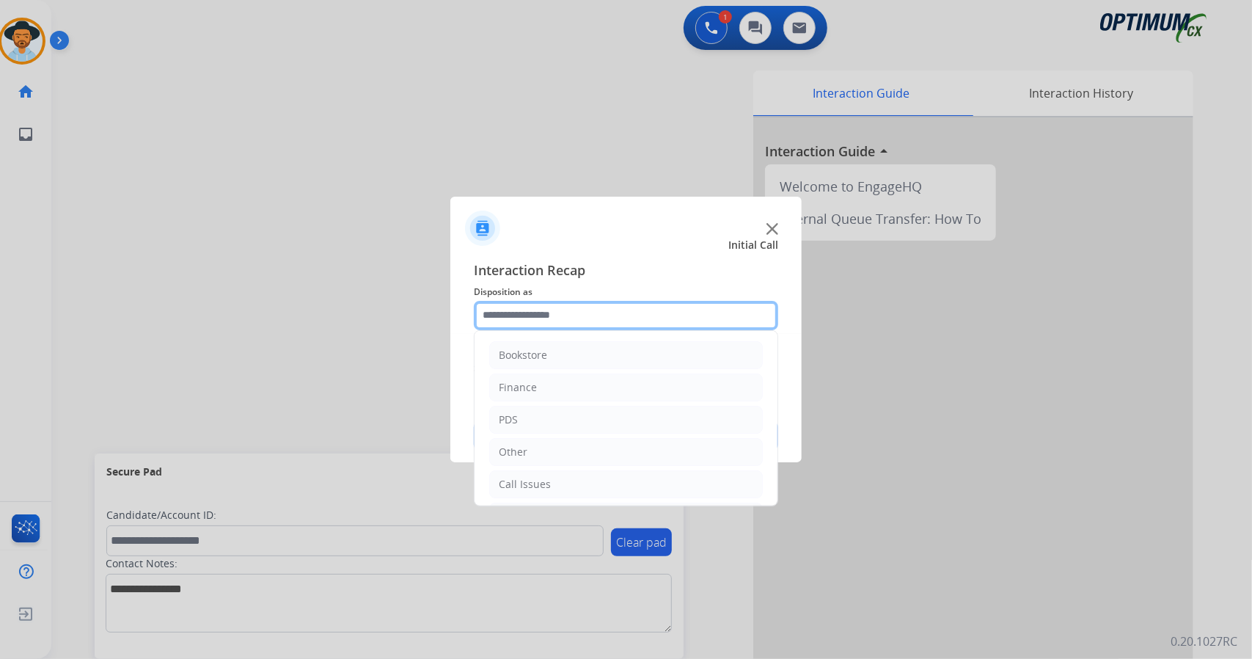
click at [564, 322] on input "text" at bounding box center [626, 315] width 304 height 29
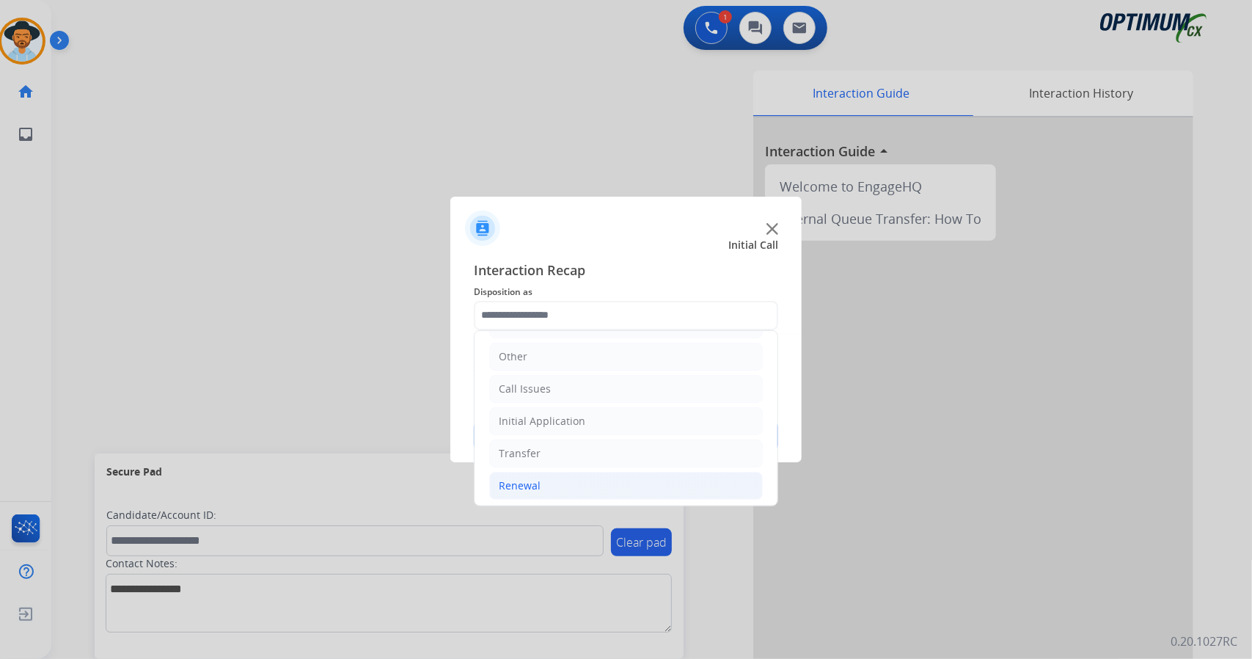
click at [567, 489] on li "Renewal" at bounding box center [626, 486] width 274 height 28
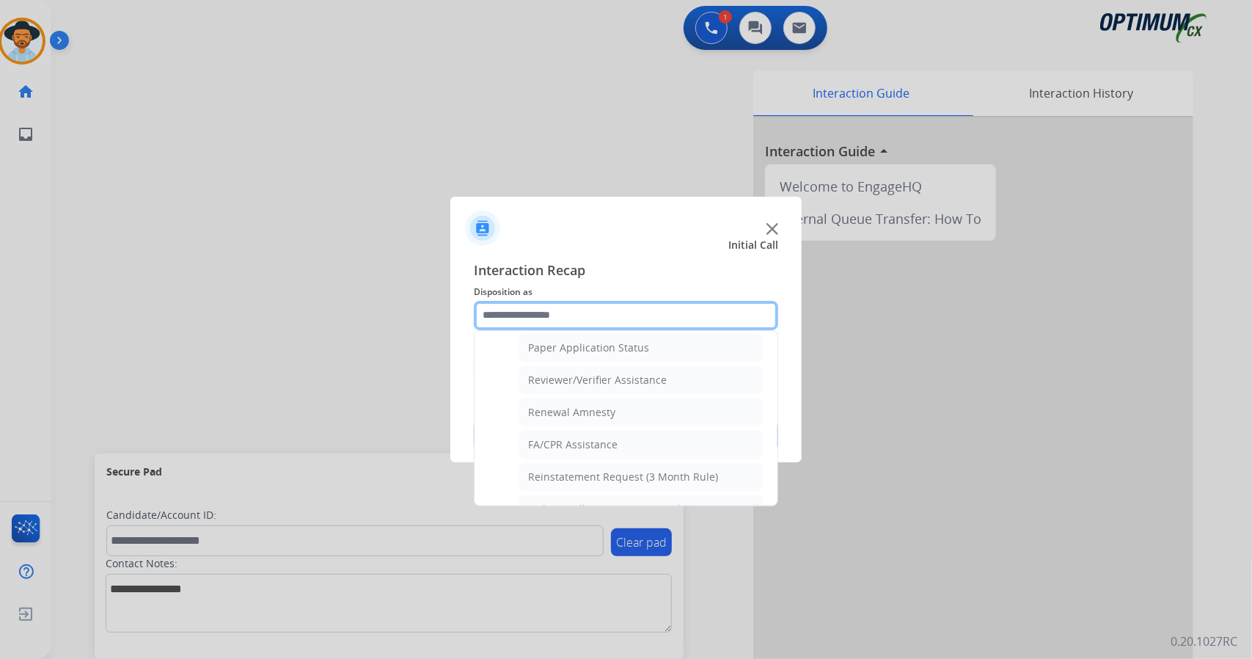
scroll to position [554, 0]
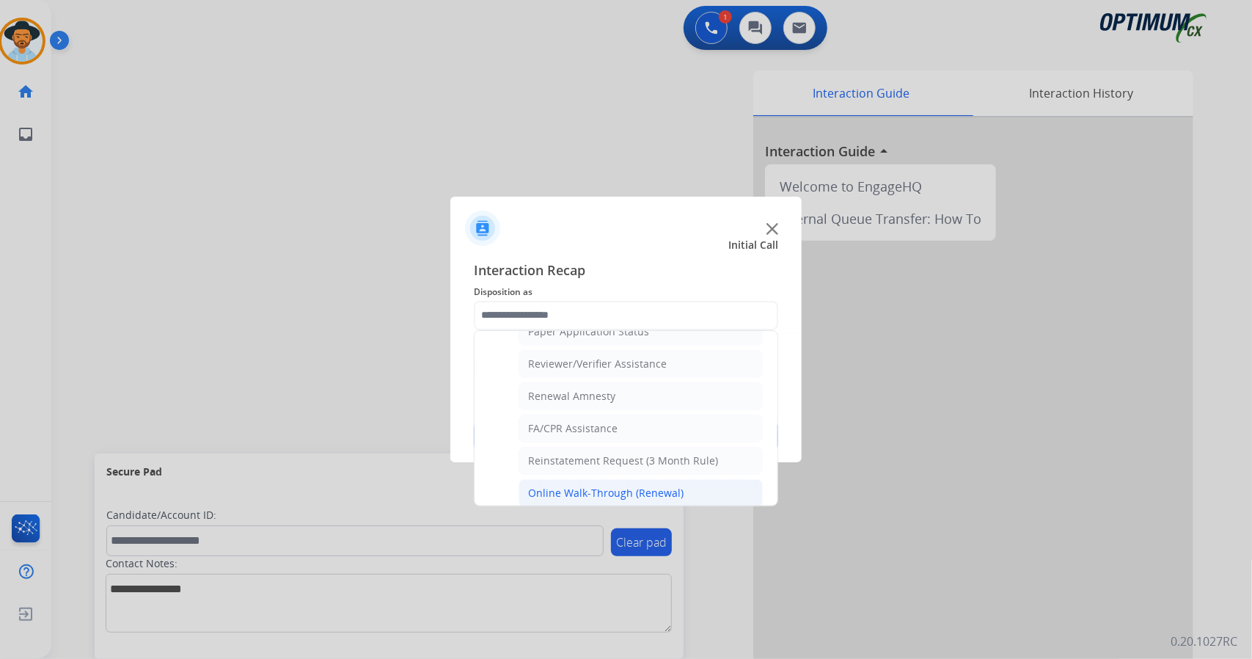
click at [592, 485] on div "Online Walk-Through (Renewal)" at bounding box center [605, 492] width 155 height 15
type input "**********"
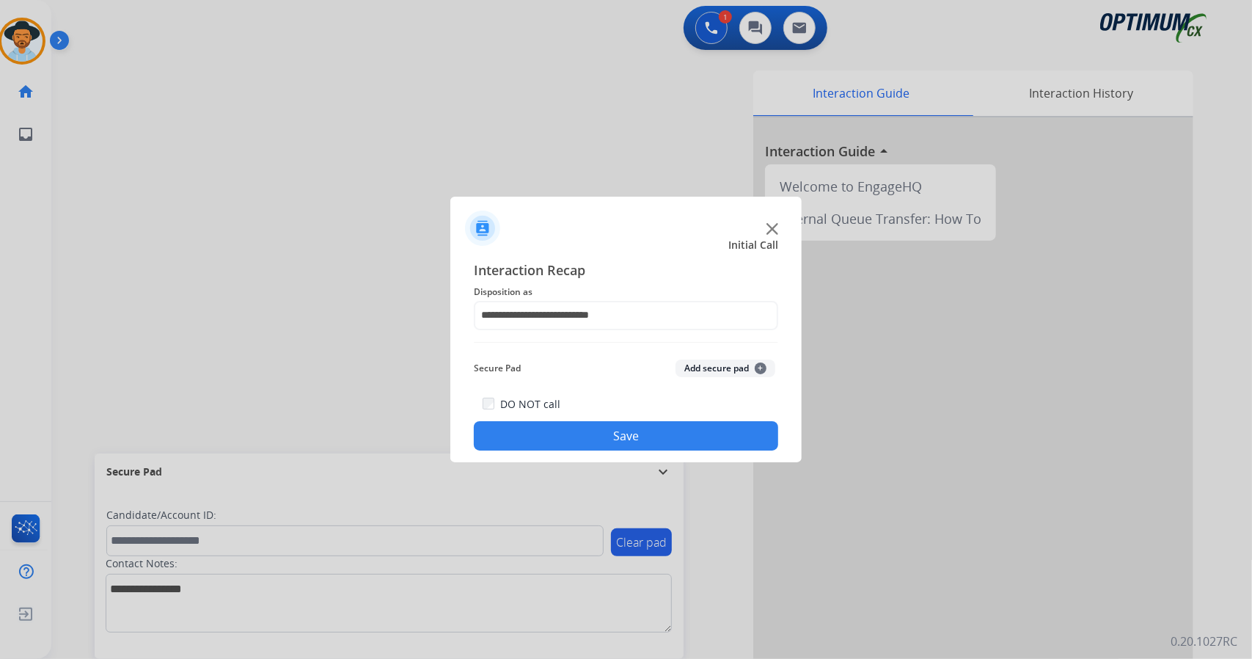
click at [652, 450] on button "Save" at bounding box center [626, 435] width 304 height 29
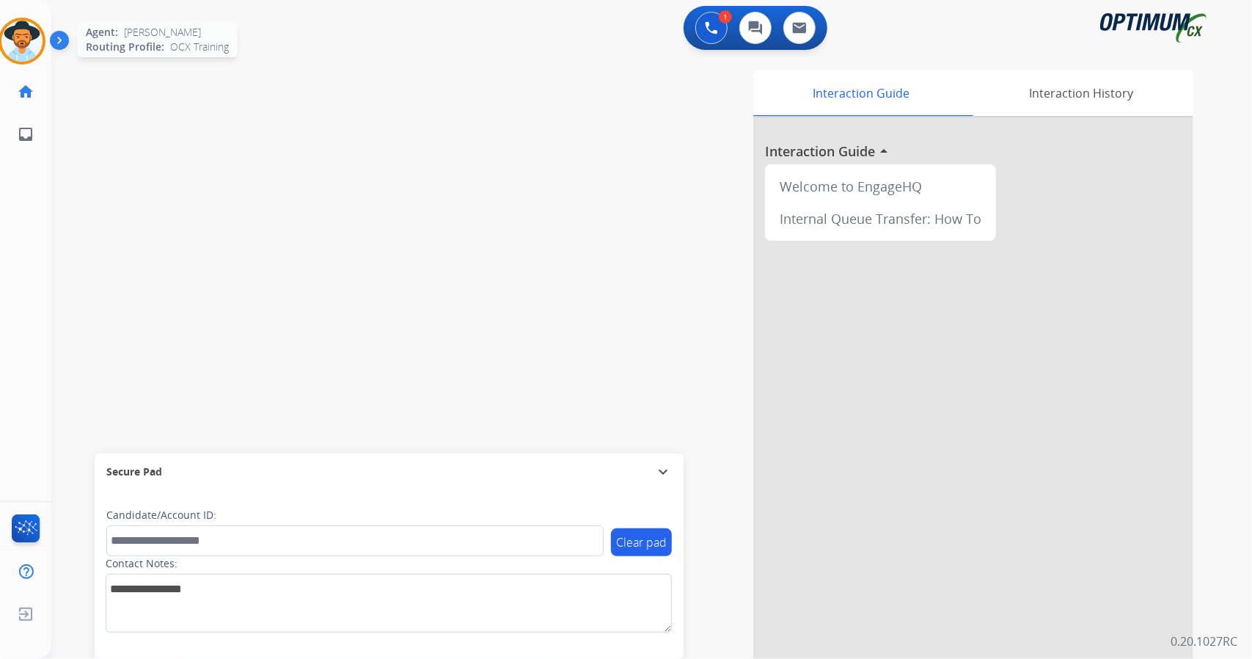
click at [37, 38] on img at bounding box center [21, 41] width 41 height 41
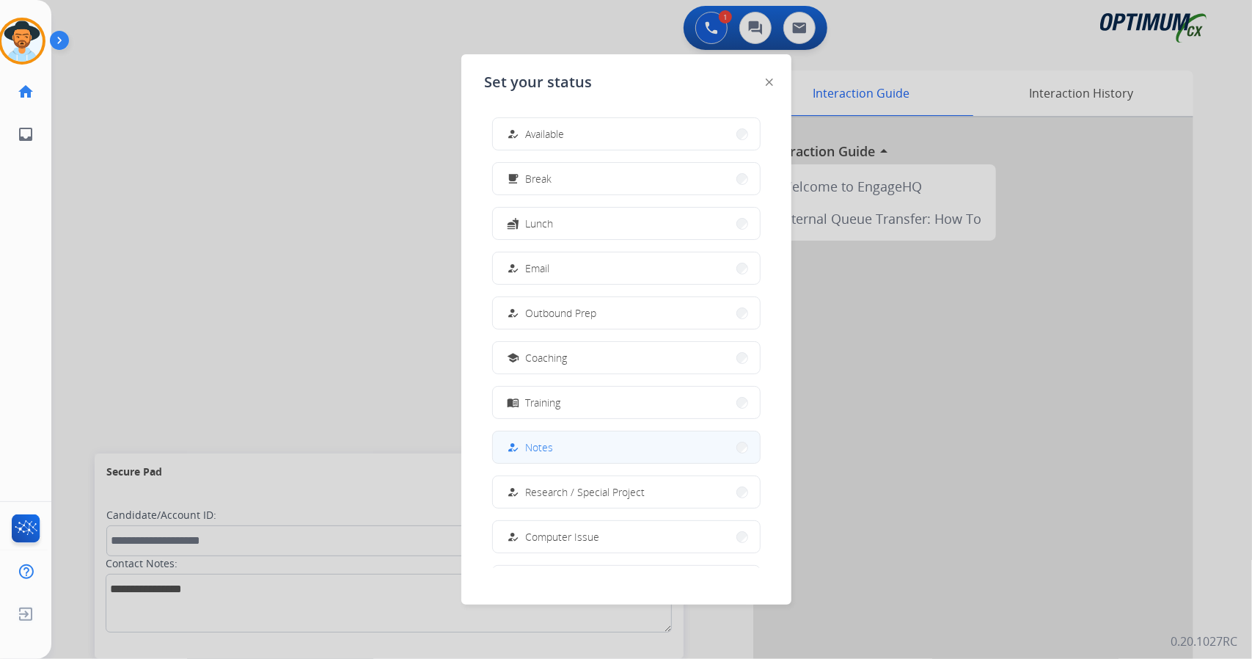
click at [544, 436] on button "how_to_reg Notes" at bounding box center [626, 447] width 267 height 32
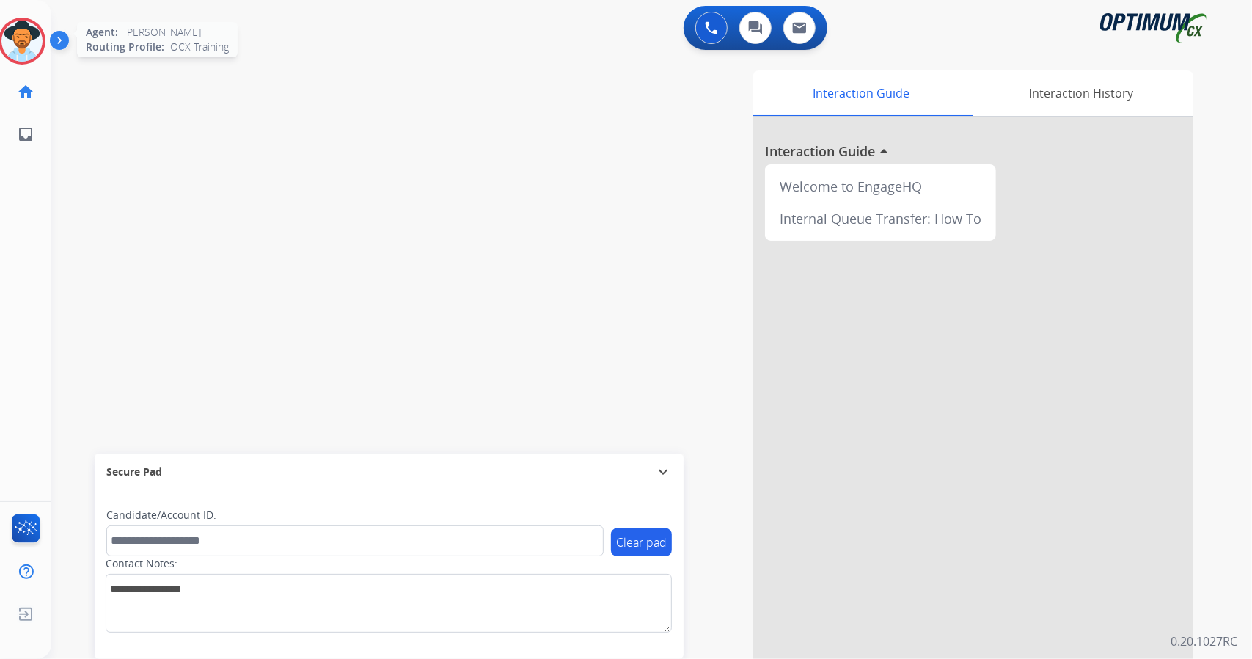
click at [19, 54] on img at bounding box center [21, 41] width 41 height 41
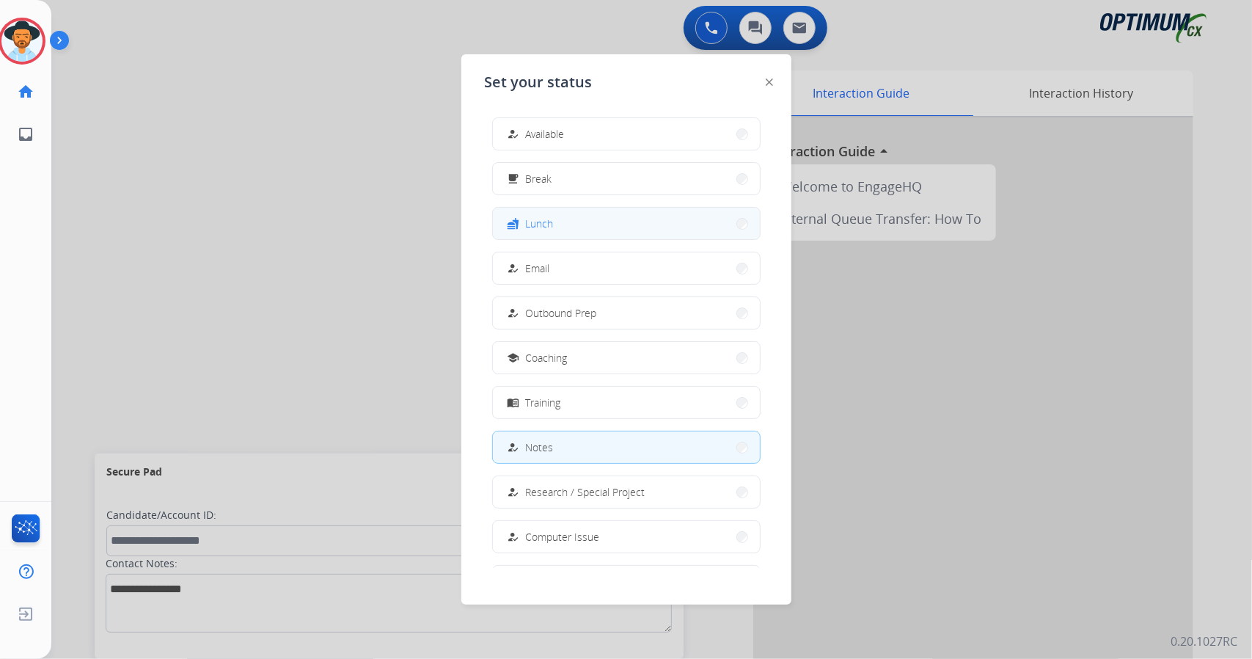
click at [656, 219] on button "fastfood Lunch" at bounding box center [626, 224] width 267 height 32
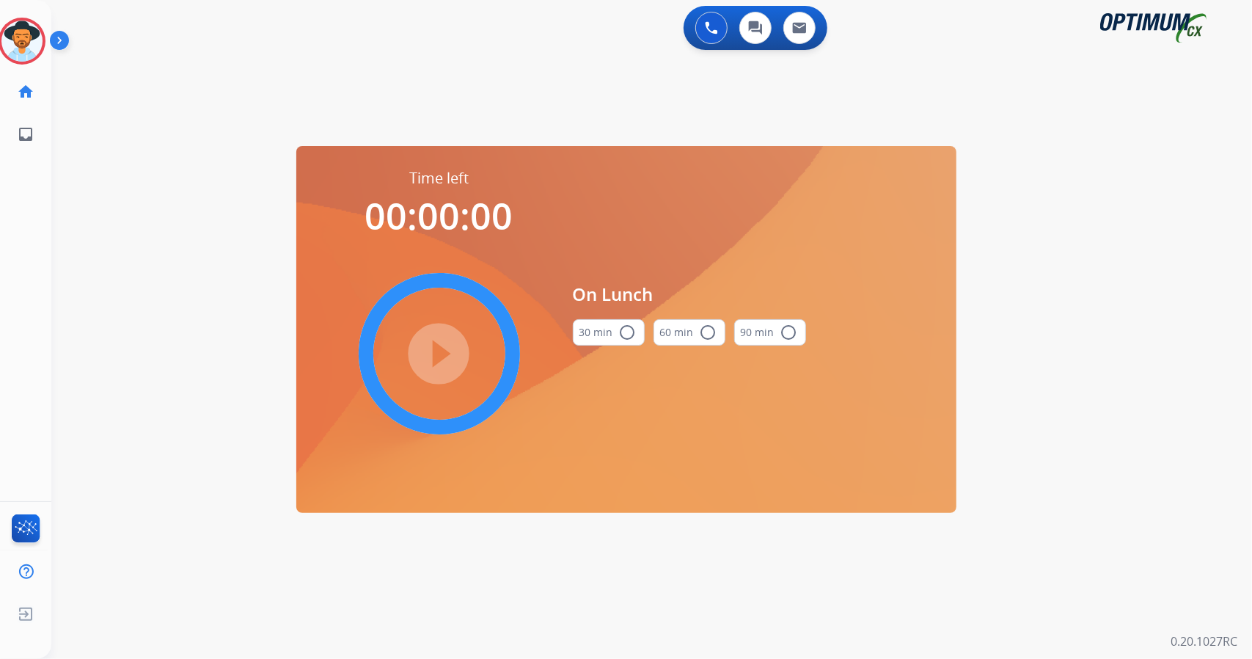
click at [199, 216] on div "0 Voice Interactions 0 Chat Interactions 0 Email Interactions swap_horiz Break …" at bounding box center [651, 329] width 1201 height 659
click at [622, 330] on mat-icon "radio_button_unchecked" at bounding box center [628, 332] width 18 height 18
click at [430, 362] on mat-icon "play_circle_filled" at bounding box center [439, 354] width 18 height 18
